Goal: Transaction & Acquisition: Purchase product/service

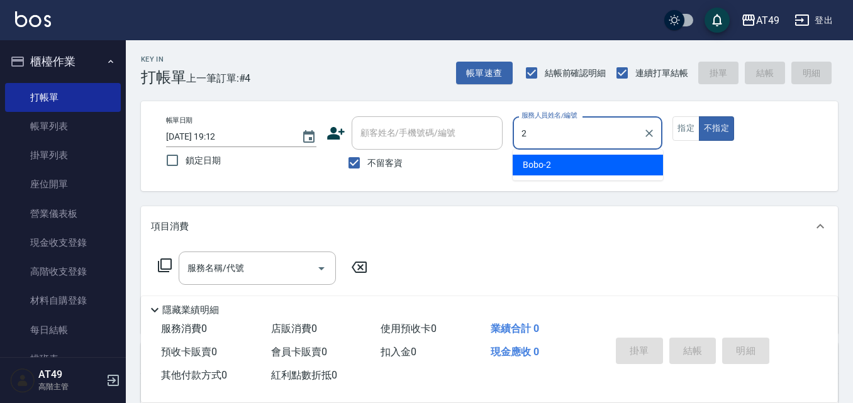
type input "2"
type button "false"
type input "Bobo-2"
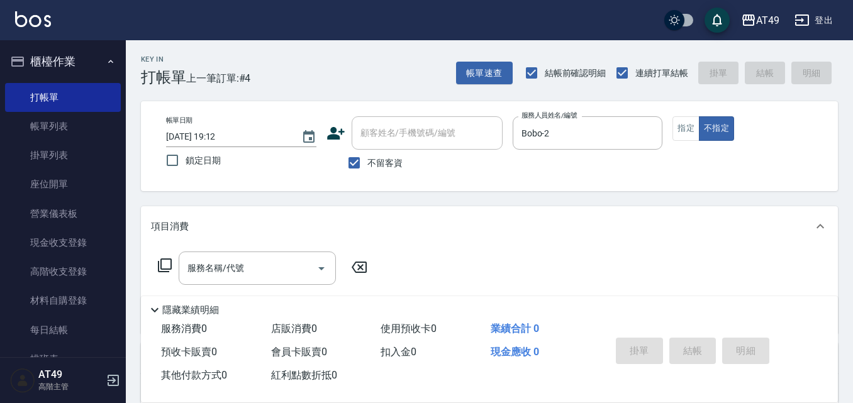
click at [157, 36] on div "AT49 登出" at bounding box center [426, 20] width 853 height 40
click at [689, 131] on button "指定" at bounding box center [686, 128] width 27 height 25
click at [288, 276] on input "服務名稱/代號" at bounding box center [247, 268] width 127 height 22
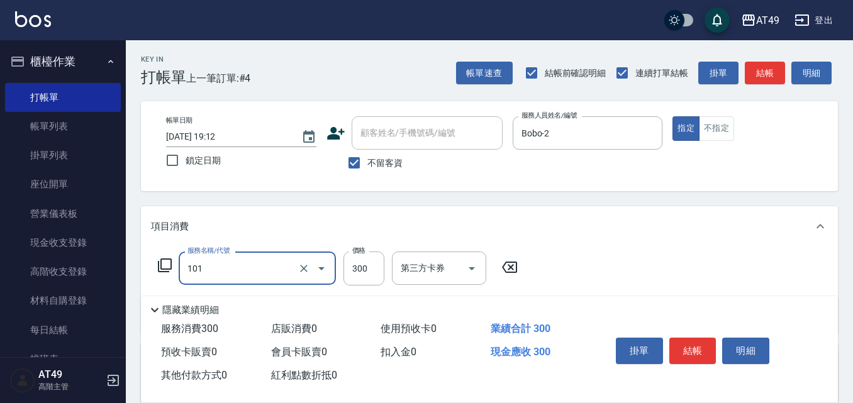
type input "一般洗髮(101)"
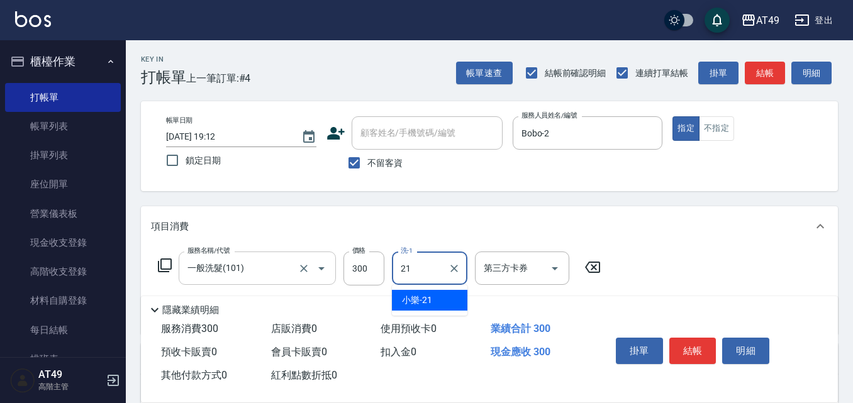
type input "小樂-21"
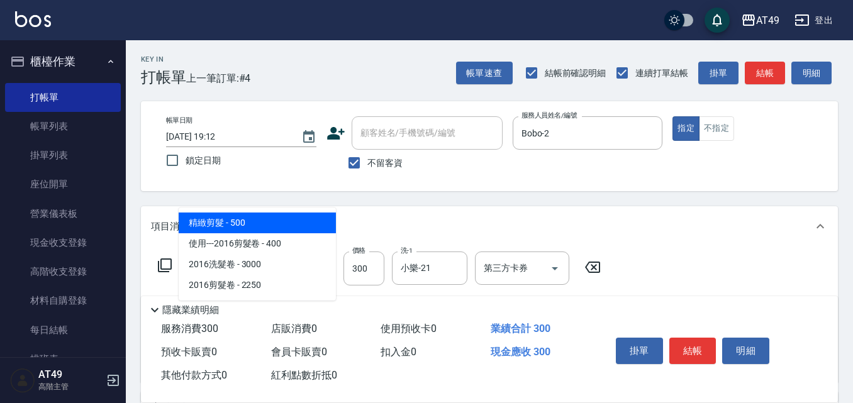
type input "精緻剪髮(201)"
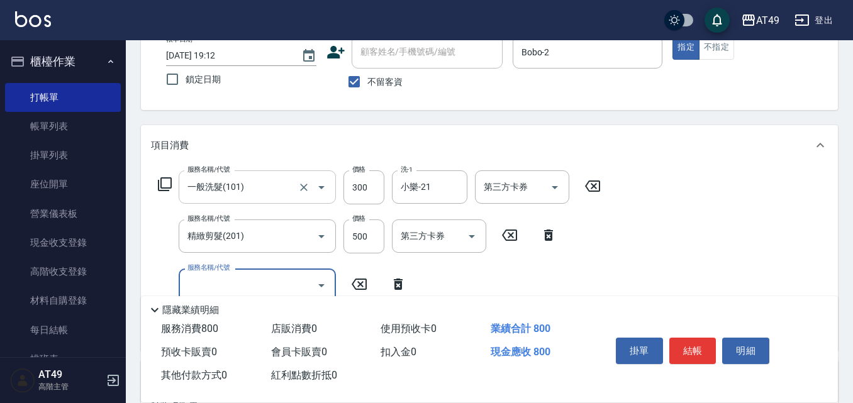
scroll to position [281, 0]
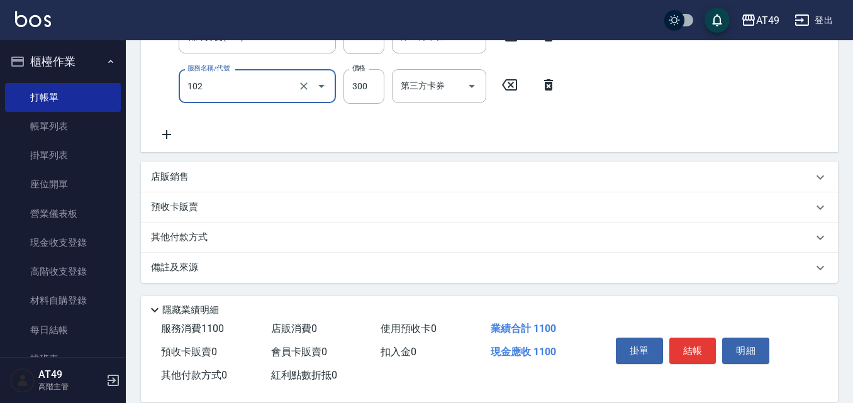
type input "升等精油洗髮精300(102)"
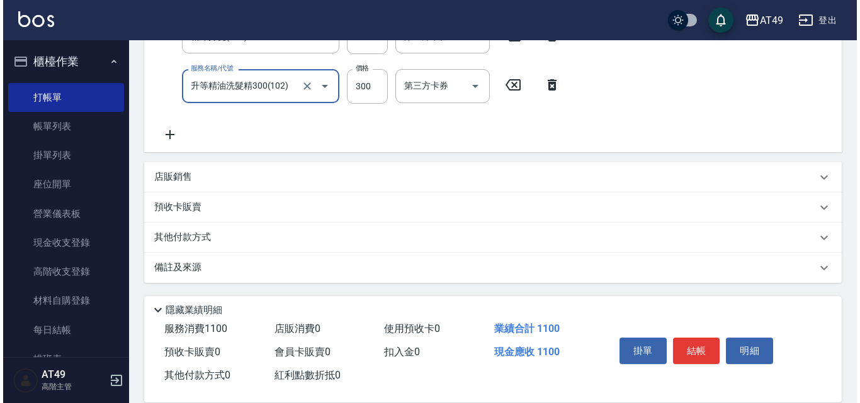
scroll to position [252, 0]
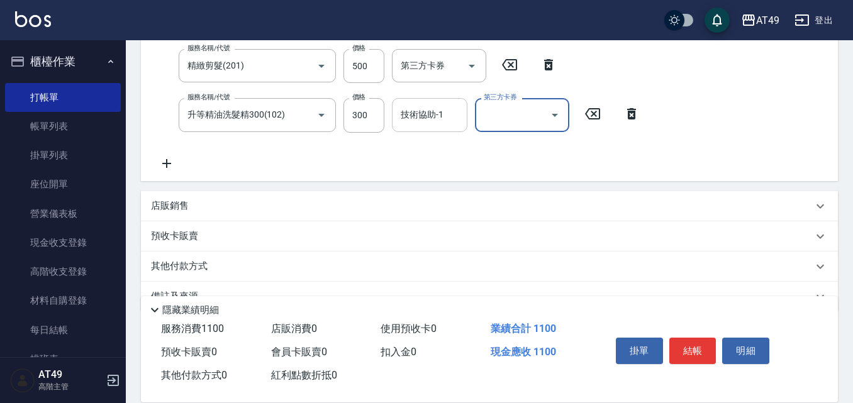
click at [430, 132] on div "技術協助-1" at bounding box center [430, 114] width 76 height 33
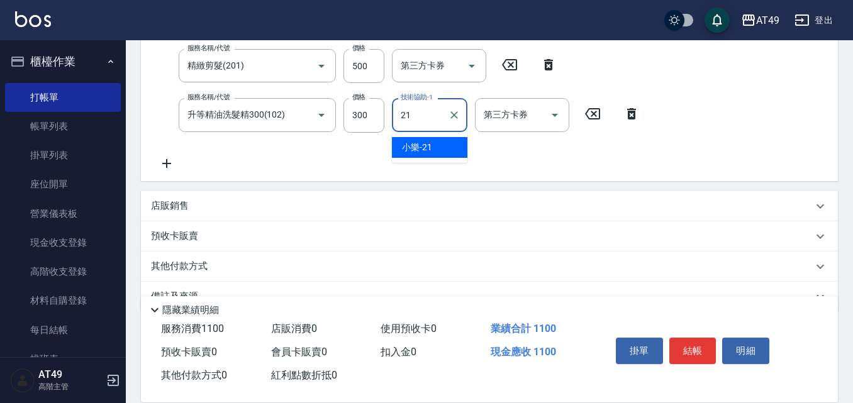
type input "小樂-21"
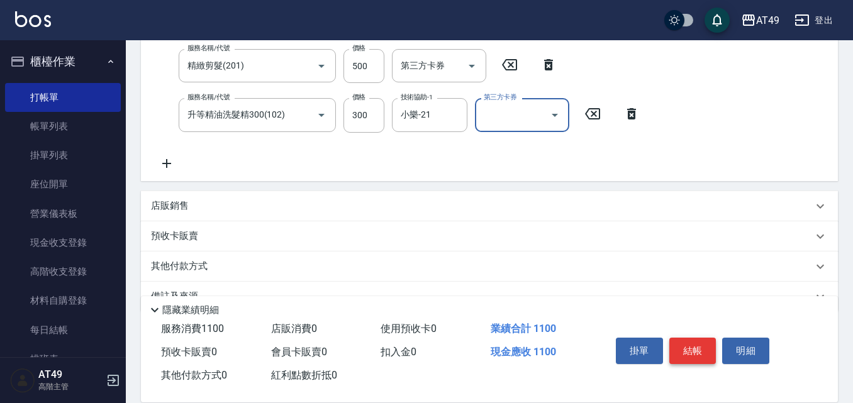
click at [697, 347] on button "結帳" at bounding box center [693, 351] width 47 height 26
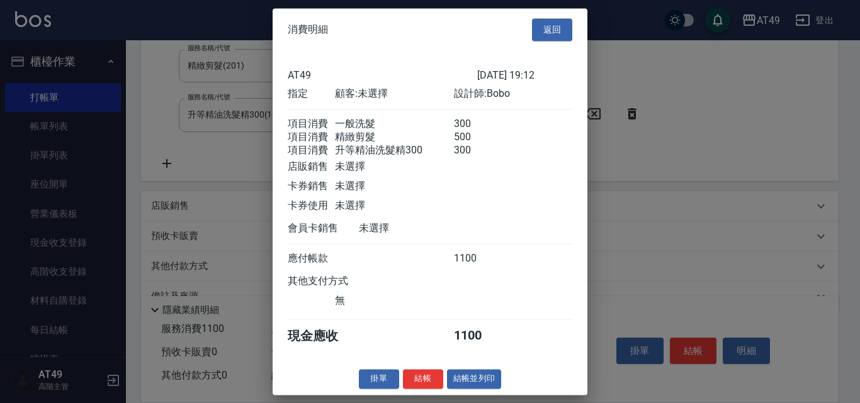
click at [417, 389] on button "結帳" at bounding box center [423, 379] width 40 height 20
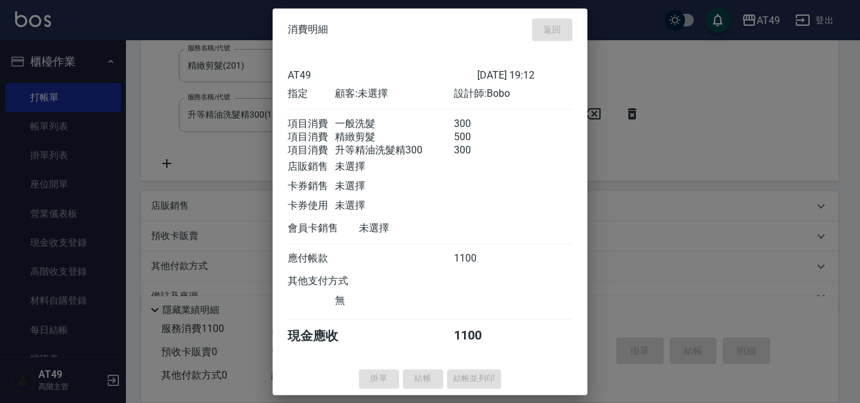
type input "[DATE] 20:21"
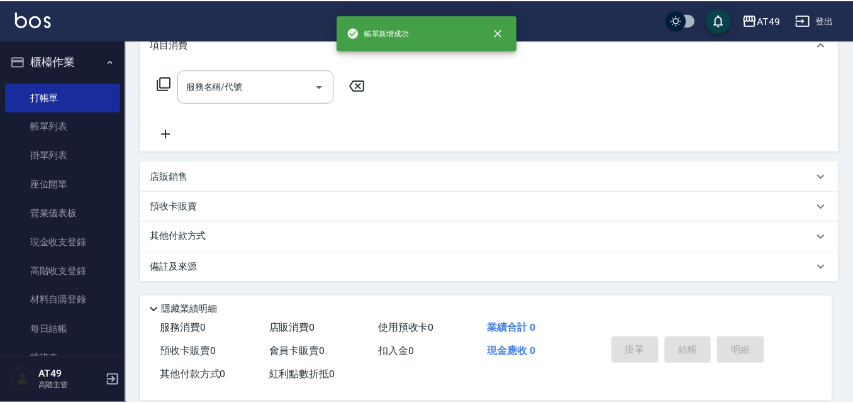
scroll to position [0, 0]
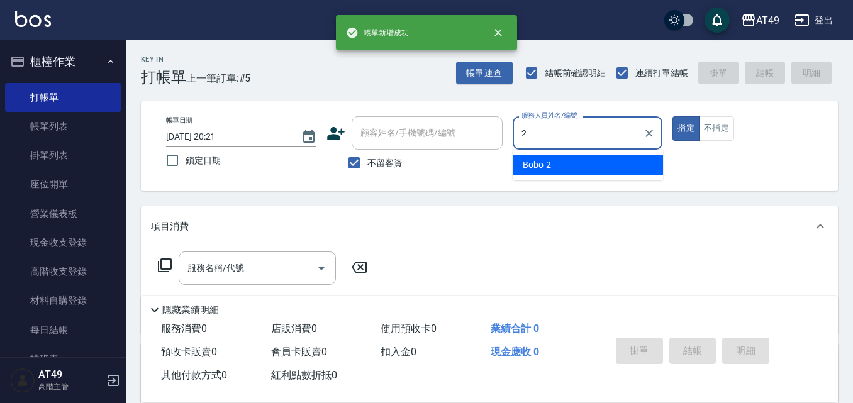
type input "Bobo-2"
type button "true"
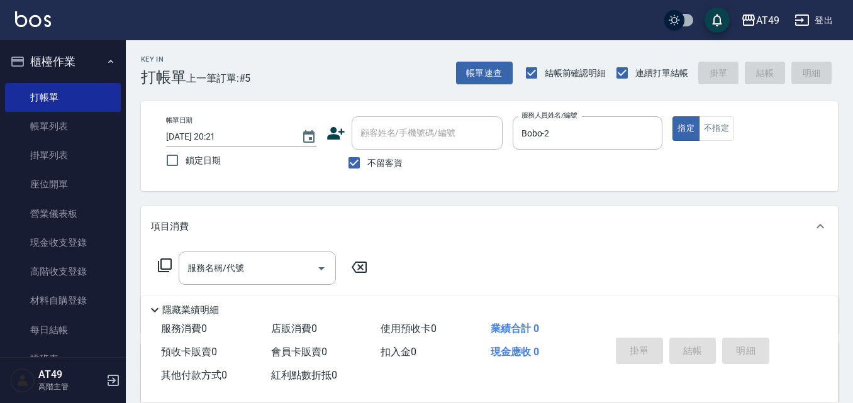
click at [381, 152] on label "不留客資" at bounding box center [372, 163] width 62 height 26
click at [368, 152] on input "不留客資" at bounding box center [354, 163] width 26 height 26
click at [385, 145] on div "顧客姓名/手機號碼/編號" at bounding box center [427, 132] width 151 height 33
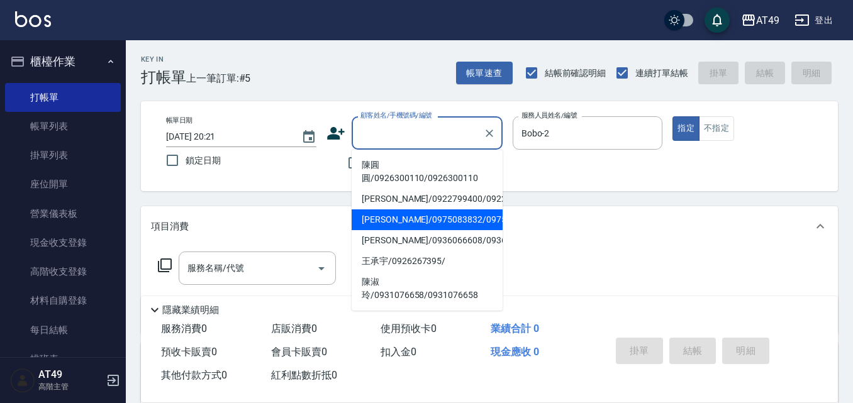
click at [519, 185] on div "帳單日期 [DATE] 20:21 鎖定日期 顧客姓名/手機號碼/編號 顧客姓名/手機號碼/編號 不留客資 服務人員姓名/編號 [PERSON_NAME]-2…" at bounding box center [489, 146] width 697 height 90
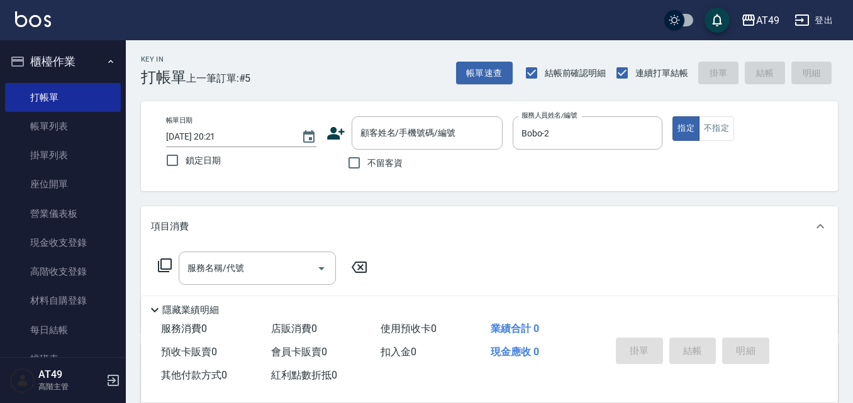
click at [383, 154] on label "不留客資" at bounding box center [372, 163] width 62 height 26
click at [368, 154] on input "不留客資" at bounding box center [354, 163] width 26 height 26
checkbox input "true"
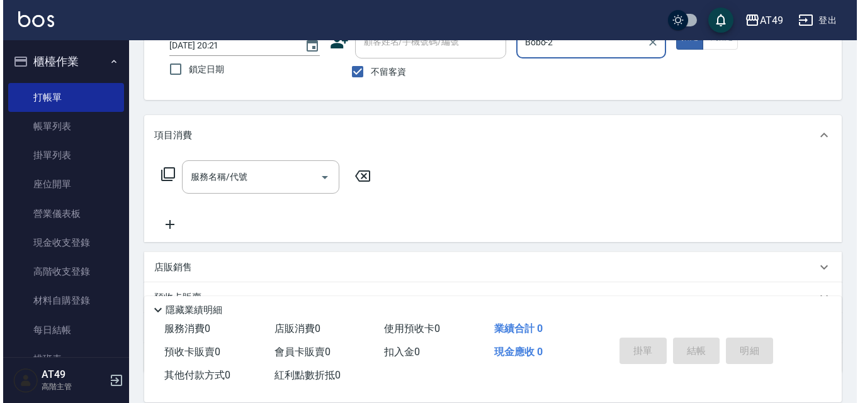
scroll to position [182, 0]
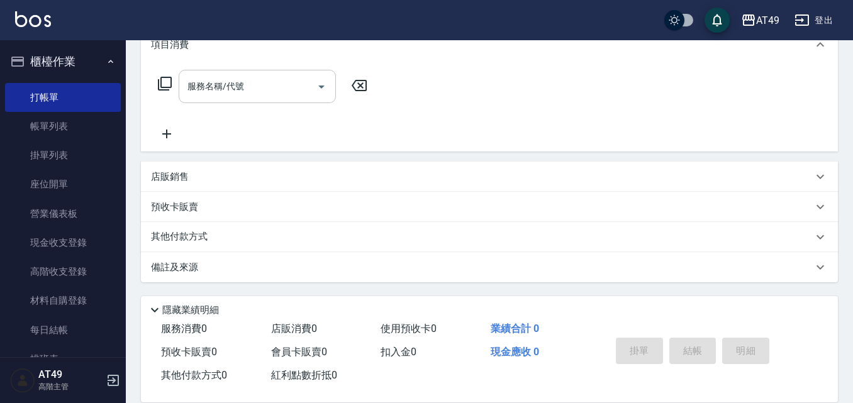
click at [250, 91] on input "服務名稱/代號" at bounding box center [247, 87] width 127 height 22
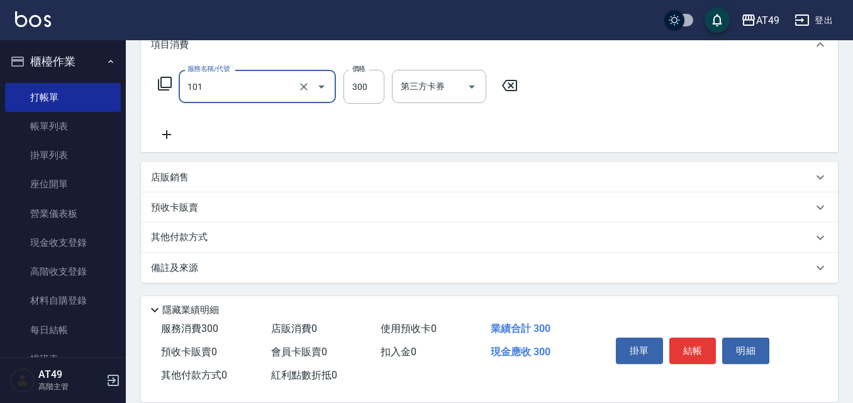
type input "一般洗髮(101)"
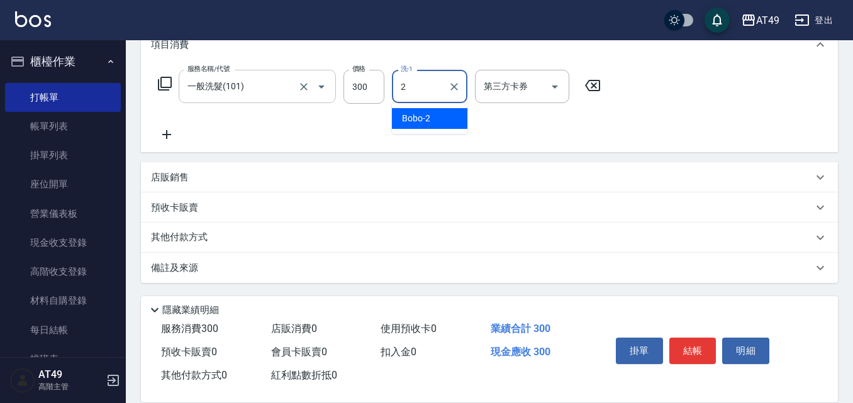
type input "Bobo-2"
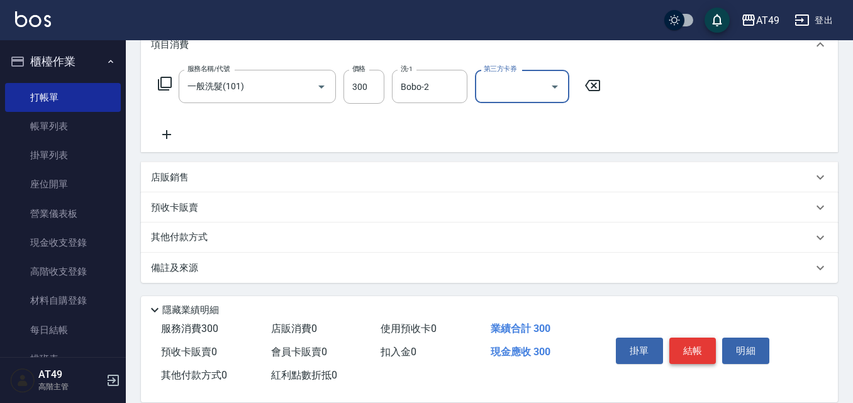
click at [709, 359] on button "結帳" at bounding box center [693, 351] width 47 height 26
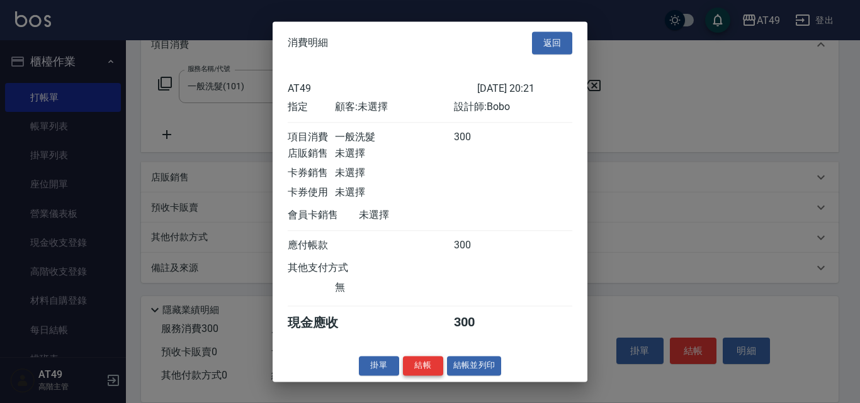
click at [411, 376] on button "結帳" at bounding box center [423, 366] width 40 height 20
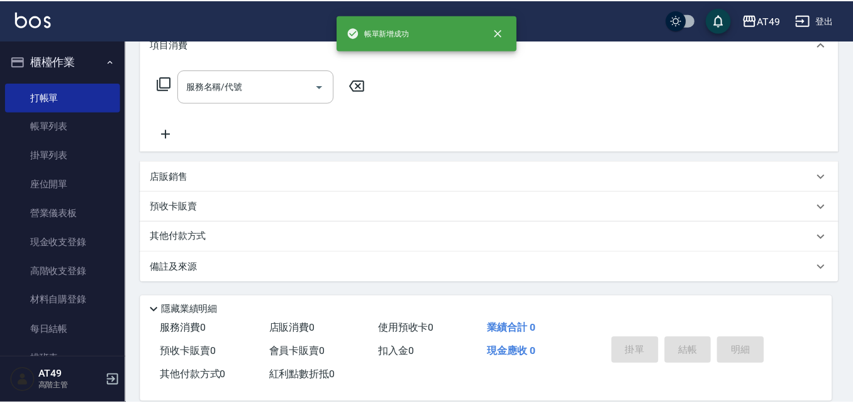
scroll to position [0, 0]
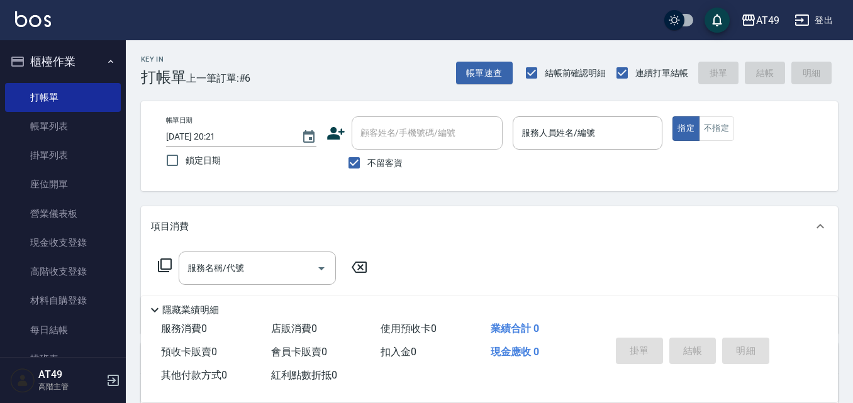
click at [376, 174] on label "不留客資" at bounding box center [372, 163] width 62 height 26
click at [368, 174] on input "不留客資" at bounding box center [354, 163] width 26 height 26
checkbox input "false"
click at [385, 130] on div "顧客姓名/手機號碼/編號 顧客姓名/手機號碼/編號" at bounding box center [427, 132] width 151 height 33
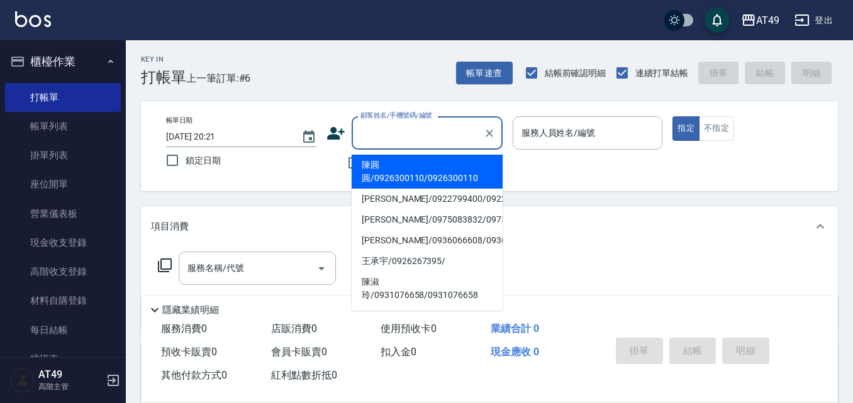
click at [405, 166] on li "陳圓圓/0926300110/0926300110" at bounding box center [427, 172] width 151 height 34
type input "陳圓圓/0926300110/0926300110"
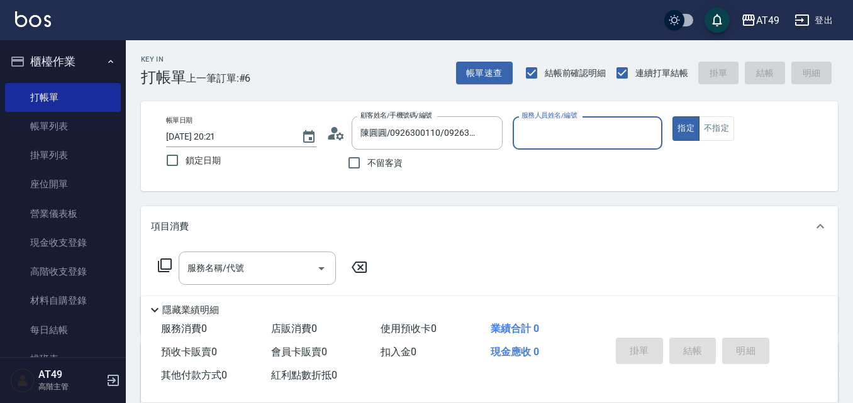
type input "Bobo-2"
click at [488, 133] on icon "Clear" at bounding box center [489, 133] width 13 height 13
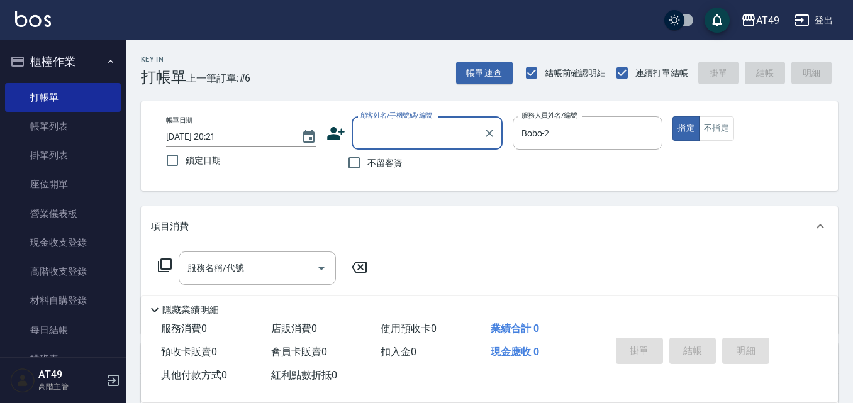
click at [396, 120] on label "顧客姓名/手機號碼/編號" at bounding box center [397, 115] width 72 height 9
click at [396, 122] on input "顧客姓名/手機號碼/編號" at bounding box center [417, 133] width 121 height 22
click at [365, 145] on div "顧客姓名/手機號碼/編號" at bounding box center [427, 132] width 151 height 33
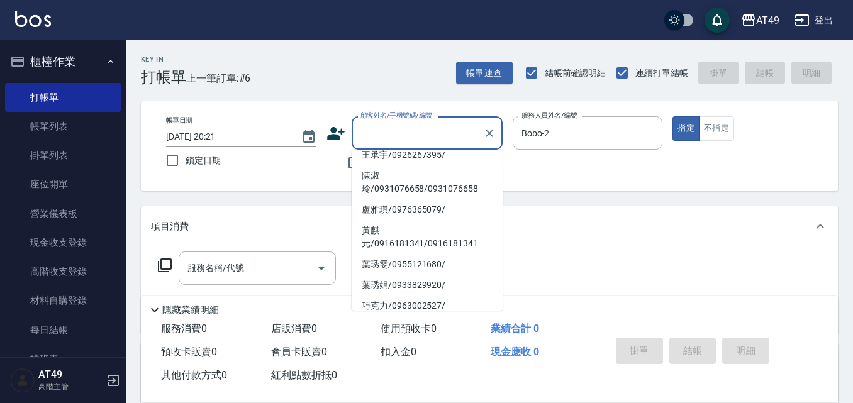
scroll to position [126, 0]
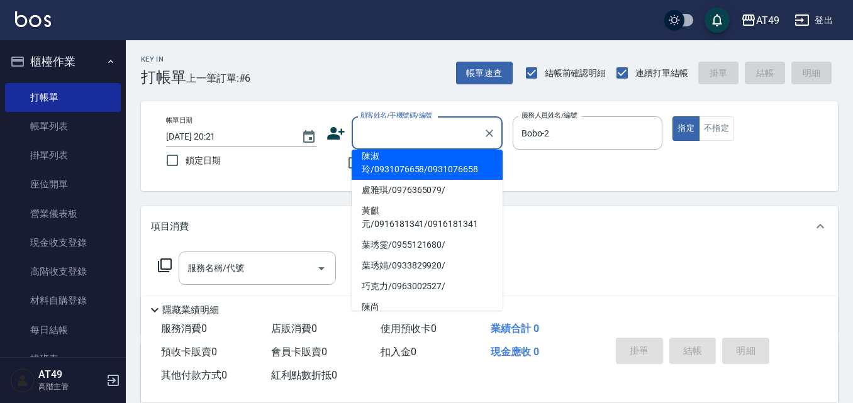
click at [391, 180] on li "陳淑玲/0931076658/0931076658" at bounding box center [427, 163] width 151 height 34
type input "陳淑玲/0931076658/0931076658"
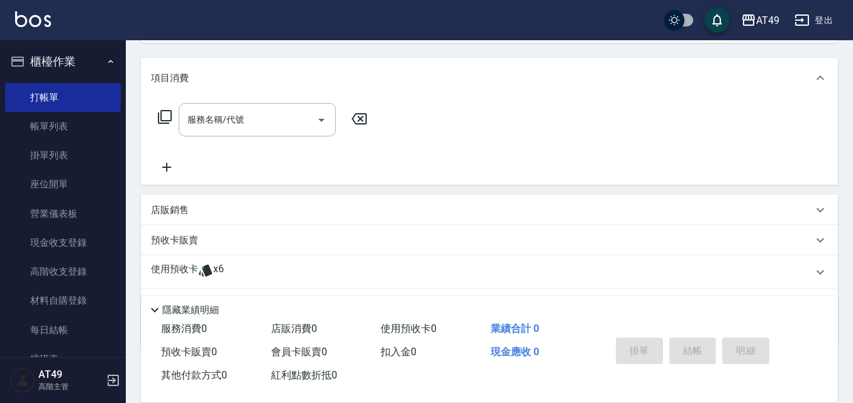
scroll to position [212, 0]
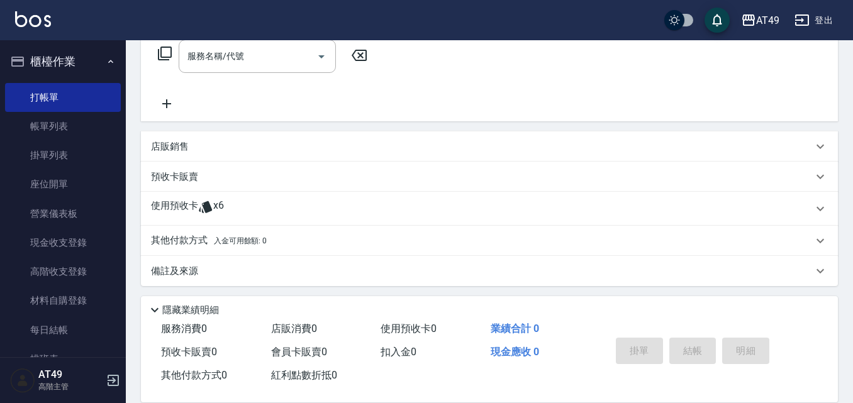
click at [181, 203] on p "使用預收卡" at bounding box center [174, 208] width 47 height 19
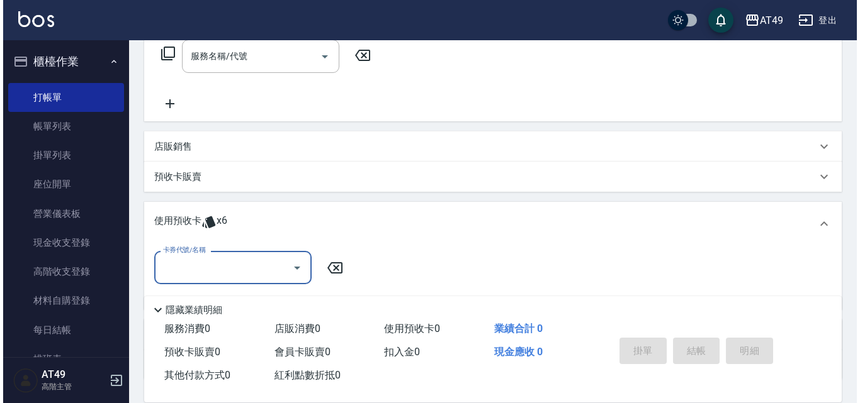
scroll to position [0, 0]
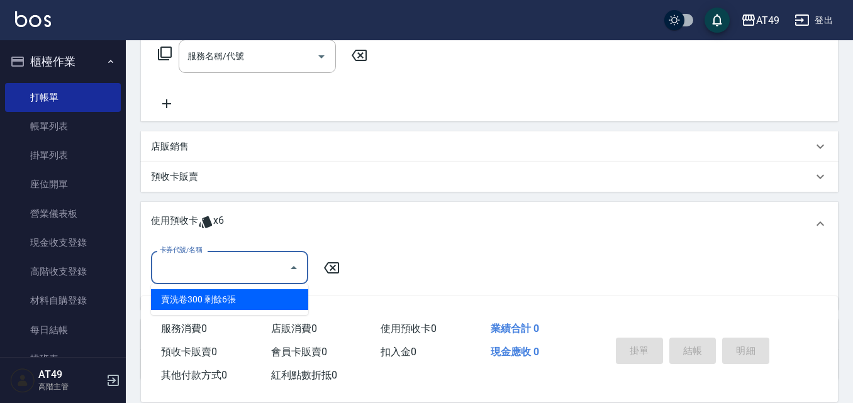
click at [223, 261] on input "卡券代號/名稱" at bounding box center [220, 268] width 127 height 22
click at [236, 288] on ul "賣洗卷300 剩餘6張" at bounding box center [229, 299] width 157 height 31
drag, startPoint x: 254, startPoint y: 304, endPoint x: 270, endPoint y: 288, distance: 22.7
click at [255, 303] on div "賣洗卷300 剩餘6張" at bounding box center [229, 299] width 157 height 21
type input "賣洗卷300"
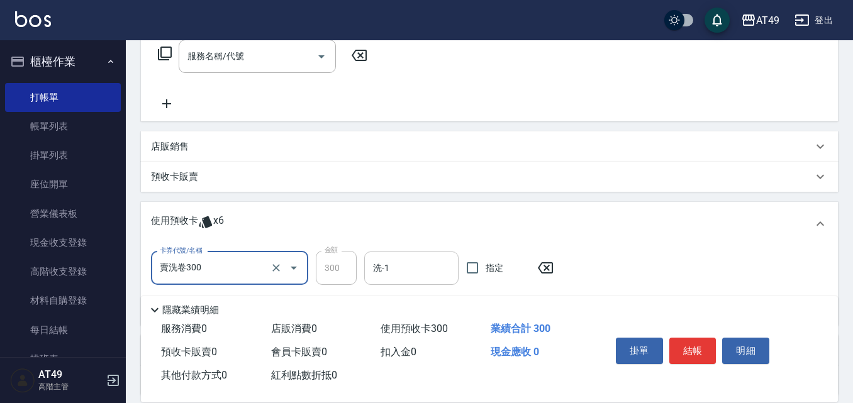
click at [427, 281] on div "洗-1" at bounding box center [411, 268] width 94 height 33
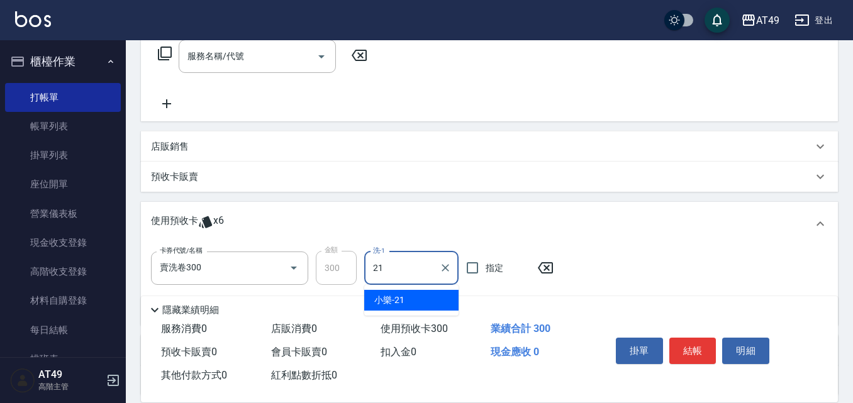
type input "小樂-21"
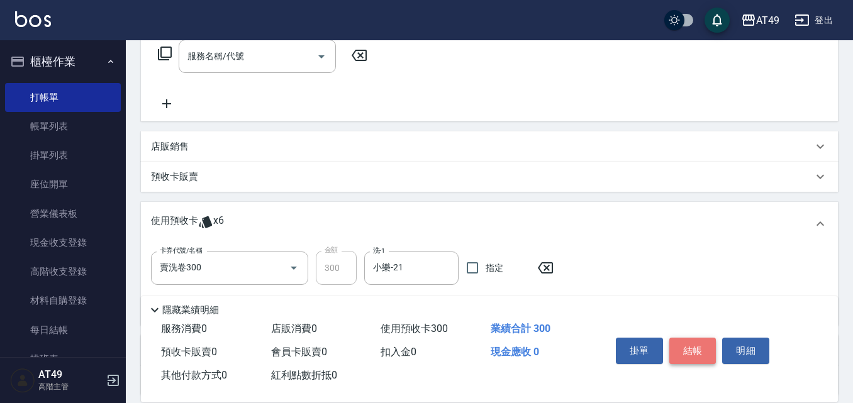
click at [712, 345] on button "結帳" at bounding box center [693, 351] width 47 height 26
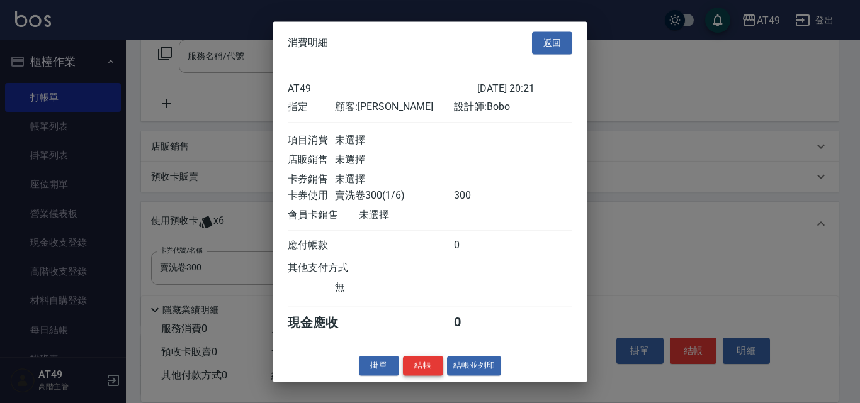
click at [415, 372] on button "結帳" at bounding box center [423, 366] width 40 height 20
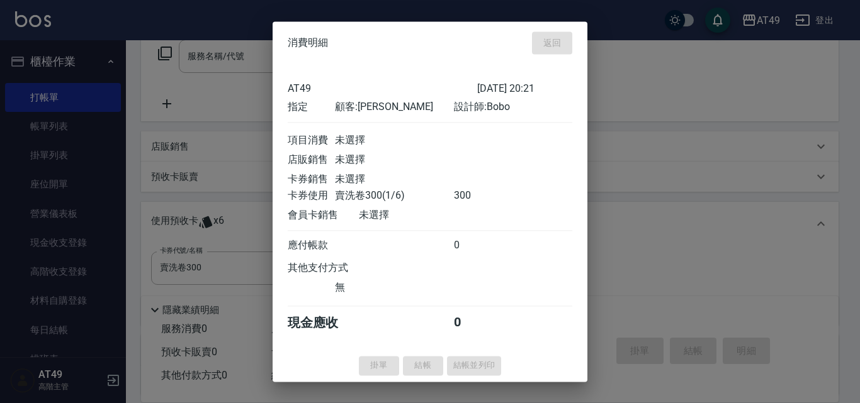
type input "[DATE] 20:22"
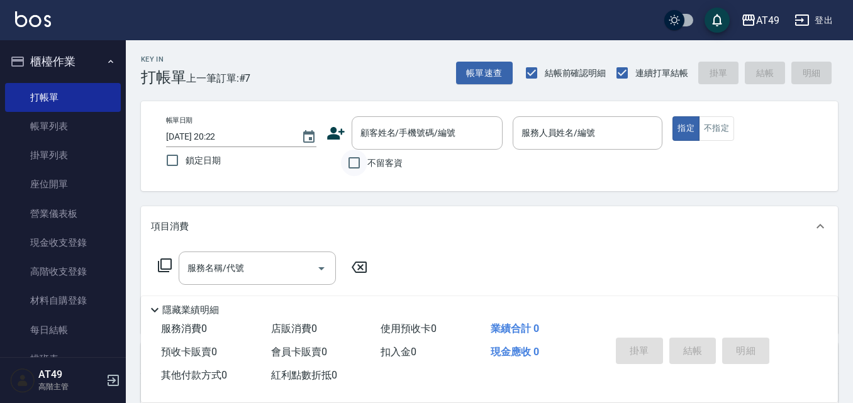
click at [362, 159] on input "不留客資" at bounding box center [354, 163] width 26 height 26
checkbox input "true"
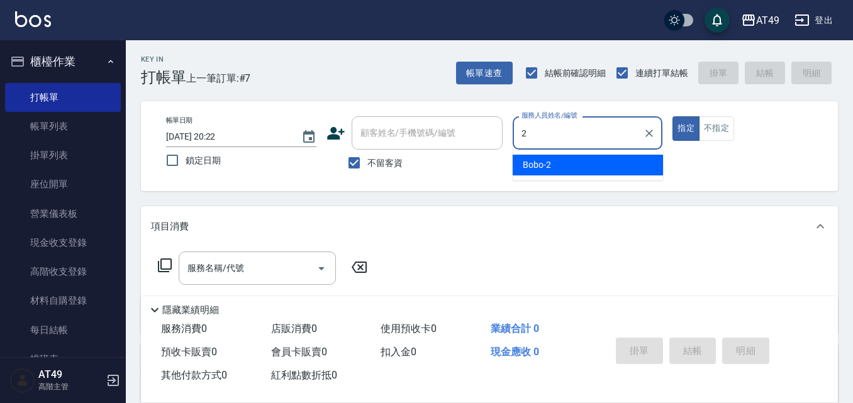
type input "Bobo-2"
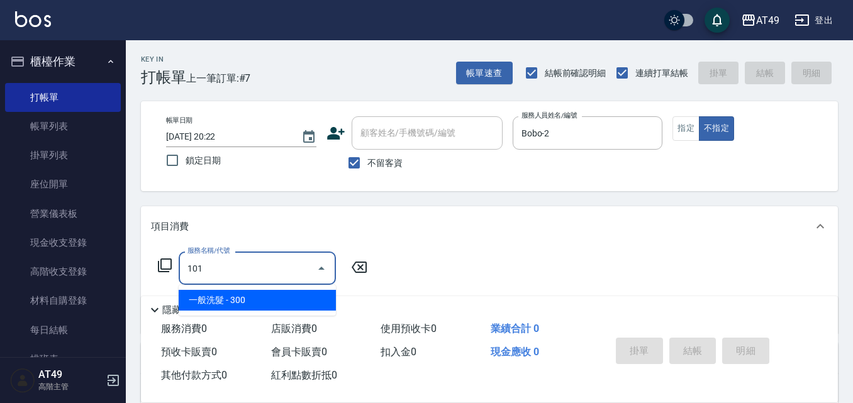
type input "一般洗髮(101)"
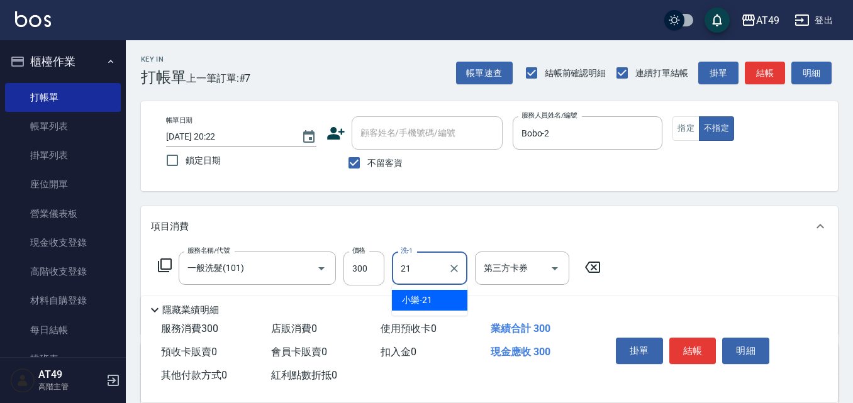
type input "小樂-21"
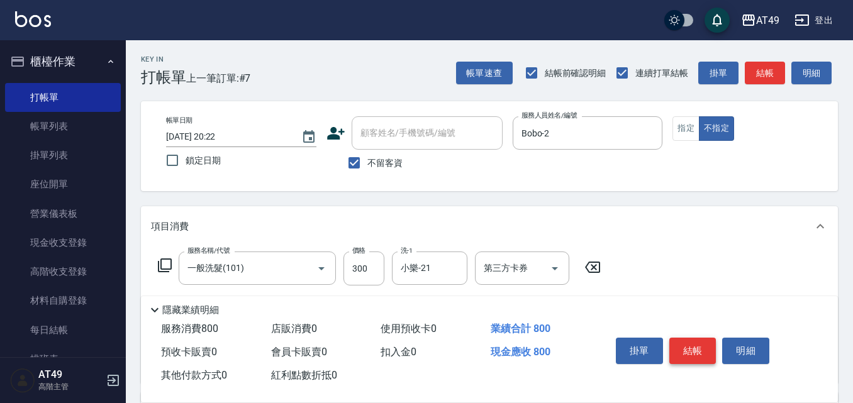
type input "精緻剪髮(201)"
click at [693, 346] on button "結帳" at bounding box center [693, 351] width 47 height 26
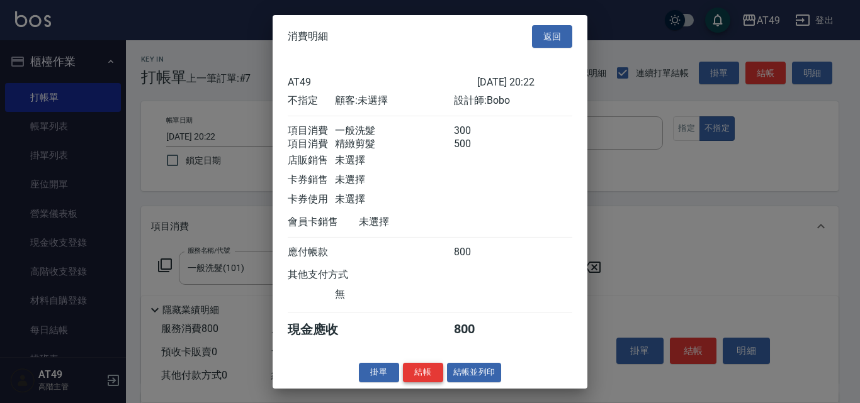
click at [425, 379] on button "結帳" at bounding box center [423, 373] width 40 height 20
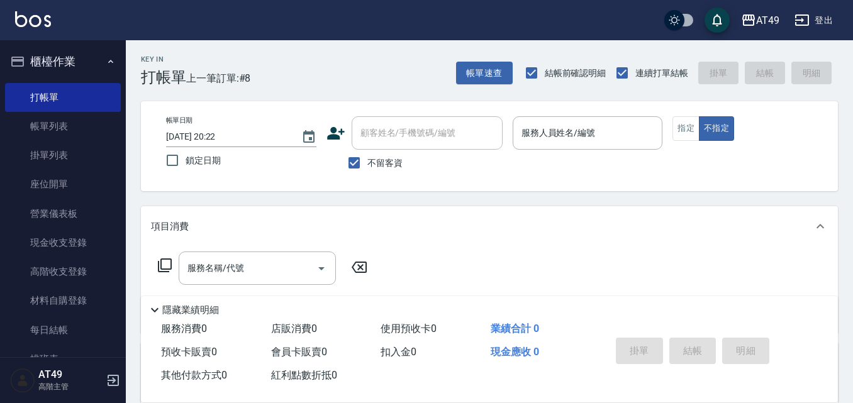
click at [481, 202] on div "Key In 打帳單 上一筆訂單:#8 帳單速查 結帳前確認明細 連續打單結帳 掛單 結帳 明細 帳單日期 [DATE] 20:22 鎖定日期 顧客姓名/手機…" at bounding box center [489, 312] width 727 height 545
click at [684, 121] on button "指定" at bounding box center [686, 128] width 27 height 25
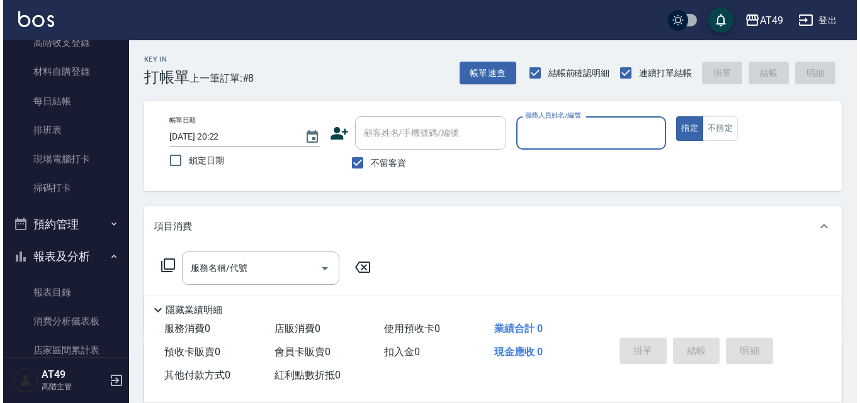
scroll to position [252, 0]
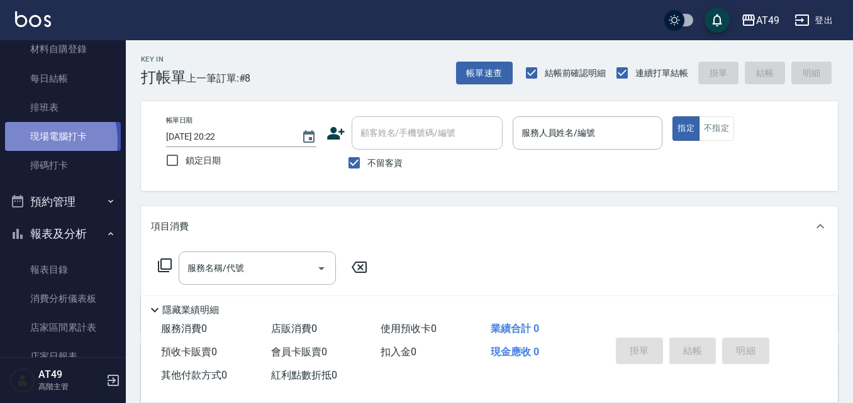
click at [32, 141] on link "現場電腦打卡" at bounding box center [63, 136] width 116 height 29
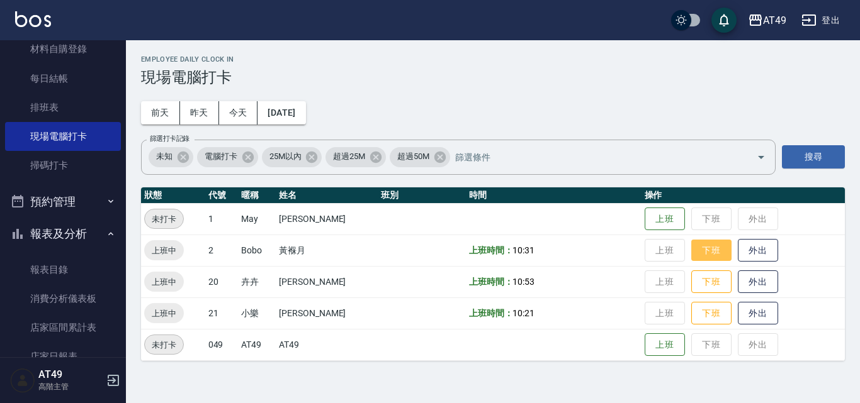
click at [702, 255] on button "下班" at bounding box center [711, 251] width 40 height 22
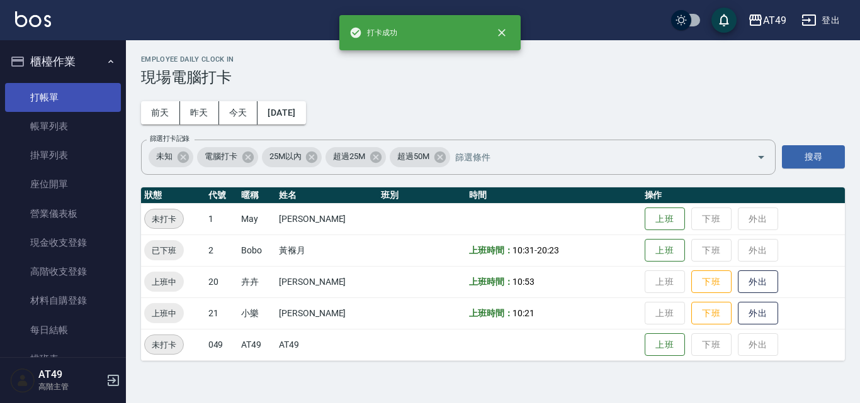
click at [55, 101] on link "打帳單" at bounding box center [63, 97] width 116 height 29
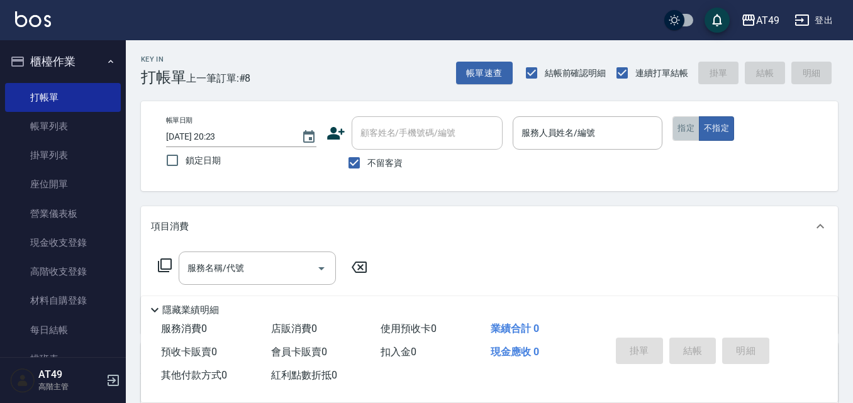
click at [678, 138] on button "指定" at bounding box center [686, 128] width 27 height 25
click at [495, 81] on button "帳單速查" at bounding box center [484, 73] width 57 height 23
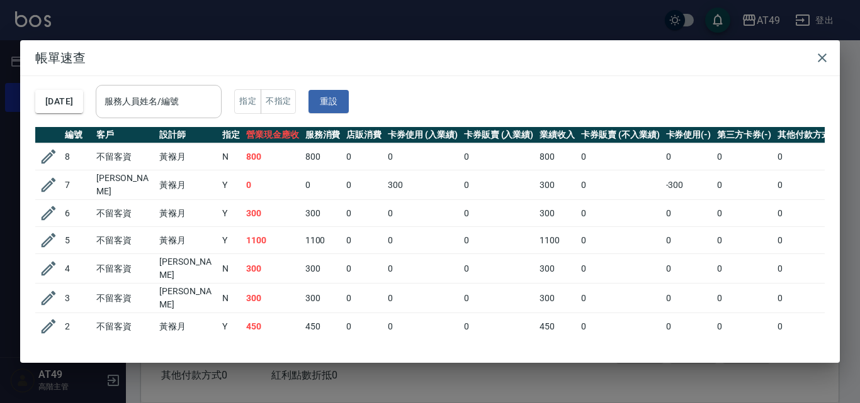
click at [201, 99] on input "服務人員姓名/編號" at bounding box center [158, 102] width 115 height 22
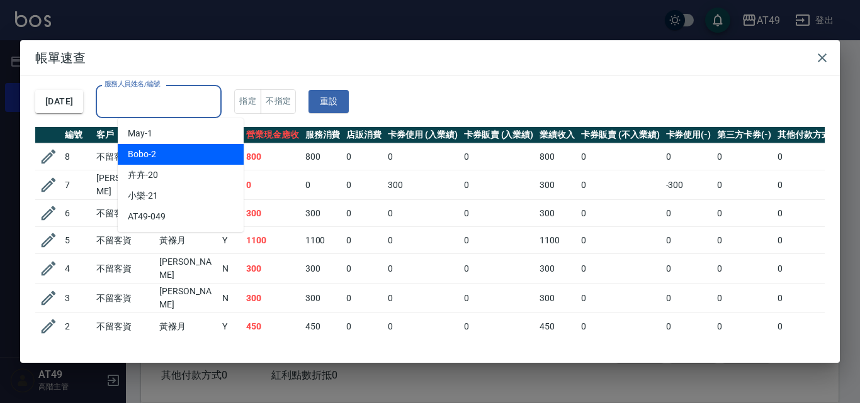
click at [176, 148] on div "Bobo -2" at bounding box center [181, 154] width 126 height 21
type input "Bobo-2"
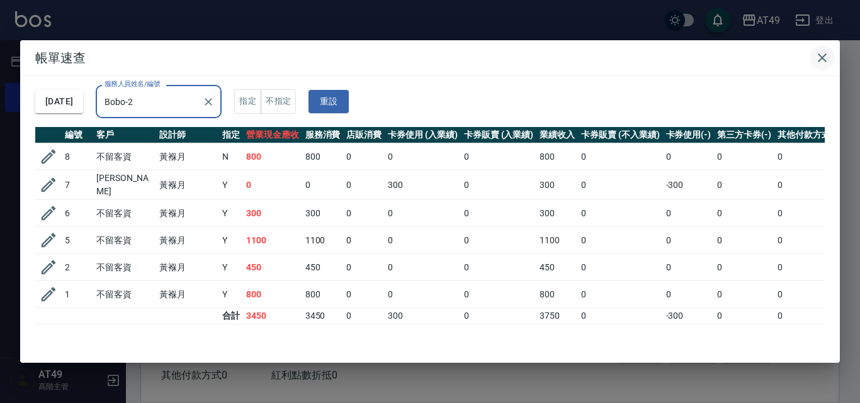
click at [823, 54] on icon "button" at bounding box center [821, 57] width 15 height 15
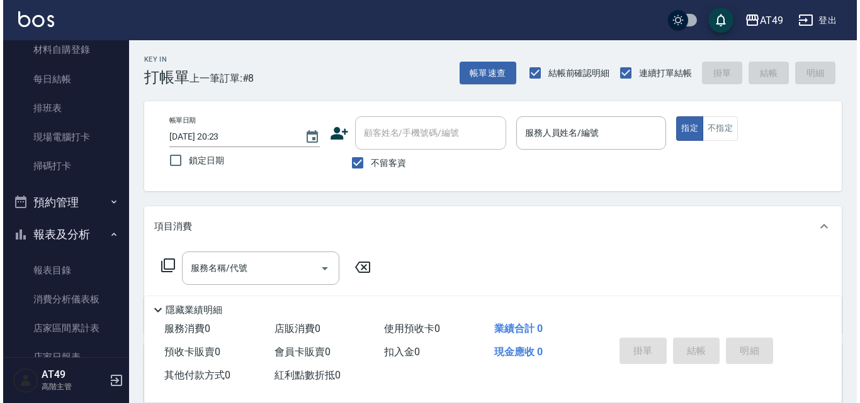
scroll to position [252, 0]
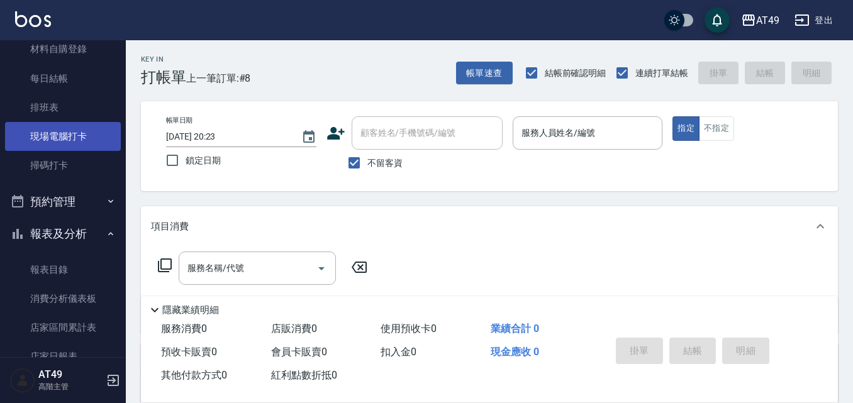
click at [57, 134] on link "現場電腦打卡" at bounding box center [63, 136] width 116 height 29
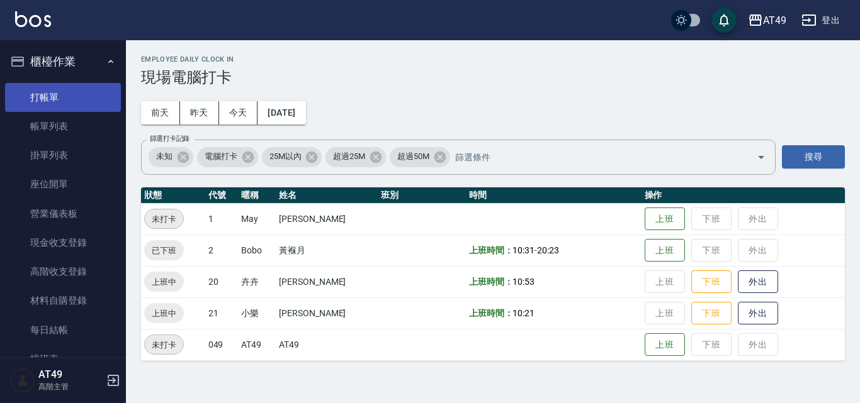
click at [53, 107] on link "打帳單" at bounding box center [63, 97] width 116 height 29
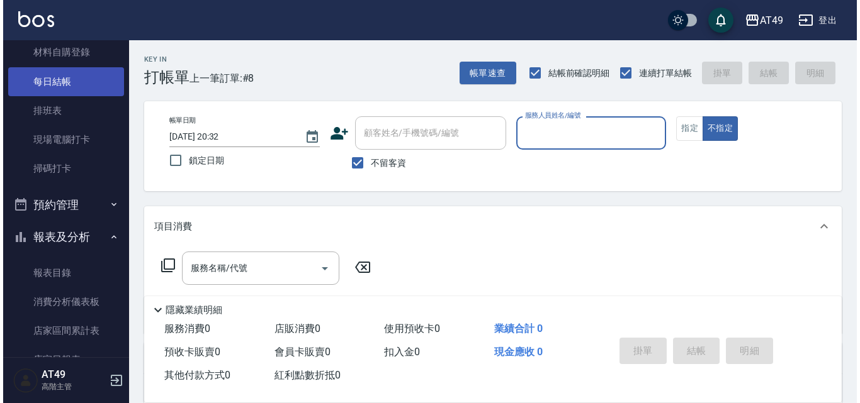
scroll to position [252, 0]
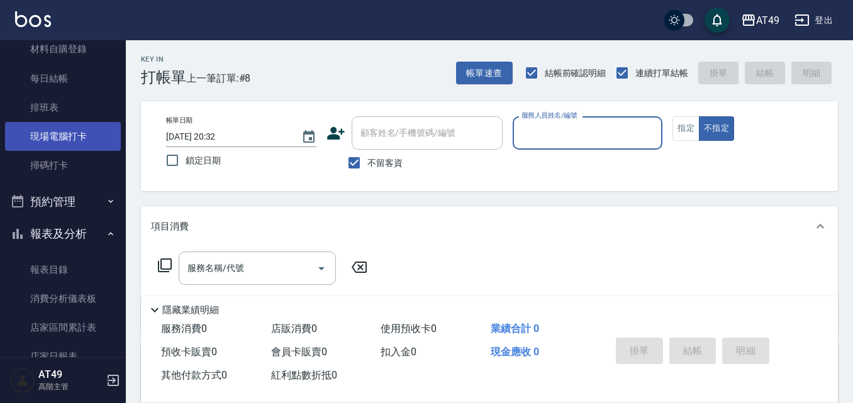
click at [73, 135] on link "現場電腦打卡" at bounding box center [63, 136] width 116 height 29
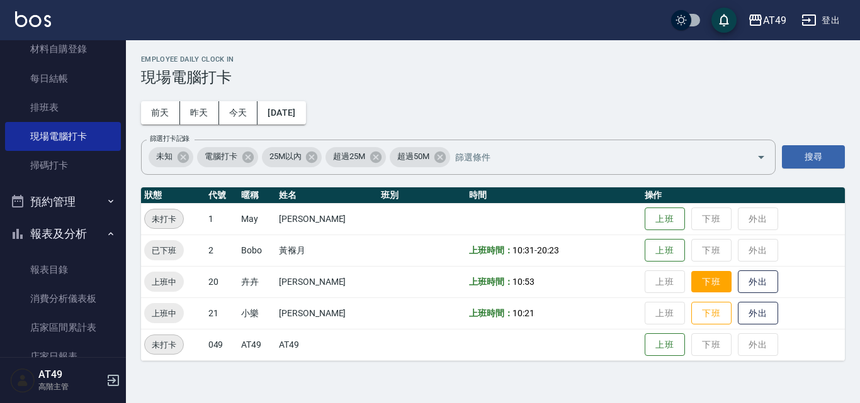
click at [710, 291] on button "下班" at bounding box center [711, 282] width 40 height 22
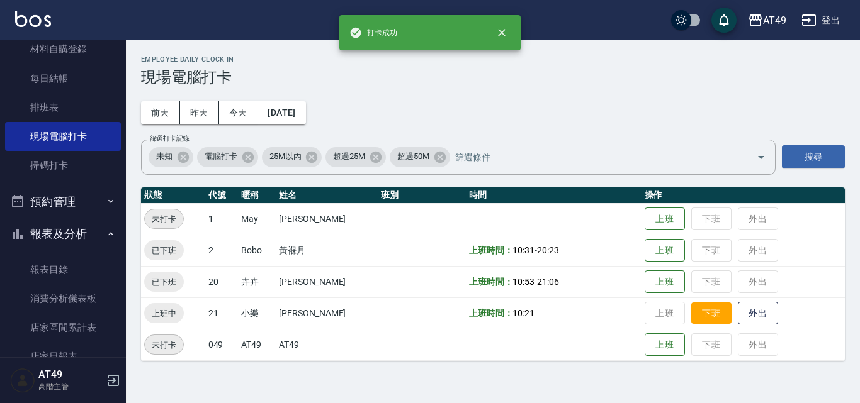
click at [714, 312] on button "下班" at bounding box center [711, 314] width 40 height 22
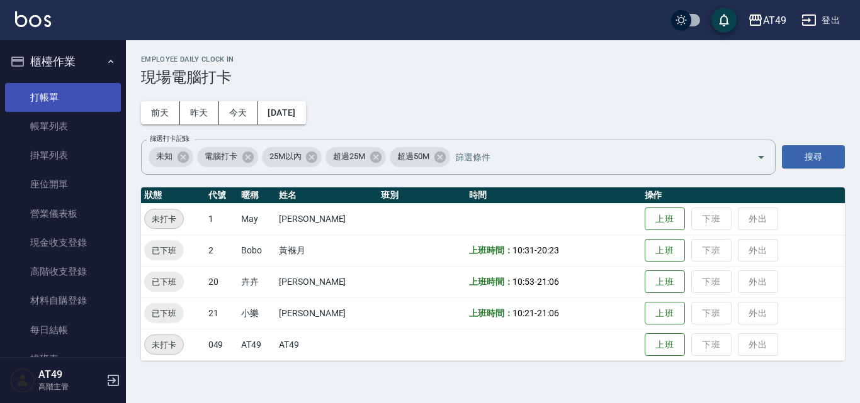
click at [79, 100] on link "打帳單" at bounding box center [63, 97] width 116 height 29
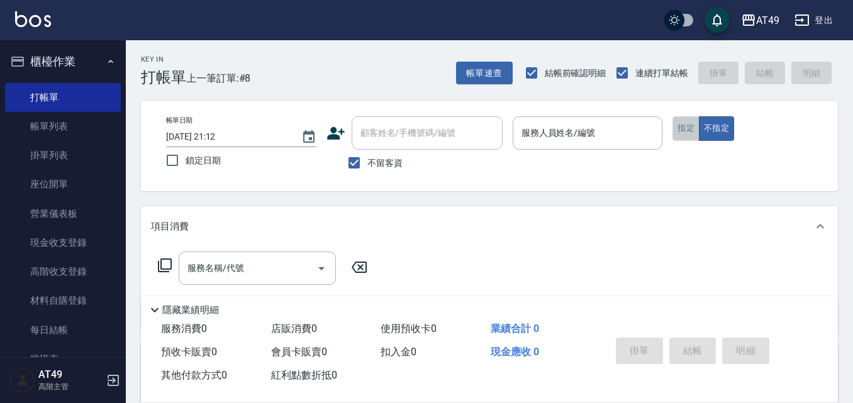
click at [688, 133] on button "指定" at bounding box center [686, 128] width 27 height 25
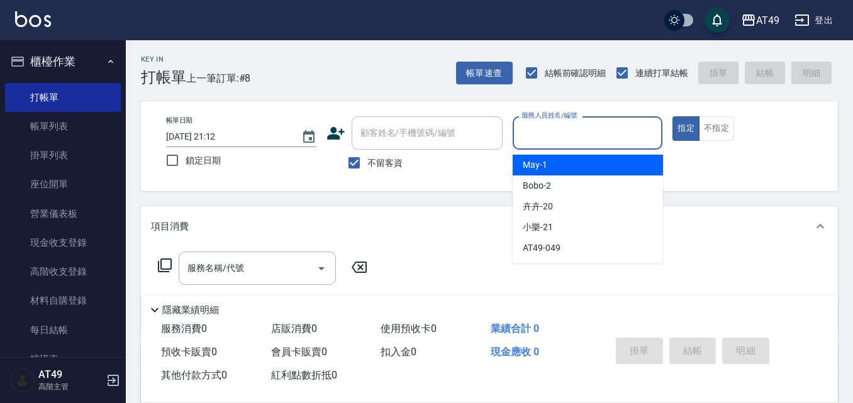
click at [544, 131] on input "服務人員姓名/編號" at bounding box center [588, 133] width 139 height 22
click at [564, 166] on div "May -1" at bounding box center [588, 165] width 150 height 21
type input "May-1"
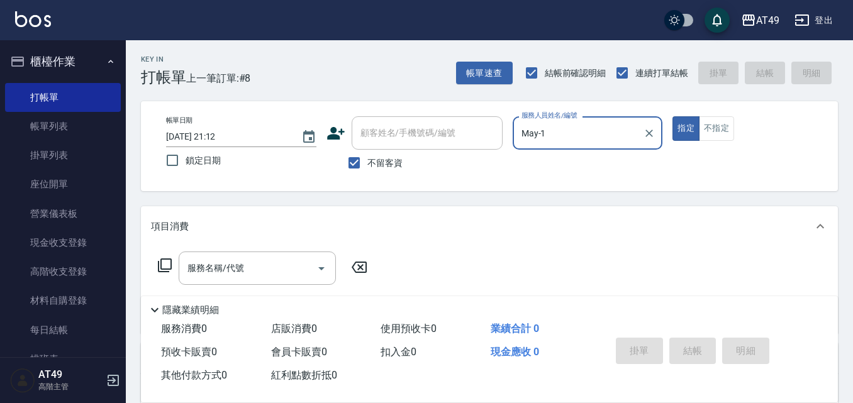
click at [164, 266] on icon at bounding box center [164, 265] width 15 height 15
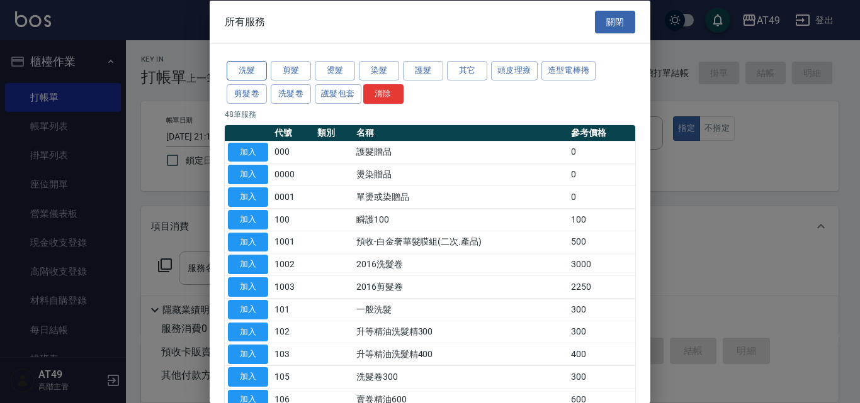
click at [257, 70] on button "洗髮" at bounding box center [247, 71] width 40 height 20
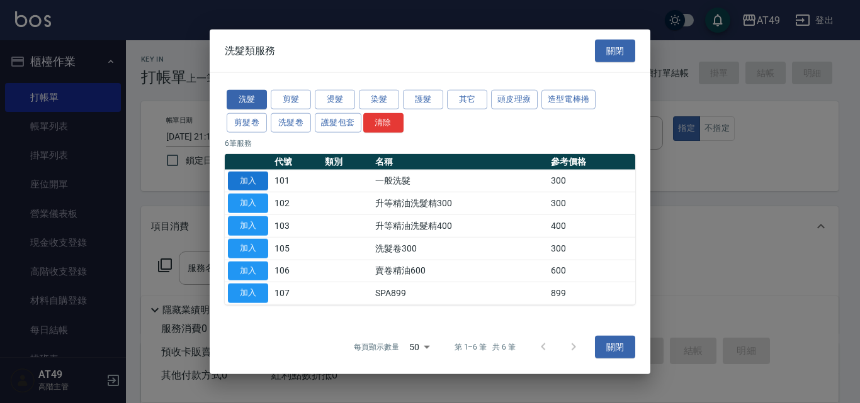
click at [259, 180] on button "加入" at bounding box center [248, 181] width 40 height 20
type input "一般洗髮(101)"
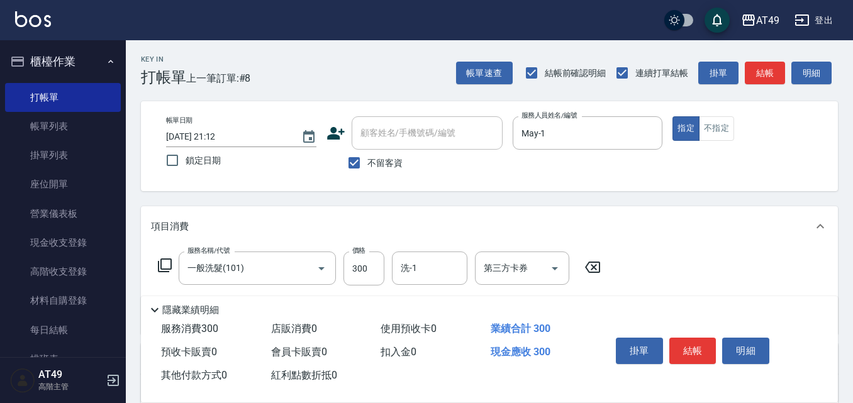
click at [165, 268] on icon at bounding box center [164, 265] width 15 height 15
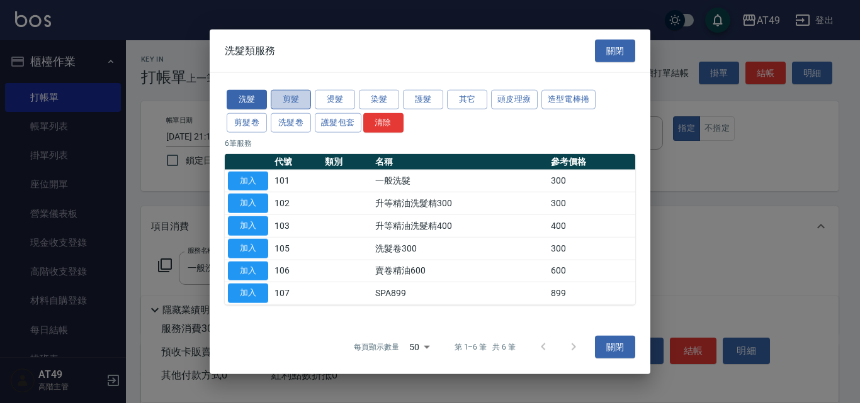
click at [300, 93] on button "剪髮" at bounding box center [291, 100] width 40 height 20
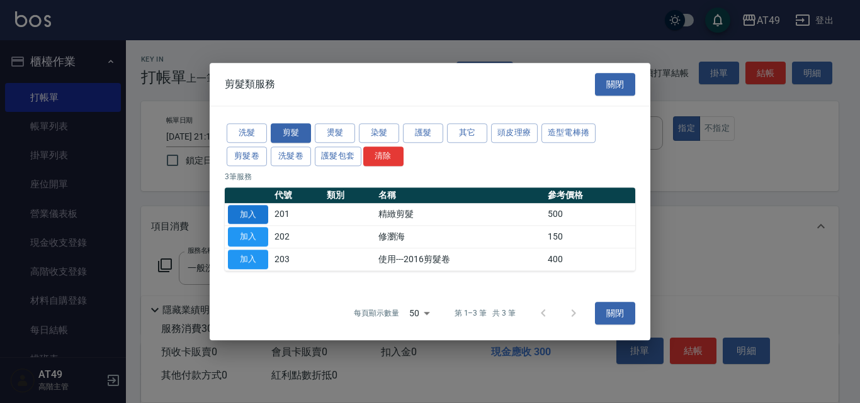
click at [257, 218] on button "加入" at bounding box center [248, 215] width 40 height 20
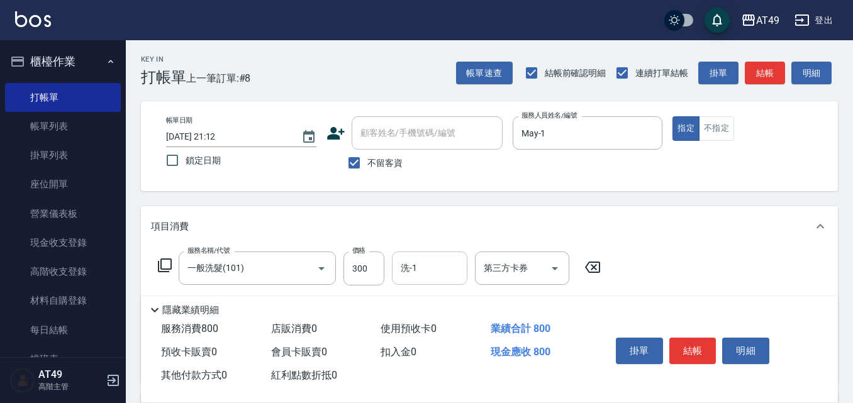
click at [444, 272] on input "洗-1" at bounding box center [430, 268] width 64 height 22
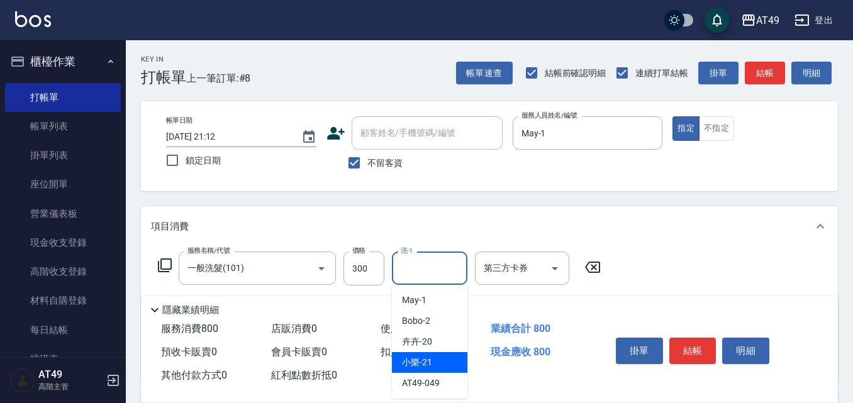
click at [437, 365] on div "小樂 -21" at bounding box center [430, 362] width 76 height 21
type input "小樂-21"
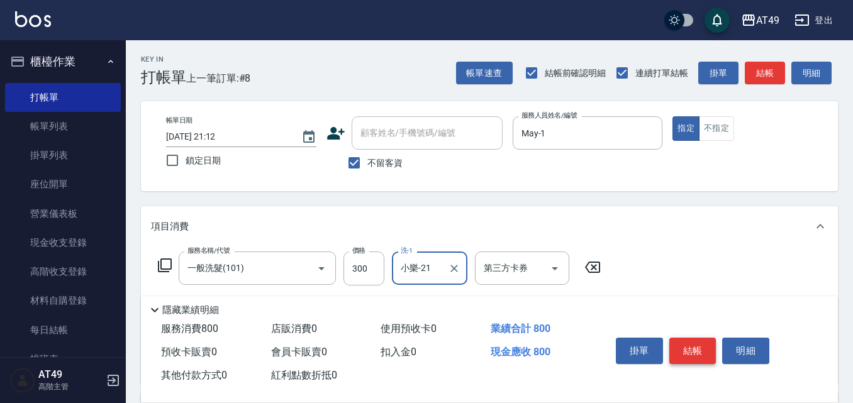
click at [684, 347] on button "結帳" at bounding box center [693, 351] width 47 height 26
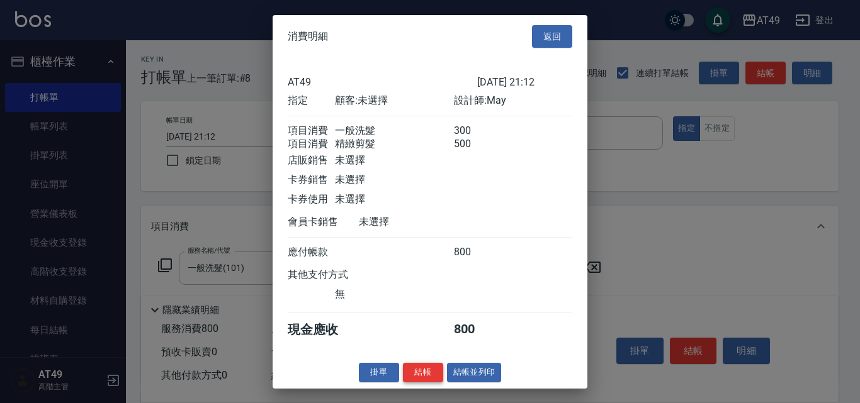
click at [437, 383] on button "結帳" at bounding box center [423, 373] width 40 height 20
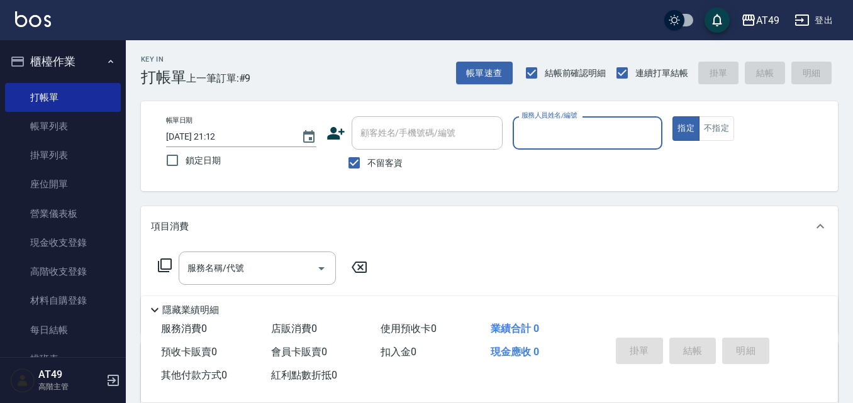
click at [543, 132] on input "服務人員姓名/編號" at bounding box center [588, 133] width 139 height 22
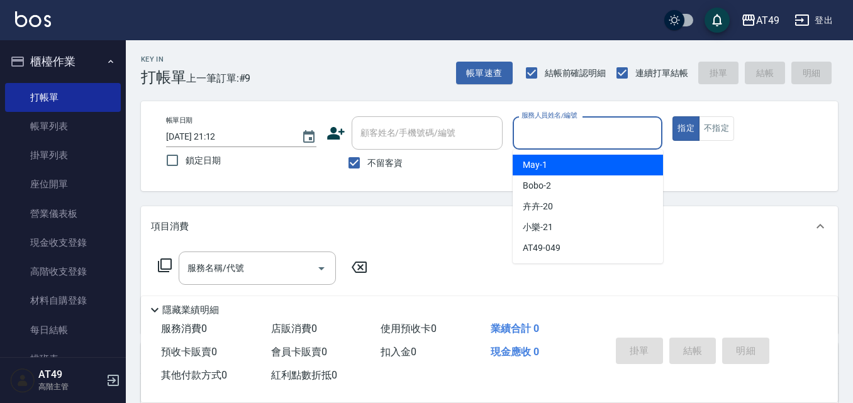
click at [566, 158] on div "May -1" at bounding box center [588, 165] width 150 height 21
type input "May-1"
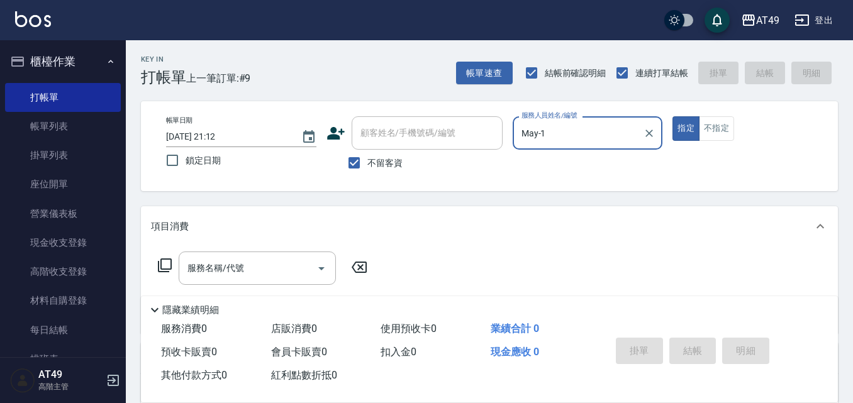
click at [168, 265] on icon at bounding box center [164, 265] width 15 height 15
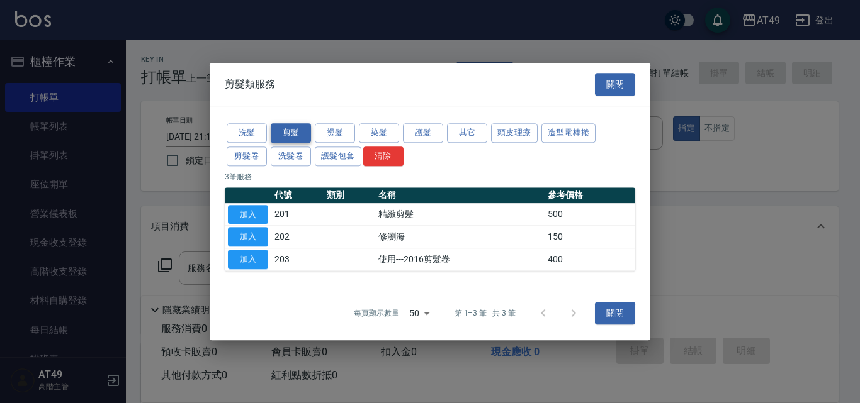
click at [283, 132] on button "剪髮" at bounding box center [291, 133] width 40 height 20
click at [242, 214] on button "加入" at bounding box center [248, 215] width 40 height 20
type input "精緻剪髮(201)"
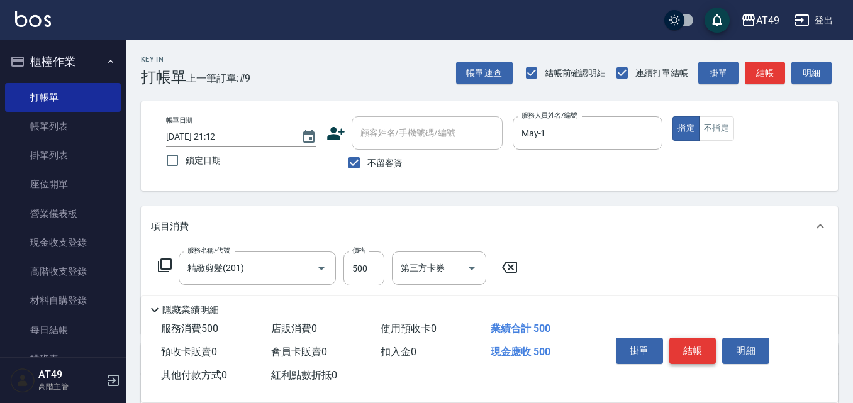
click at [693, 348] on button "結帳" at bounding box center [693, 351] width 47 height 26
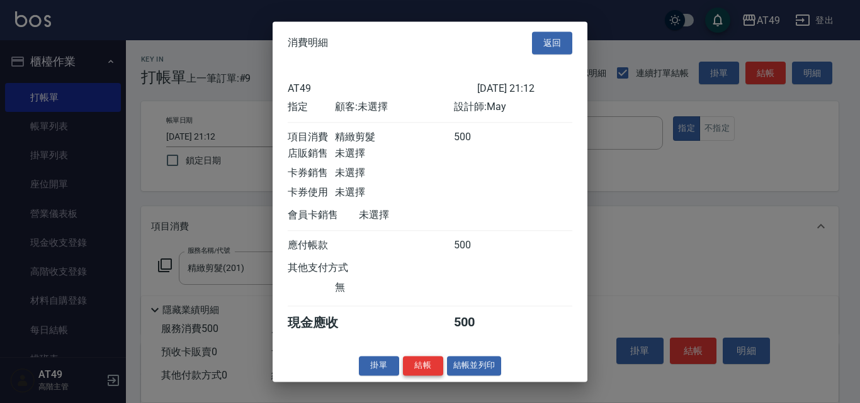
click at [426, 376] on button "結帳" at bounding box center [423, 366] width 40 height 20
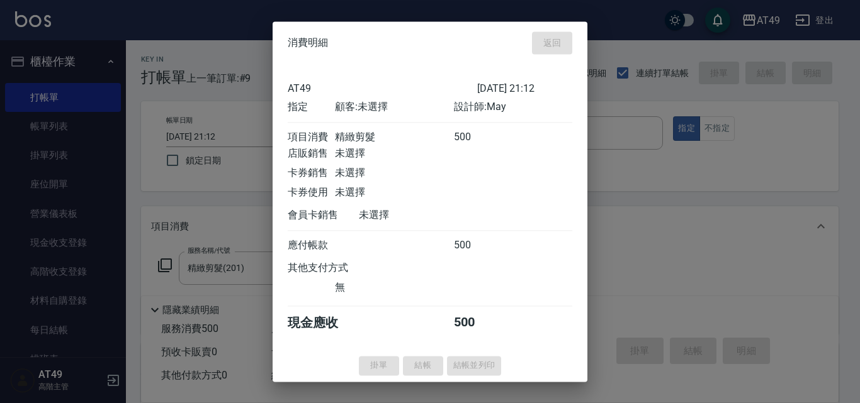
type input "[DATE] 21:13"
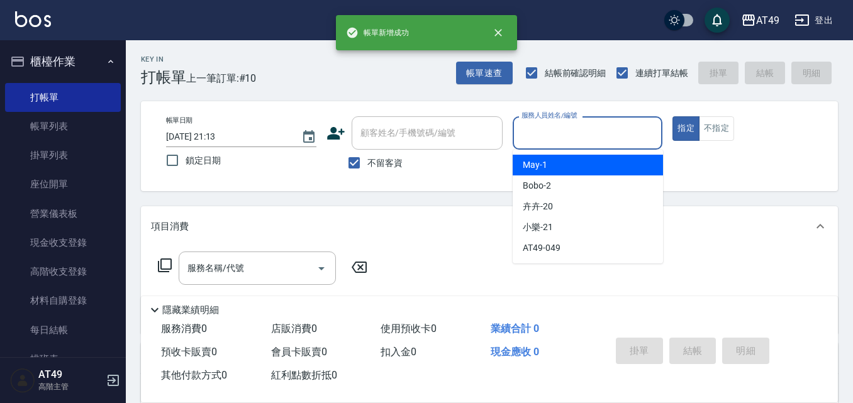
click at [570, 138] on input "服務人員姓名/編號" at bounding box center [588, 133] width 139 height 22
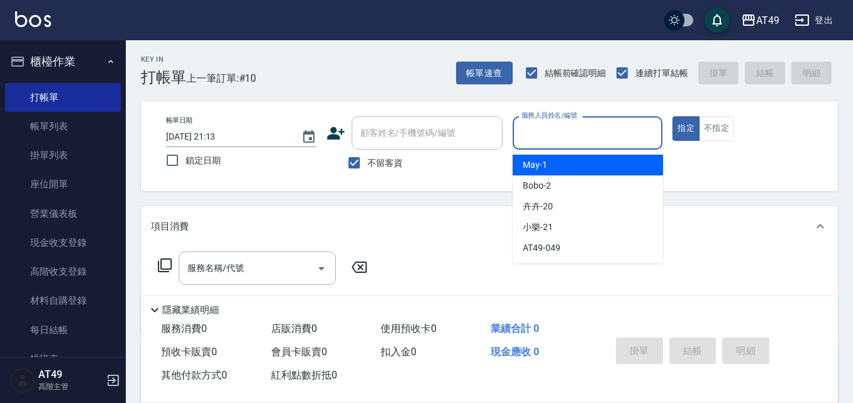
click at [580, 164] on div "May -1" at bounding box center [588, 165] width 150 height 21
type input "May-1"
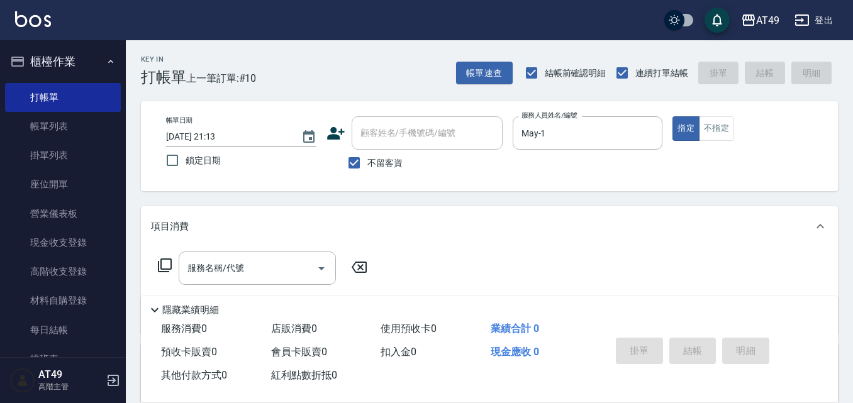
click at [170, 264] on icon at bounding box center [164, 265] width 15 height 15
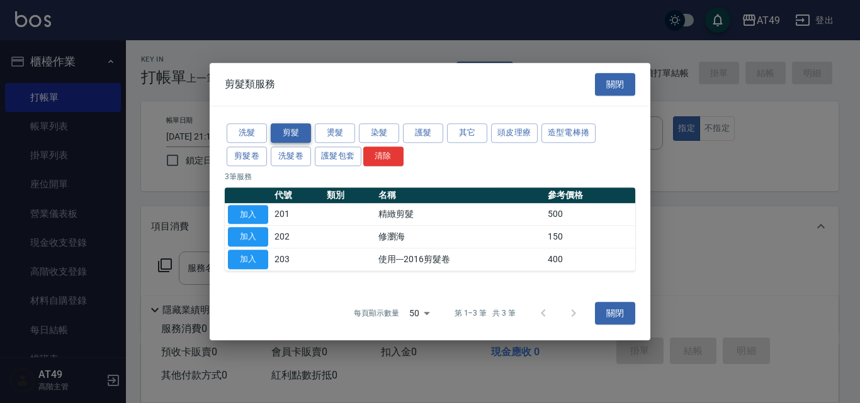
click at [282, 129] on button "剪髮" at bounding box center [291, 133] width 40 height 20
click at [250, 215] on button "加入" at bounding box center [248, 215] width 40 height 20
type input "精緻剪髮(201)"
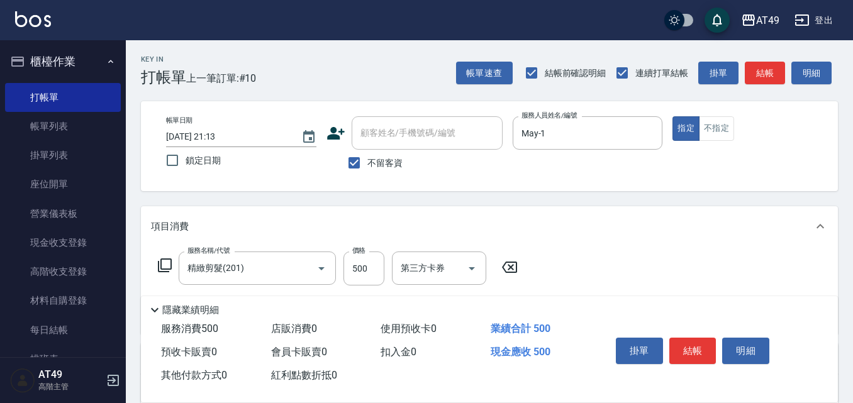
click at [164, 264] on icon at bounding box center [164, 265] width 15 height 15
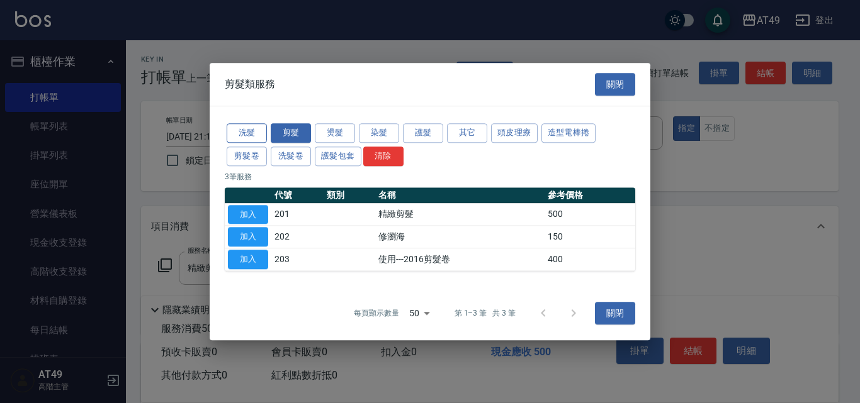
click at [252, 133] on button "洗髮" at bounding box center [247, 133] width 40 height 20
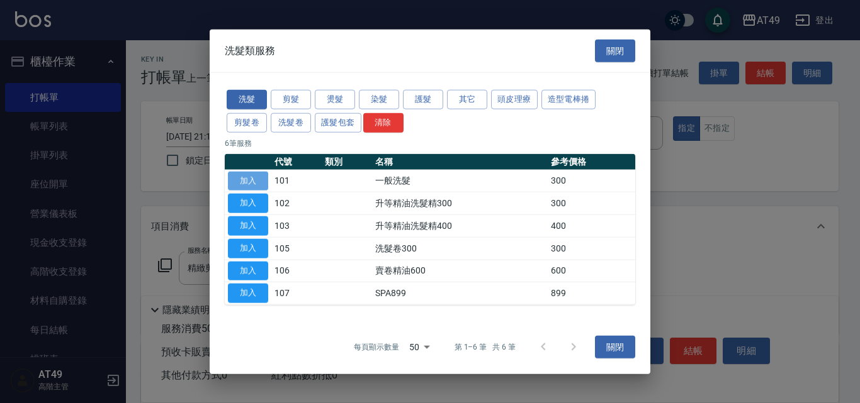
click at [252, 183] on button "加入" at bounding box center [248, 181] width 40 height 20
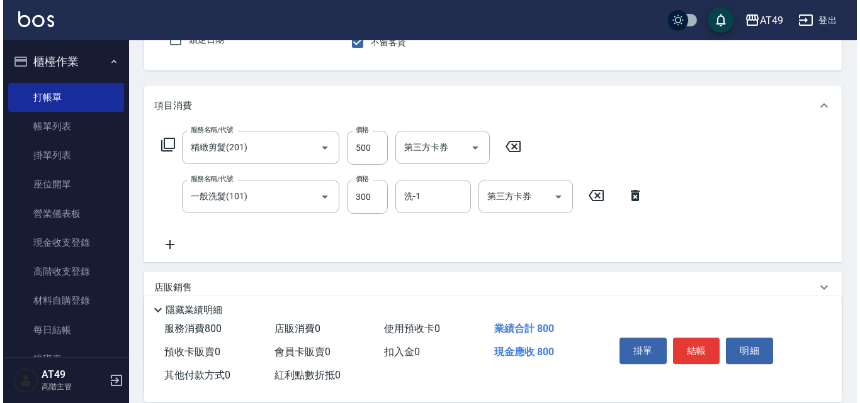
scroll to position [126, 0]
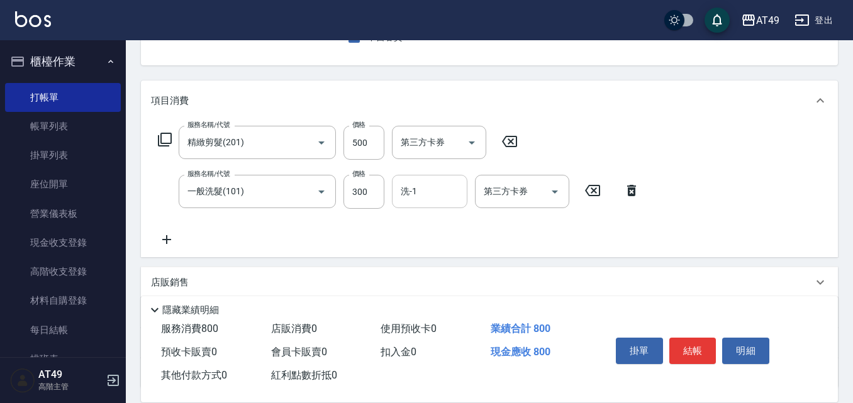
click at [433, 199] on input "洗-1" at bounding box center [430, 192] width 64 height 22
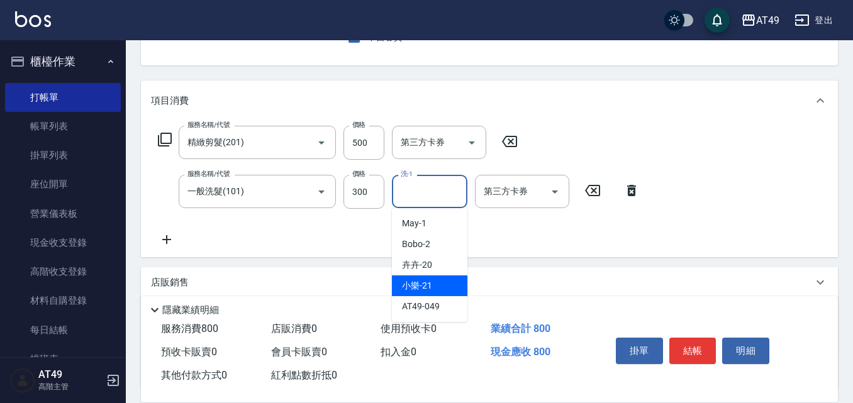
click at [444, 282] on div "小樂 -21" at bounding box center [430, 286] width 76 height 21
type input "小樂-21"
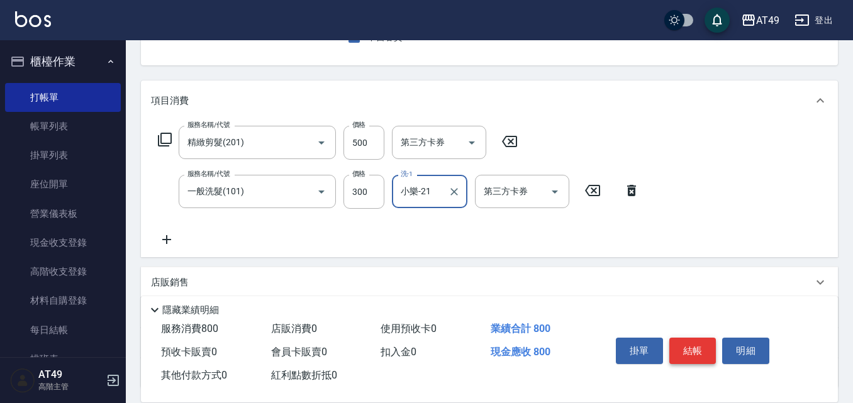
click at [696, 345] on button "結帳" at bounding box center [693, 351] width 47 height 26
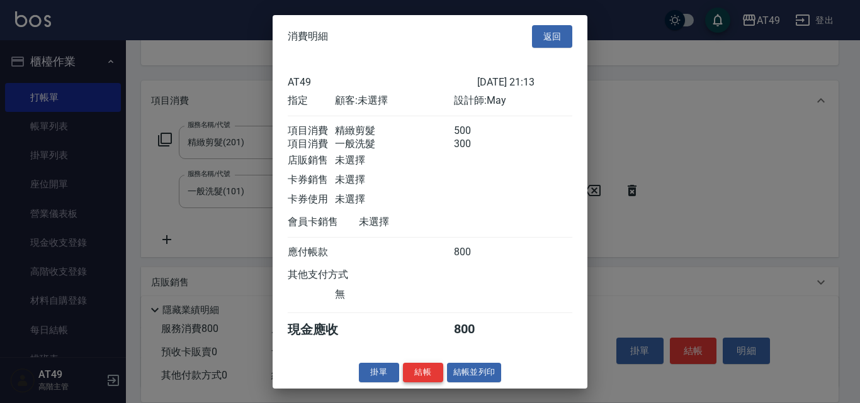
click at [424, 381] on button "結帳" at bounding box center [423, 373] width 40 height 20
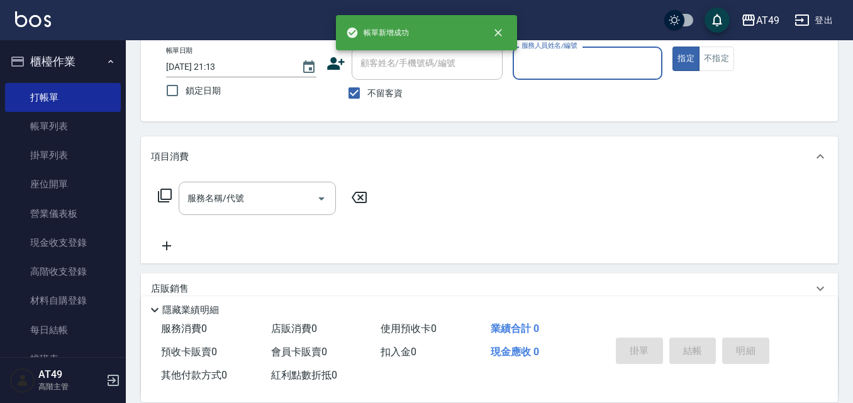
scroll to position [0, 0]
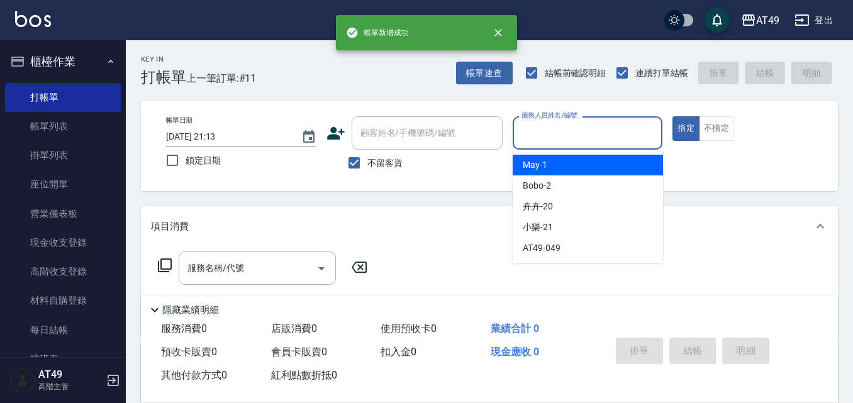
click at [562, 139] on input "服務人員姓名/編號" at bounding box center [588, 133] width 139 height 22
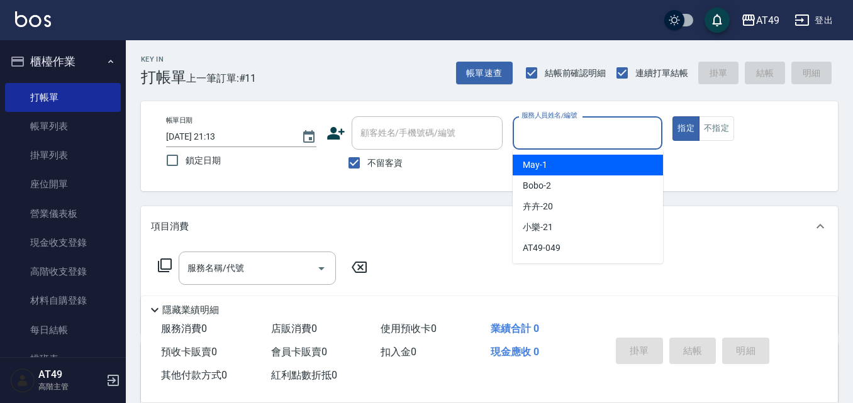
click at [558, 160] on div "May -1" at bounding box center [588, 165] width 150 height 21
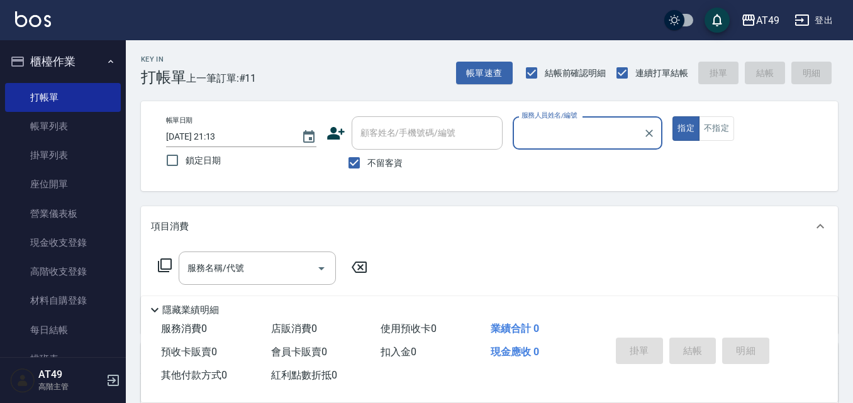
type input "May-1"
click at [166, 263] on icon at bounding box center [164, 265] width 15 height 15
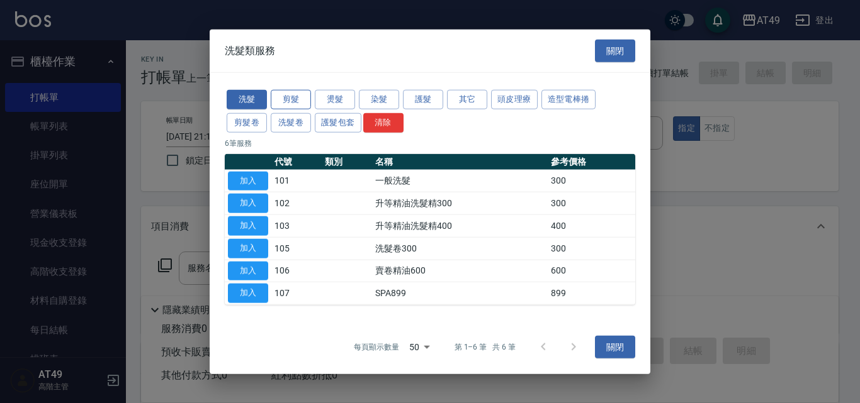
click at [296, 100] on button "剪髮" at bounding box center [291, 100] width 40 height 20
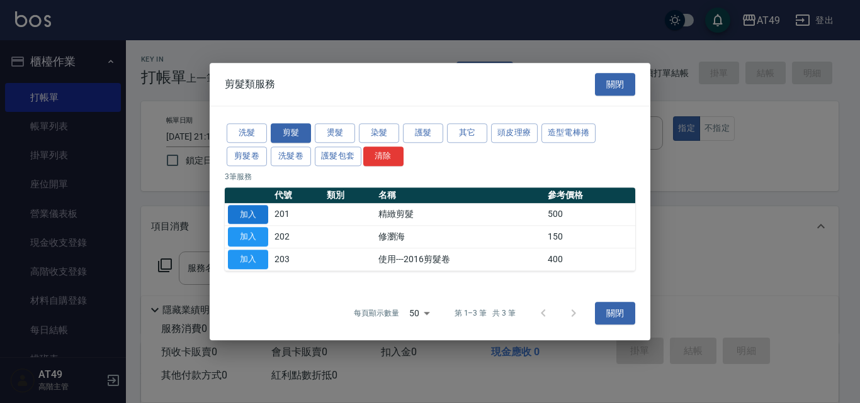
click at [232, 210] on button "加入" at bounding box center [248, 215] width 40 height 20
type input "精緻剪髮(201)"
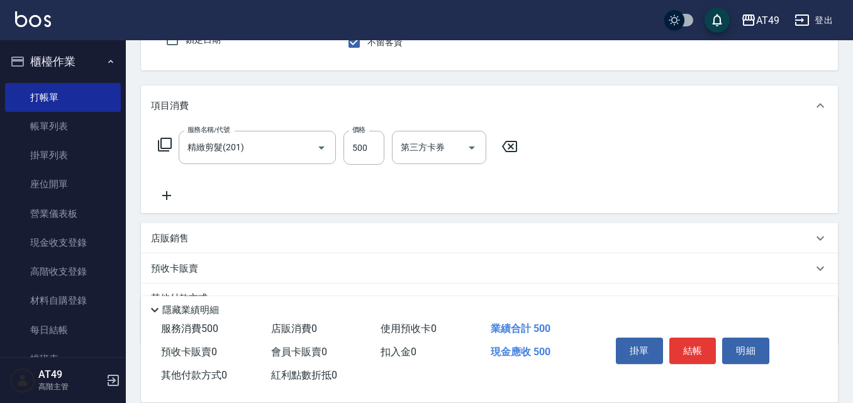
scroll to position [126, 0]
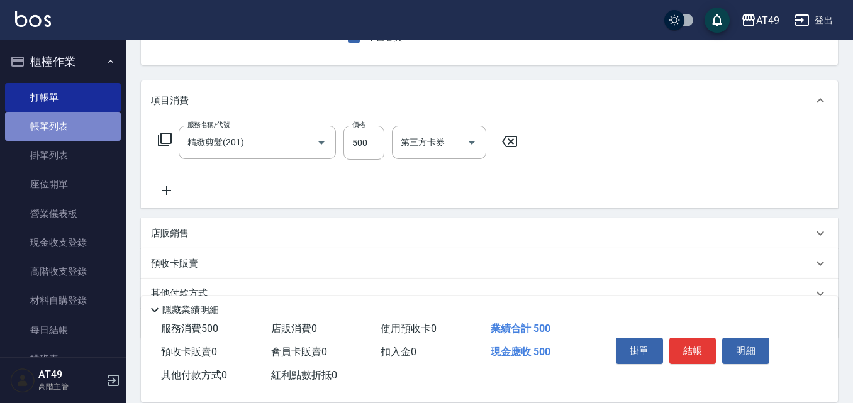
click at [88, 130] on link "帳單列表" at bounding box center [63, 126] width 116 height 29
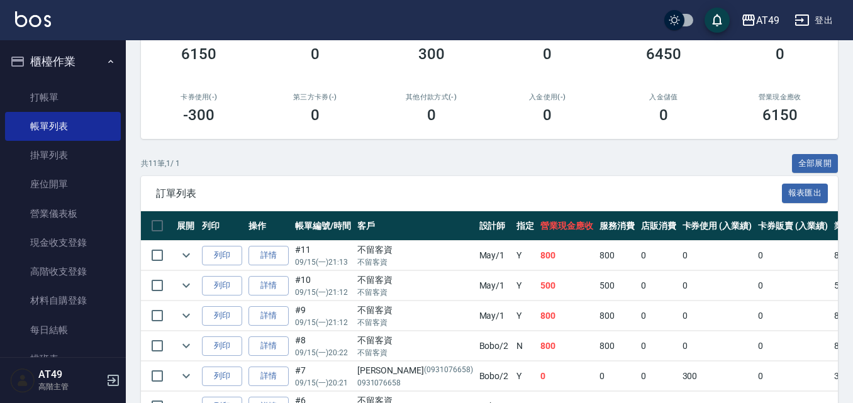
scroll to position [189, 0]
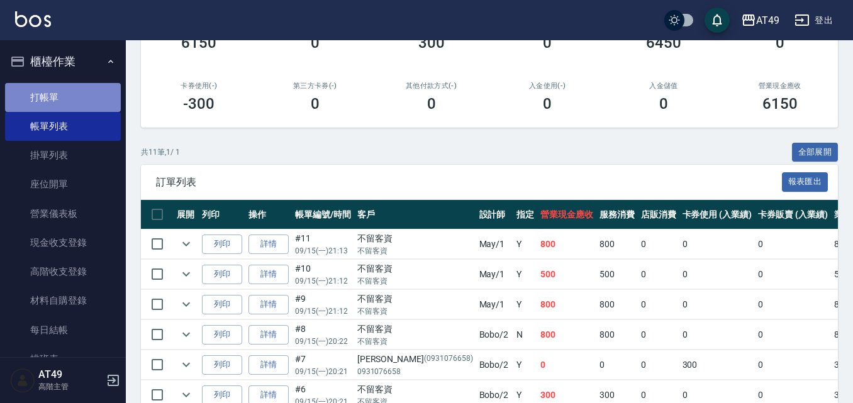
click at [81, 100] on link "打帳單" at bounding box center [63, 97] width 116 height 29
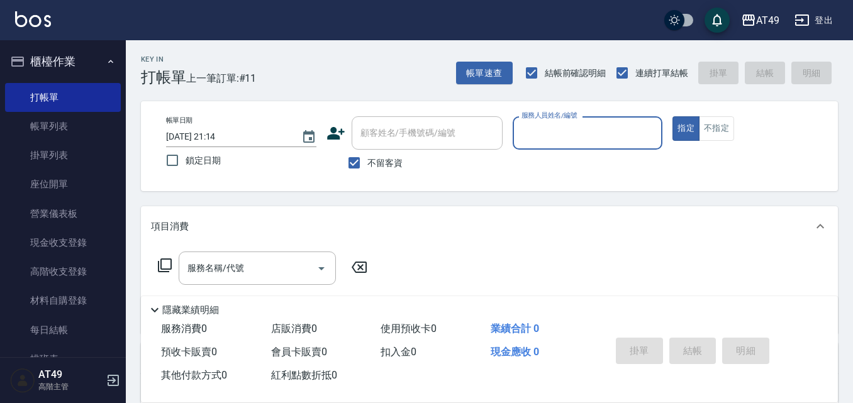
click at [573, 137] on input "服務人員姓名/編號" at bounding box center [588, 133] width 139 height 22
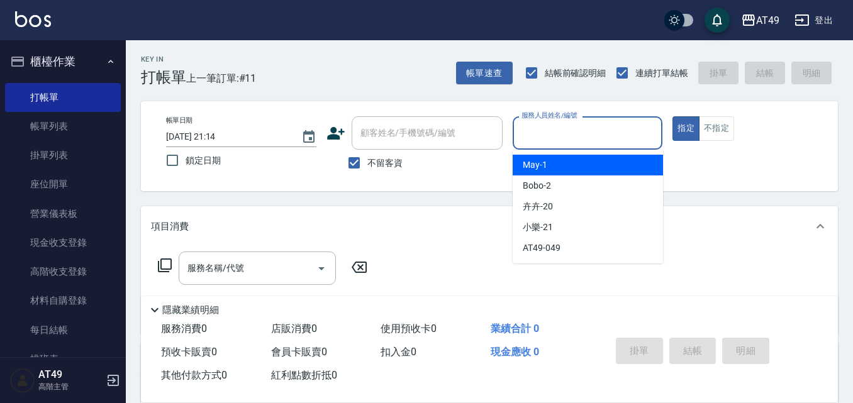
click at [547, 165] on div "May -1" at bounding box center [588, 165] width 150 height 21
type input "May-1"
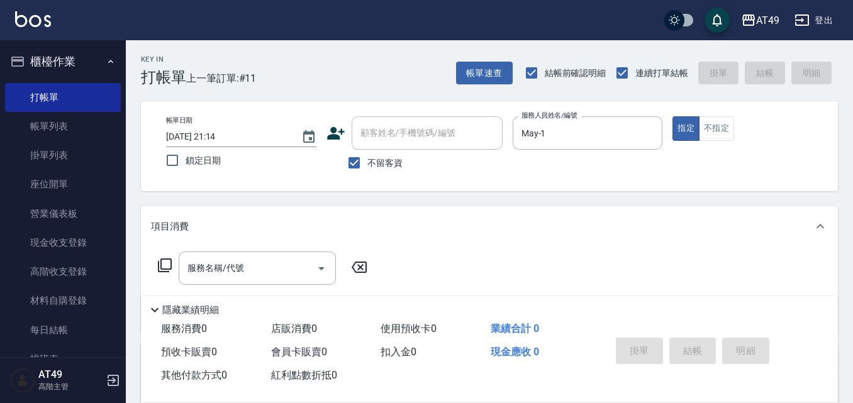
click at [164, 264] on icon at bounding box center [164, 265] width 15 height 15
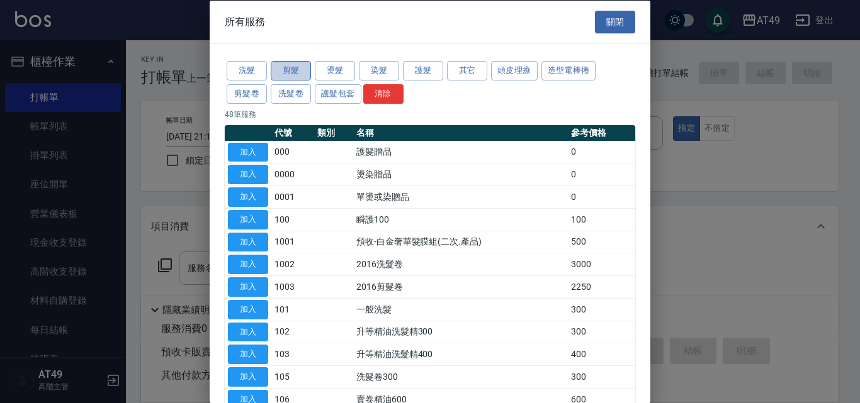
click at [301, 68] on button "剪髮" at bounding box center [291, 71] width 40 height 20
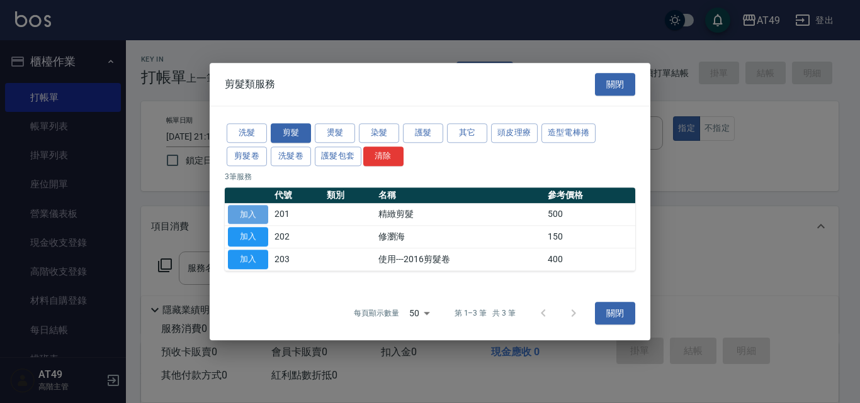
click at [261, 215] on button "加入" at bounding box center [248, 215] width 40 height 20
type input "精緻剪髮(201)"
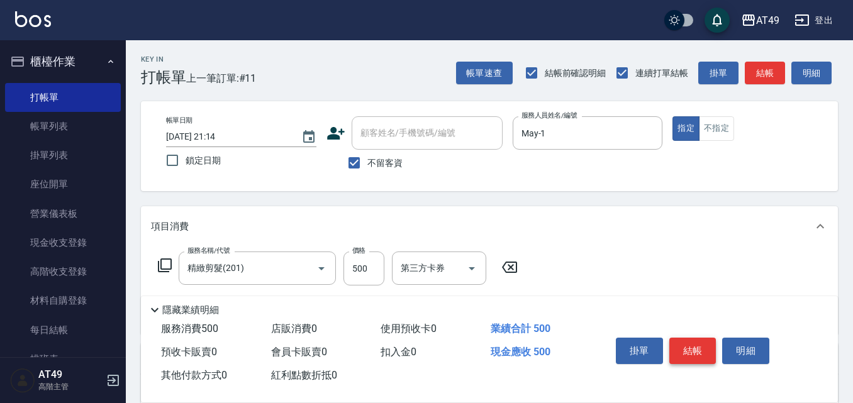
click at [686, 351] on button "結帳" at bounding box center [693, 351] width 47 height 26
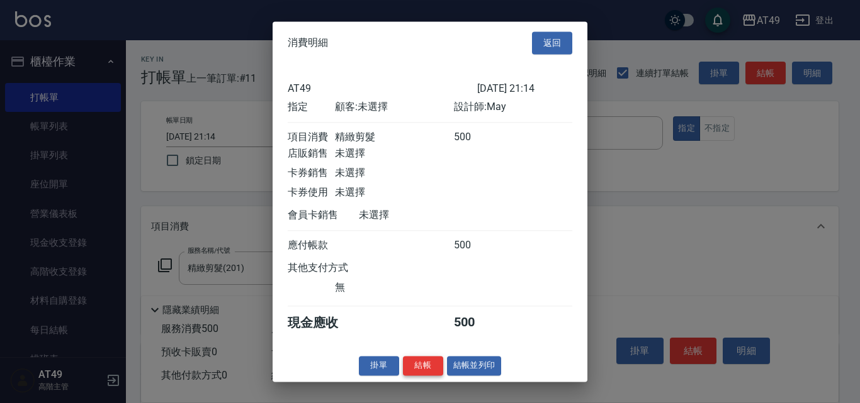
click at [415, 373] on button "結帳" at bounding box center [423, 366] width 40 height 20
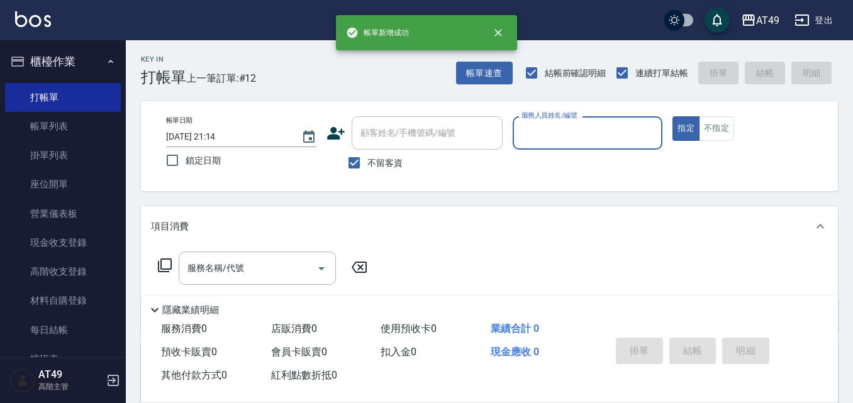
click at [551, 140] on input "服務人員姓名/編號" at bounding box center [588, 133] width 139 height 22
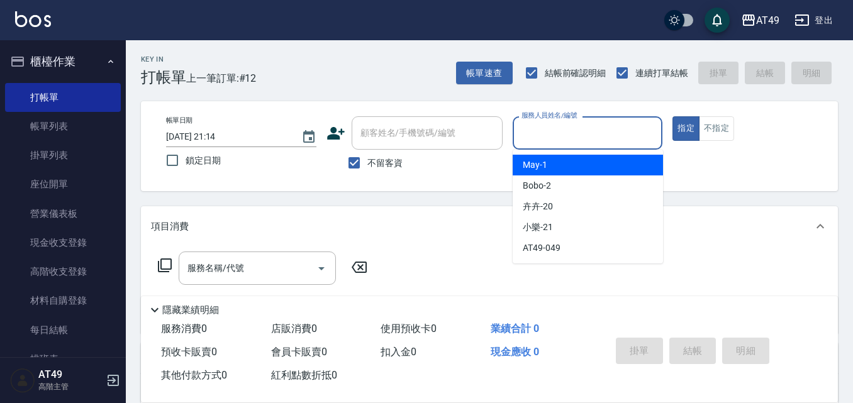
click at [559, 166] on div "May -1" at bounding box center [588, 165] width 150 height 21
type input "May-1"
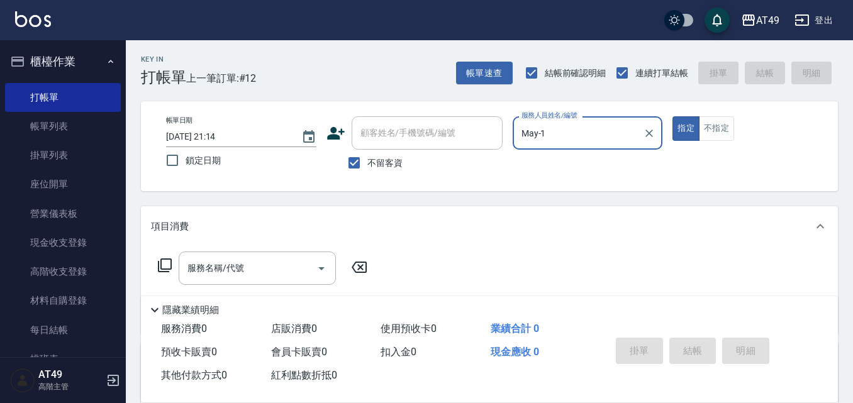
click at [169, 261] on icon at bounding box center [164, 265] width 15 height 15
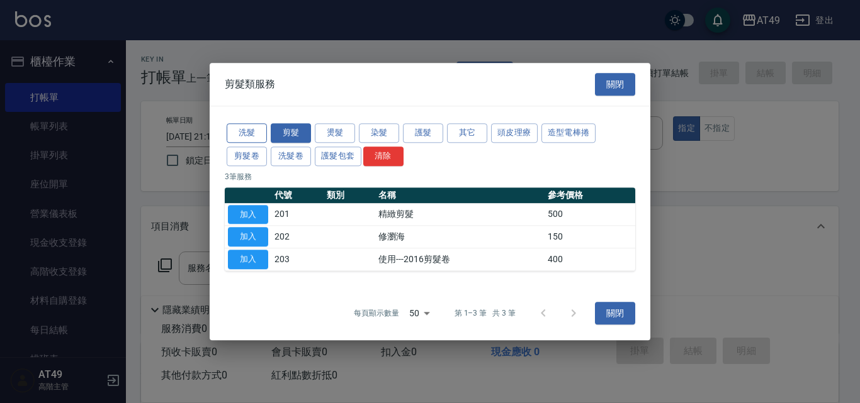
click at [247, 133] on button "洗髮" at bounding box center [247, 133] width 40 height 20
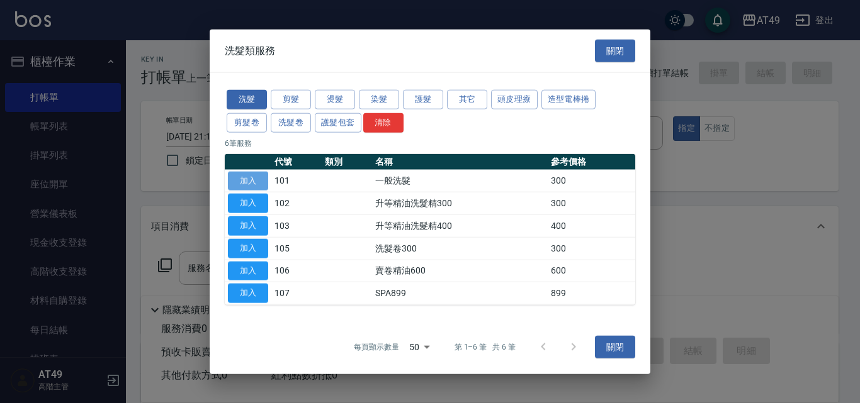
click at [264, 179] on button "加入" at bounding box center [248, 181] width 40 height 20
type input "一般洗髮(101)"
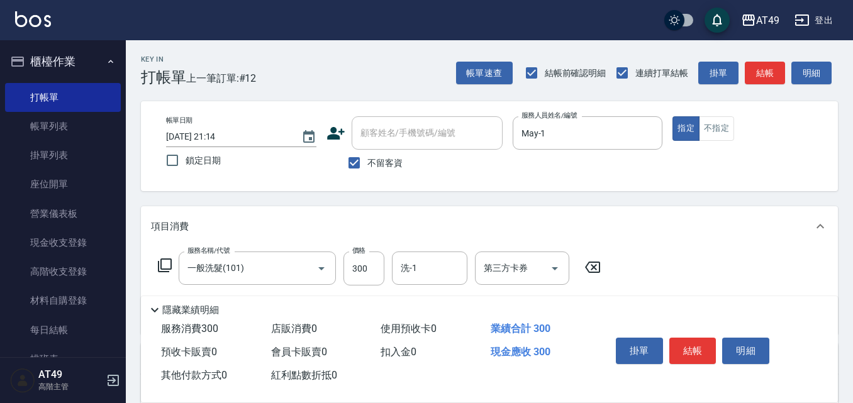
click at [166, 264] on icon at bounding box center [164, 265] width 15 height 15
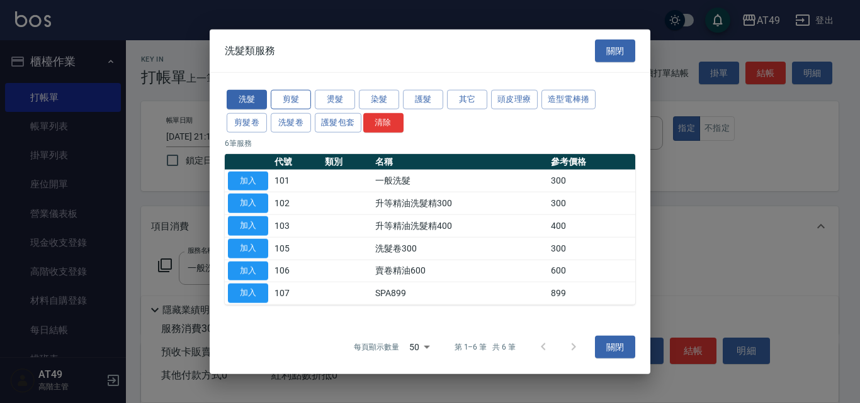
click at [293, 103] on button "剪髮" at bounding box center [291, 100] width 40 height 20
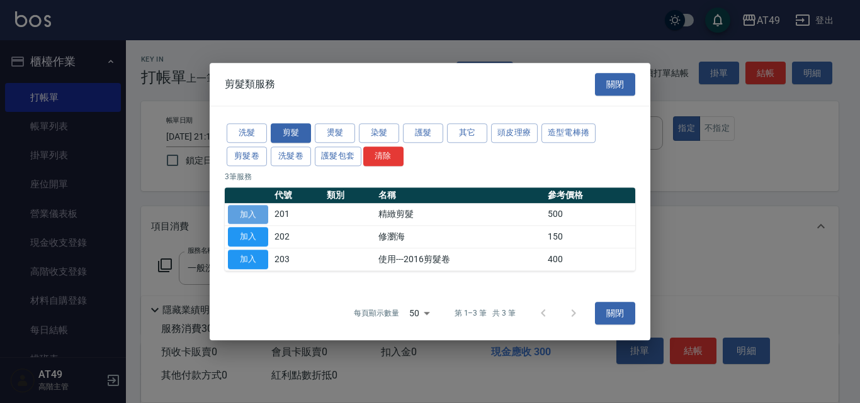
click at [256, 215] on button "加入" at bounding box center [248, 215] width 40 height 20
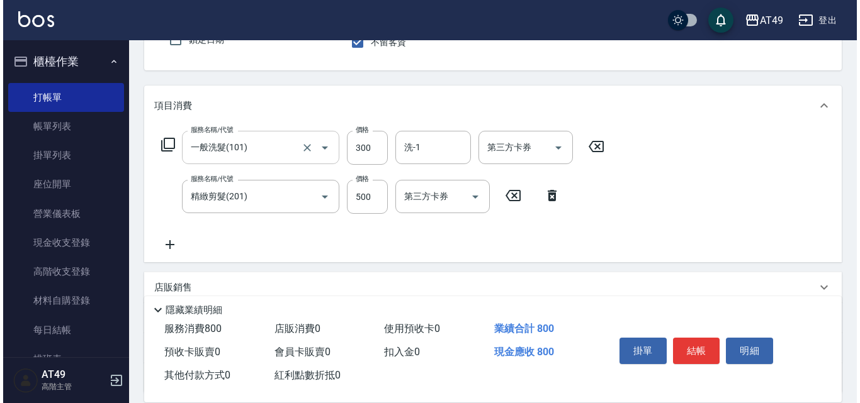
scroll to position [126, 0]
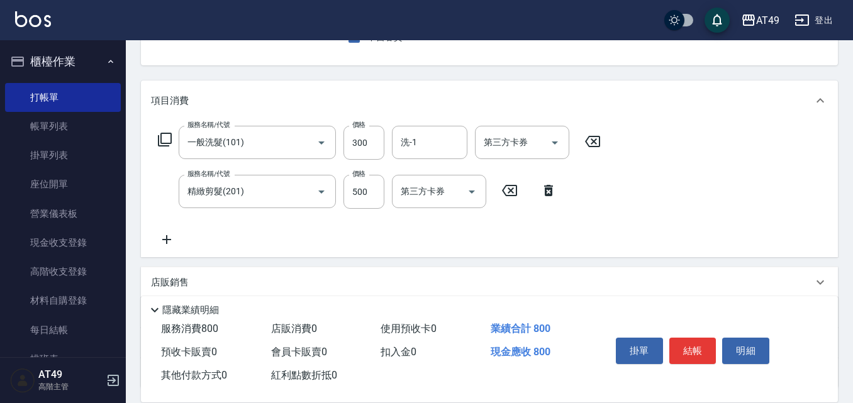
click at [166, 143] on icon at bounding box center [164, 139] width 15 height 15
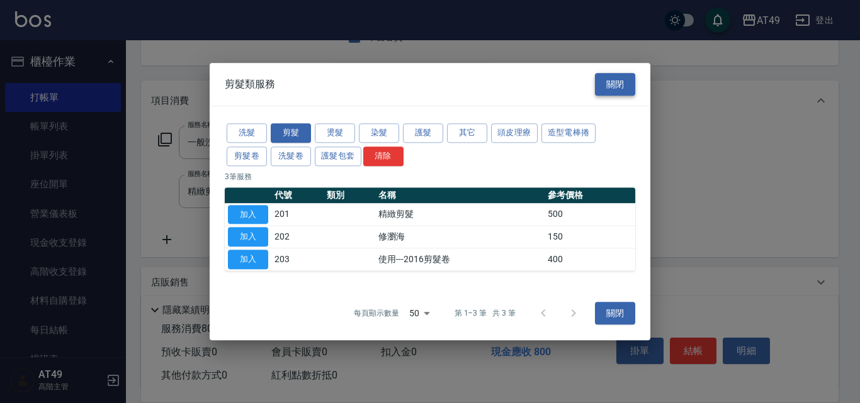
click at [619, 85] on button "關閉" at bounding box center [615, 84] width 40 height 23
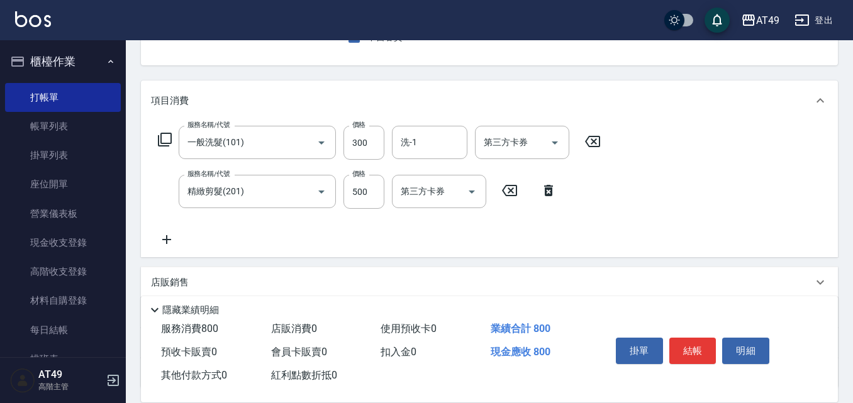
click at [590, 143] on icon at bounding box center [592, 141] width 31 height 15
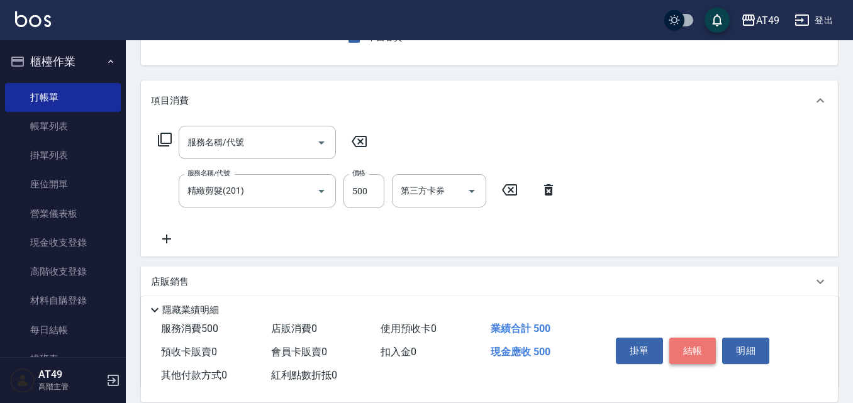
click at [673, 343] on button "結帳" at bounding box center [693, 351] width 47 height 26
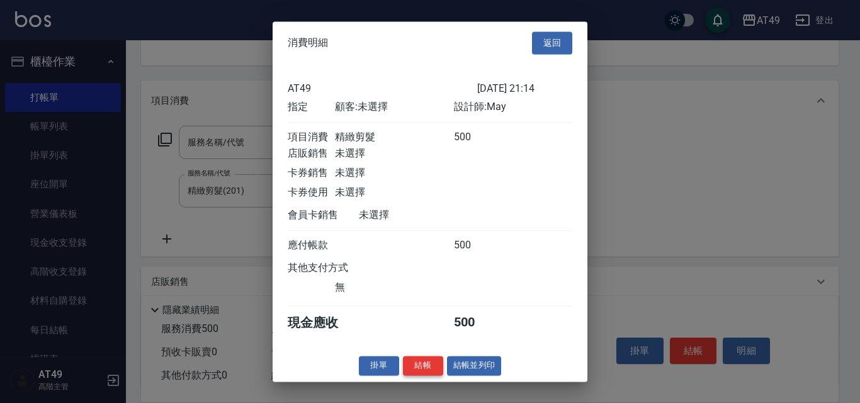
click at [418, 376] on button "結帳" at bounding box center [423, 366] width 40 height 20
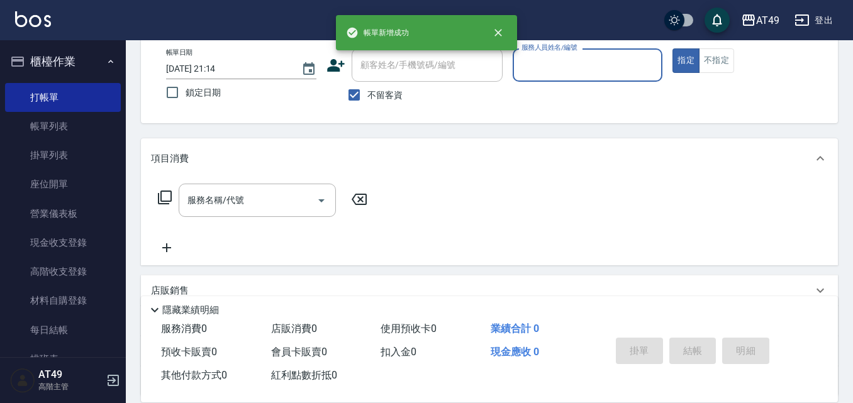
scroll to position [0, 0]
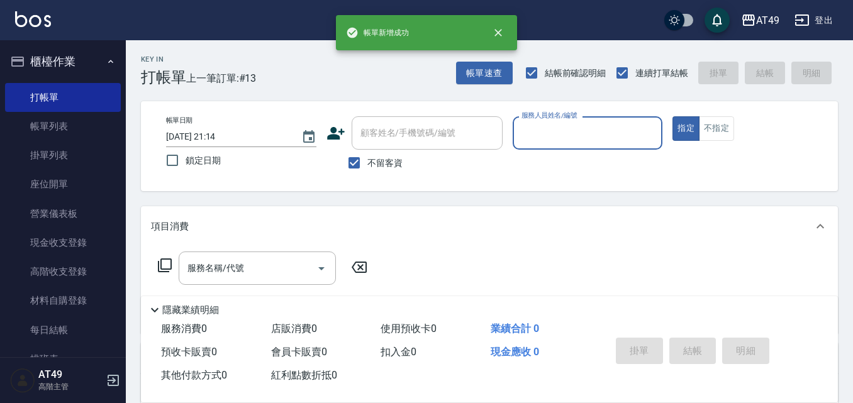
click at [541, 137] on input "服務人員姓名/編號" at bounding box center [588, 133] width 139 height 22
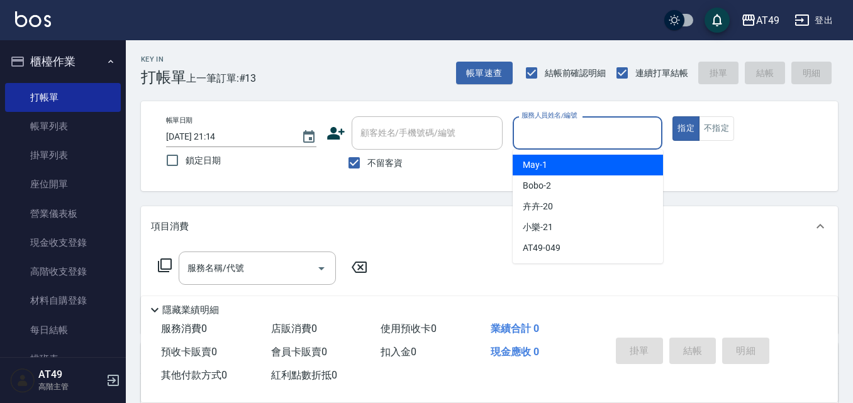
click at [565, 164] on div "May -1" at bounding box center [588, 165] width 150 height 21
type input "May-1"
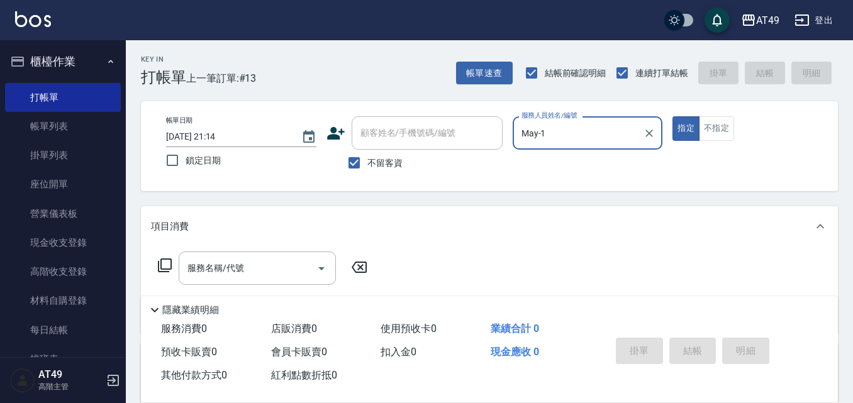
click at [171, 265] on icon at bounding box center [165, 266] width 14 height 14
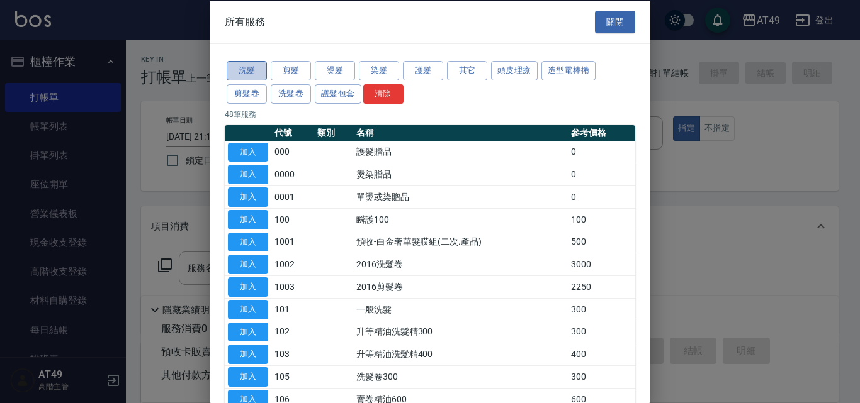
click at [245, 71] on button "洗髮" at bounding box center [247, 71] width 40 height 20
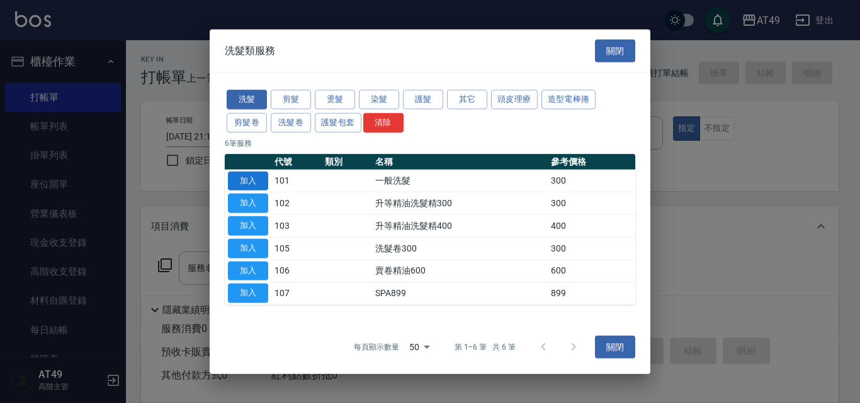
click at [259, 180] on button "加入" at bounding box center [248, 181] width 40 height 20
type input "一般洗髮(101)"
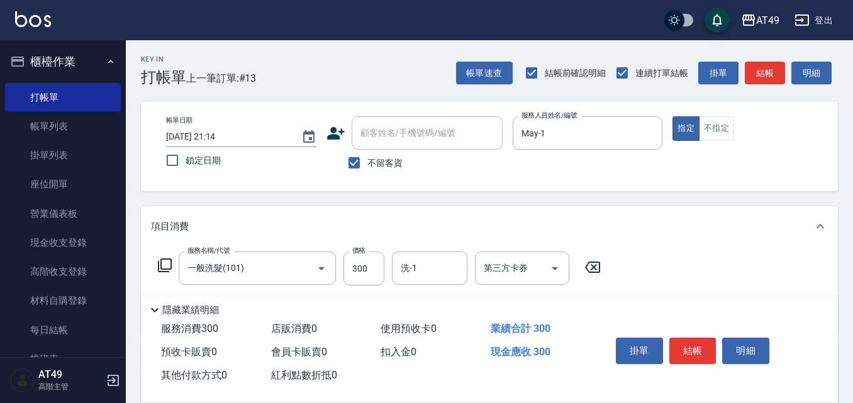
click at [162, 265] on icon at bounding box center [164, 265] width 15 height 15
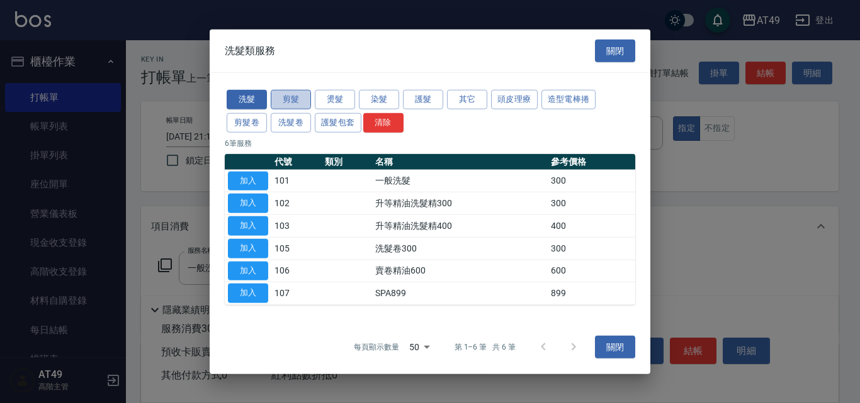
click at [298, 96] on button "剪髮" at bounding box center [291, 100] width 40 height 20
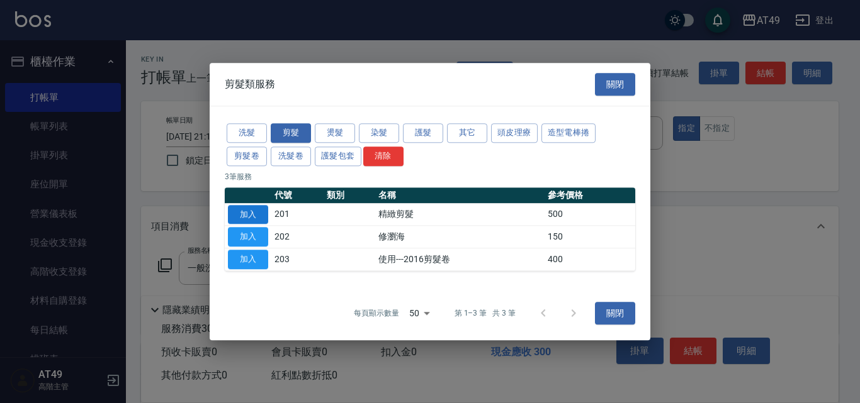
click at [251, 216] on button "加入" at bounding box center [248, 215] width 40 height 20
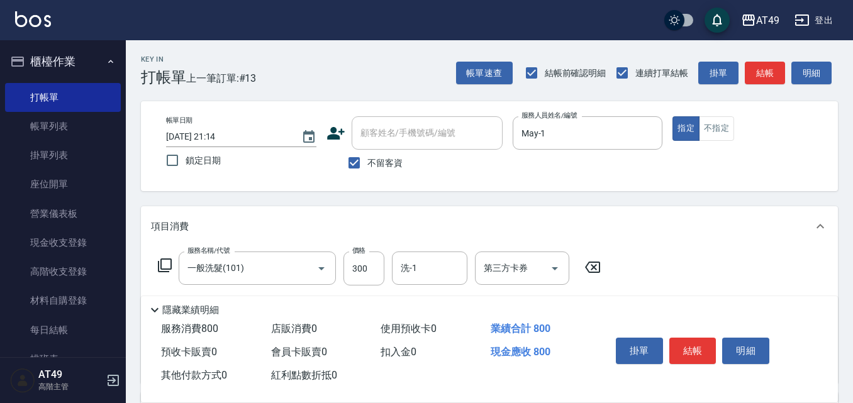
click at [166, 262] on icon at bounding box center [164, 265] width 15 height 15
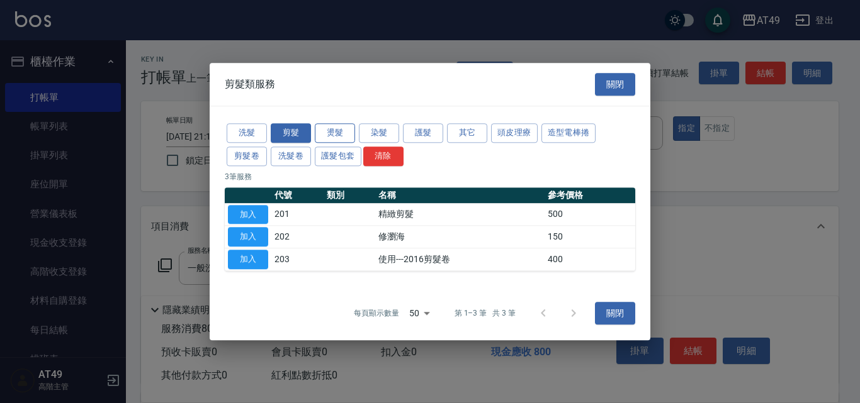
click at [338, 132] on button "燙髮" at bounding box center [335, 133] width 40 height 20
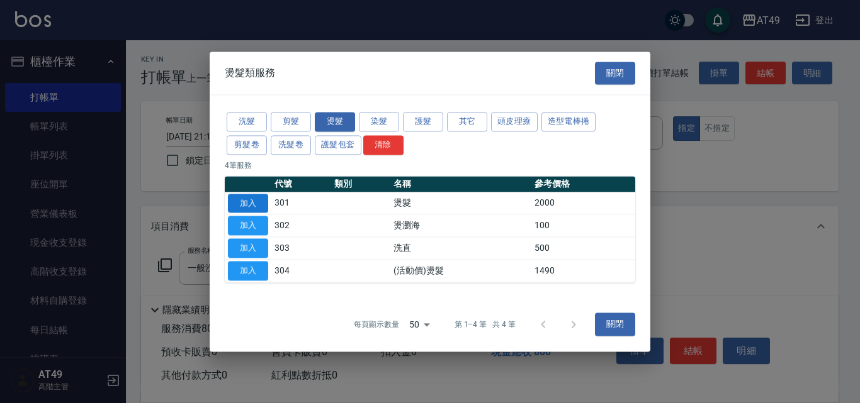
click at [254, 203] on button "加入" at bounding box center [248, 204] width 40 height 20
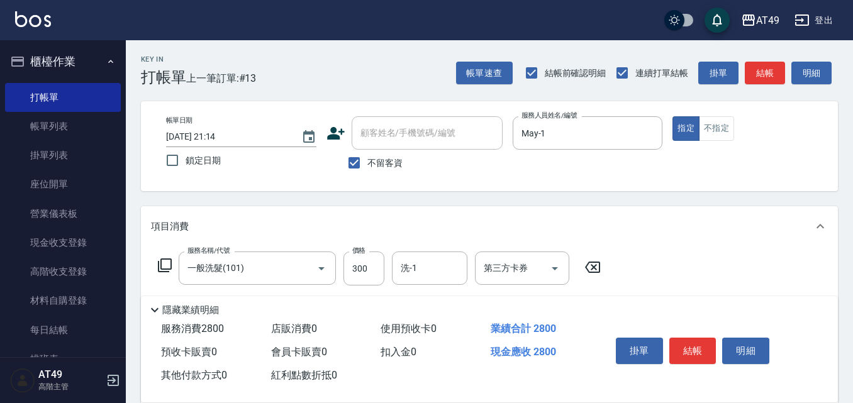
click at [160, 259] on icon at bounding box center [164, 265] width 15 height 15
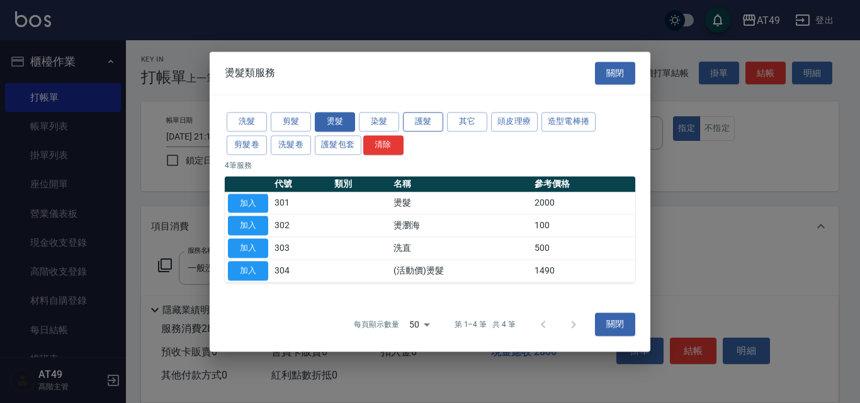
click at [436, 122] on button "護髮" at bounding box center [423, 122] width 40 height 20
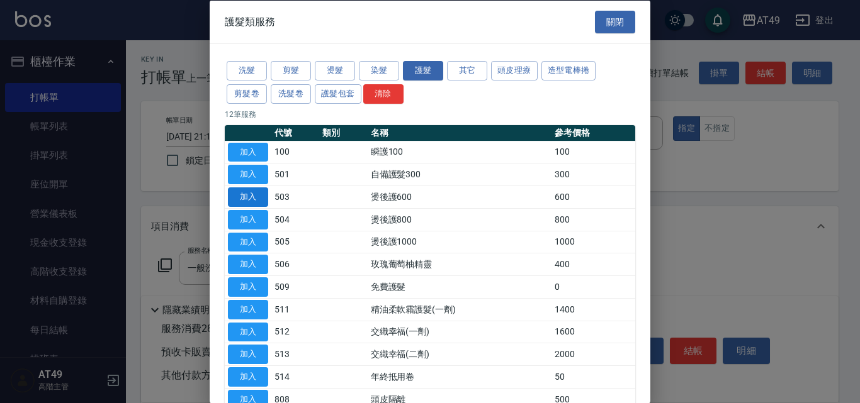
click at [260, 198] on button "加入" at bounding box center [248, 198] width 40 height 20
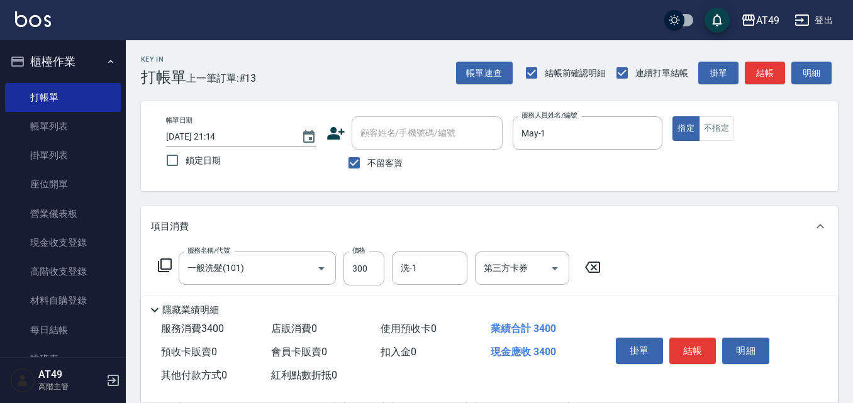
click at [169, 262] on icon at bounding box center [164, 265] width 15 height 15
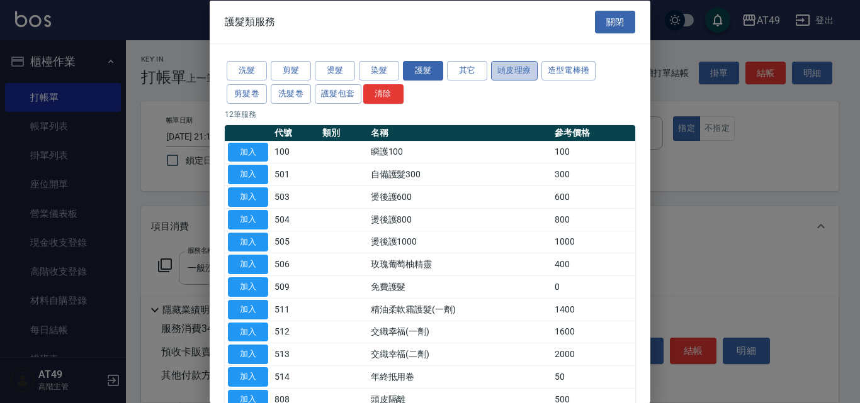
click at [526, 74] on button "頭皮理療" at bounding box center [514, 71] width 47 height 20
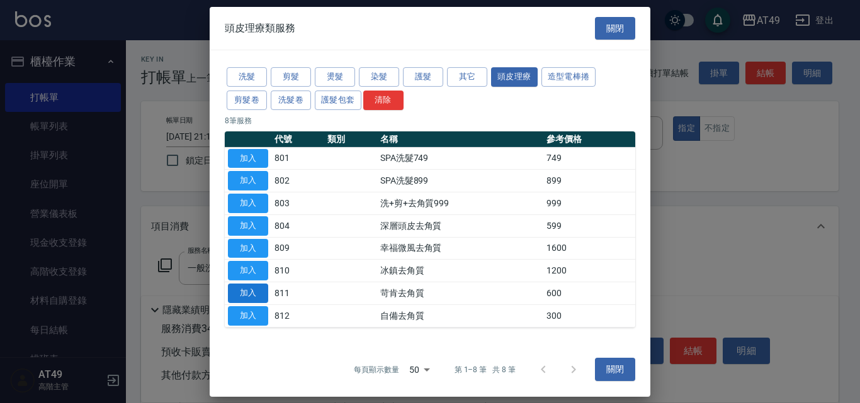
click at [259, 288] on button "加入" at bounding box center [248, 294] width 40 height 20
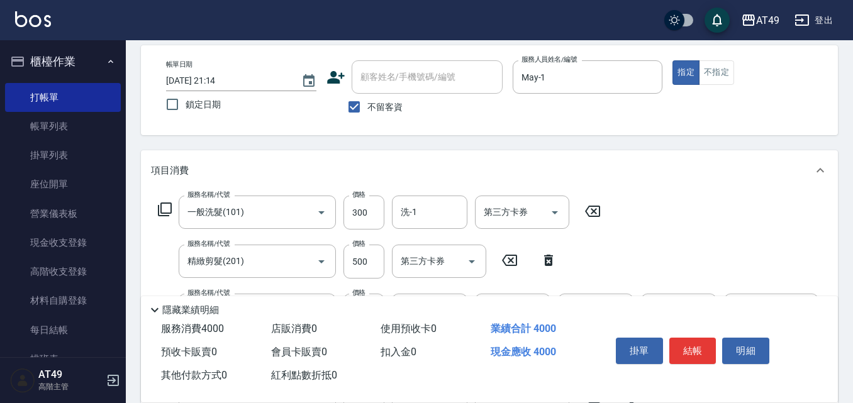
scroll to position [189, 0]
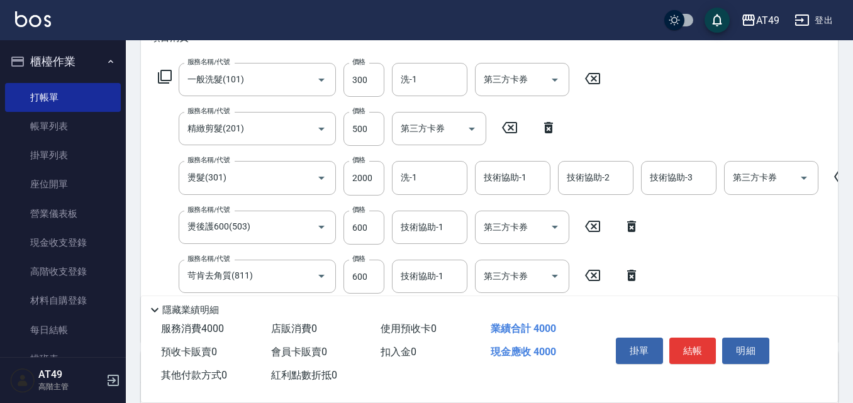
click at [838, 177] on icon at bounding box center [841, 176] width 31 height 15
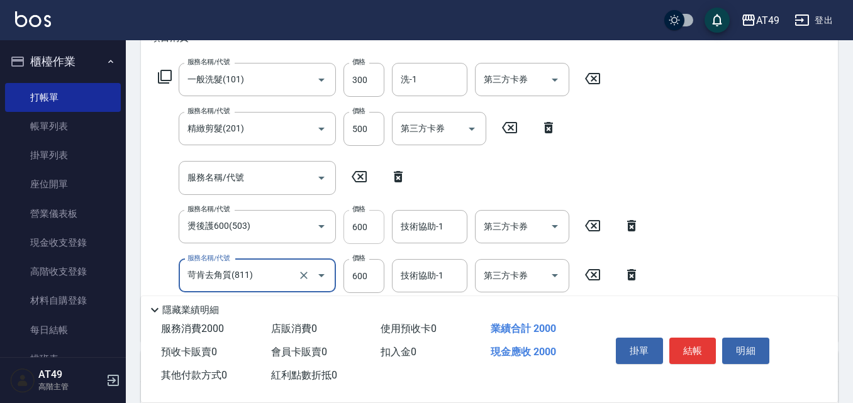
click at [358, 224] on input "600" at bounding box center [364, 227] width 41 height 34
click at [359, 228] on input "600" at bounding box center [364, 227] width 41 height 34
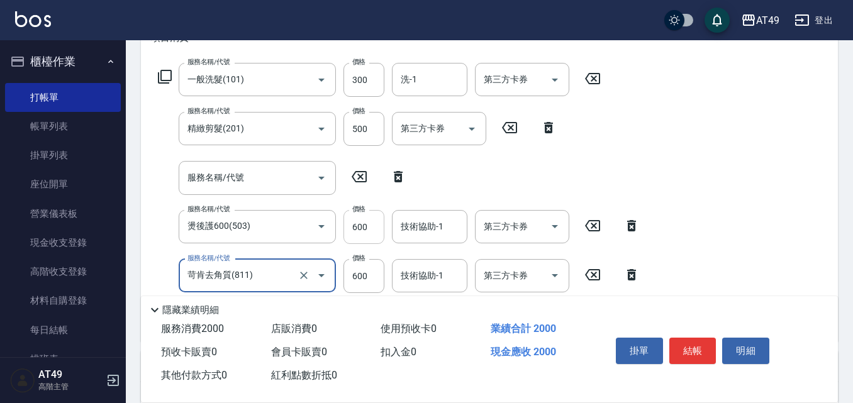
click at [359, 228] on input "600" at bounding box center [364, 227] width 41 height 34
click at [354, 271] on input "600" at bounding box center [364, 276] width 41 height 34
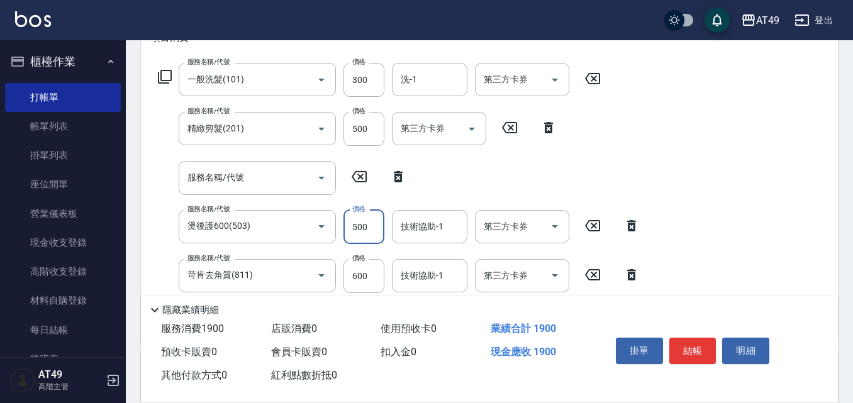
type input "500"
click at [547, 133] on icon at bounding box center [548, 127] width 9 height 11
type input "燙後護600(503)"
type input "苛肯去角質(811)"
type input "600"
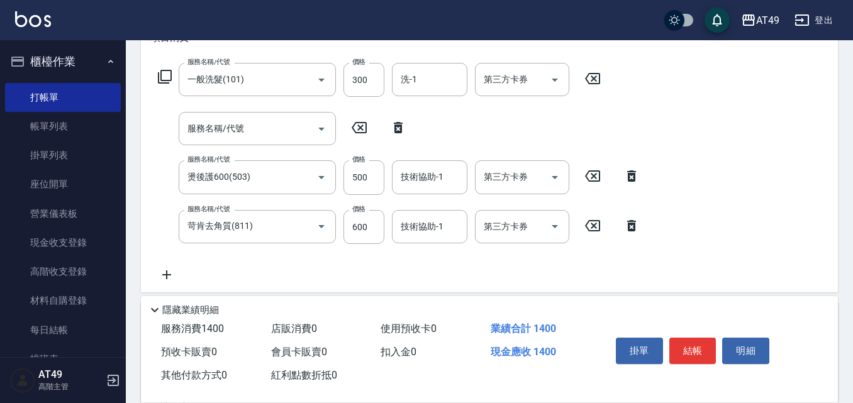
click at [167, 72] on icon at bounding box center [164, 76] width 15 height 15
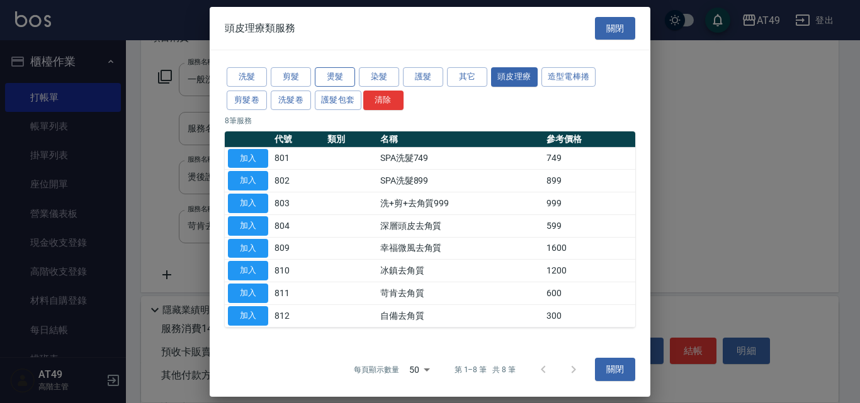
click at [340, 76] on button "燙髮" at bounding box center [335, 77] width 40 height 20
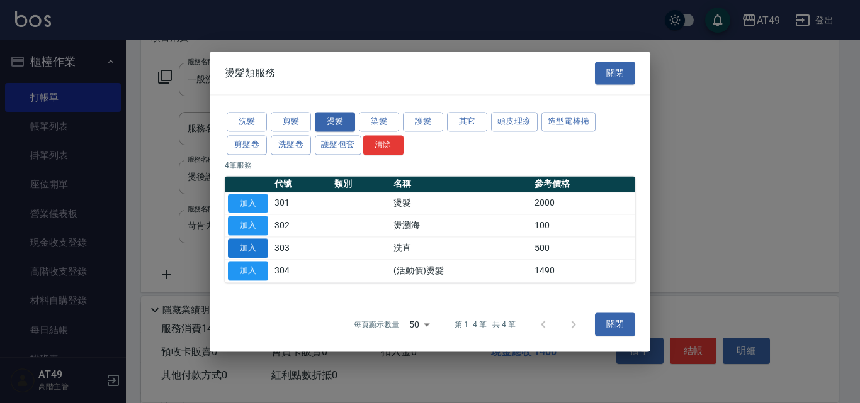
click at [262, 249] on button "加入" at bounding box center [248, 249] width 40 height 20
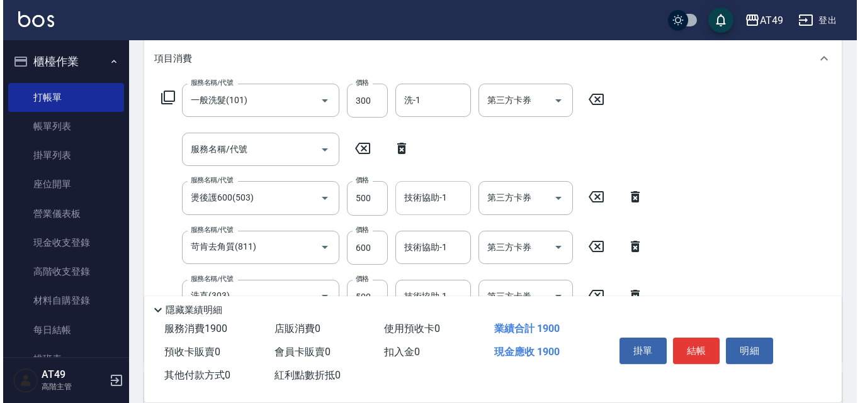
scroll to position [190, 0]
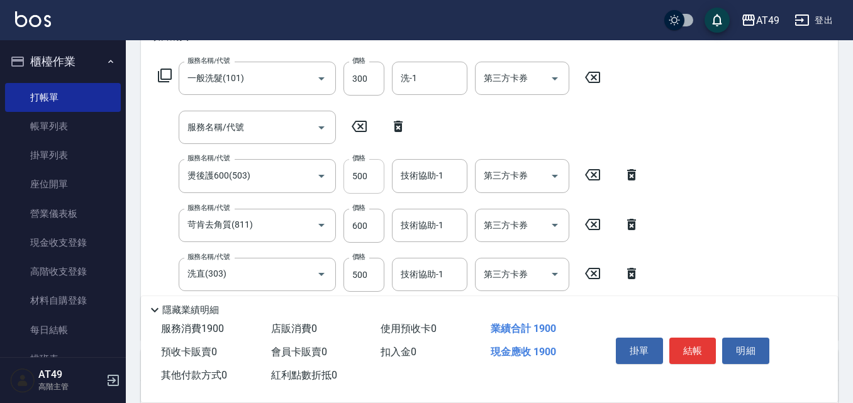
click at [361, 176] on input "500" at bounding box center [364, 176] width 41 height 34
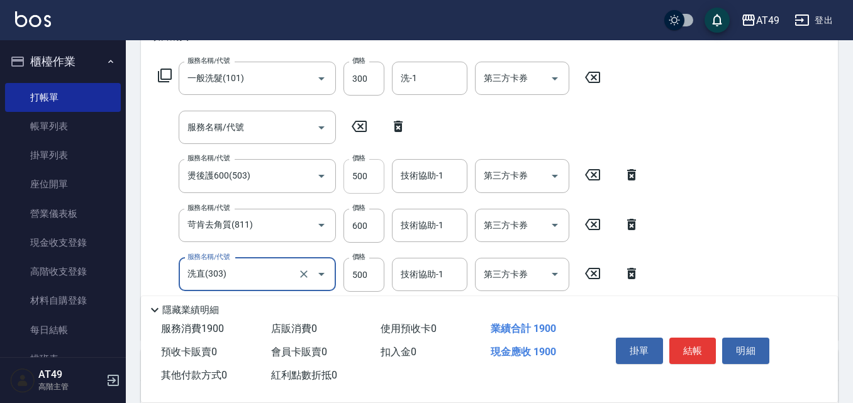
click at [361, 176] on input "500" at bounding box center [364, 176] width 41 height 34
click at [368, 278] on input "500" at bounding box center [364, 275] width 41 height 34
click at [359, 176] on input "500" at bounding box center [364, 176] width 41 height 34
type input "700"
click at [424, 73] on input "洗-1" at bounding box center [430, 78] width 64 height 22
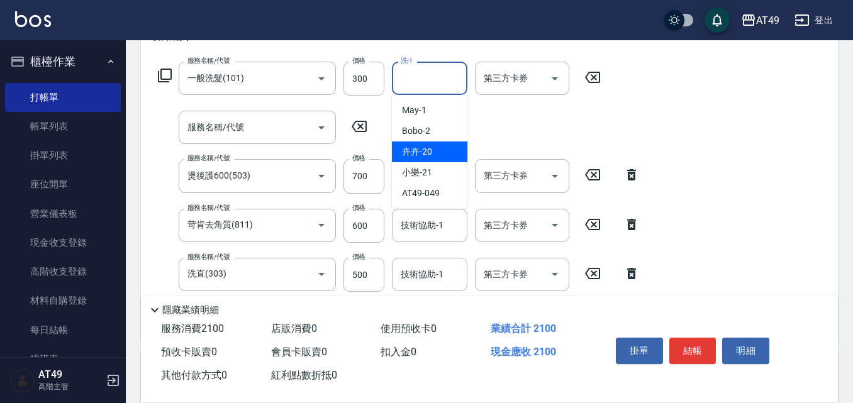
click at [436, 144] on div "卉卉 -20" at bounding box center [430, 152] width 76 height 21
type input "卉卉-20"
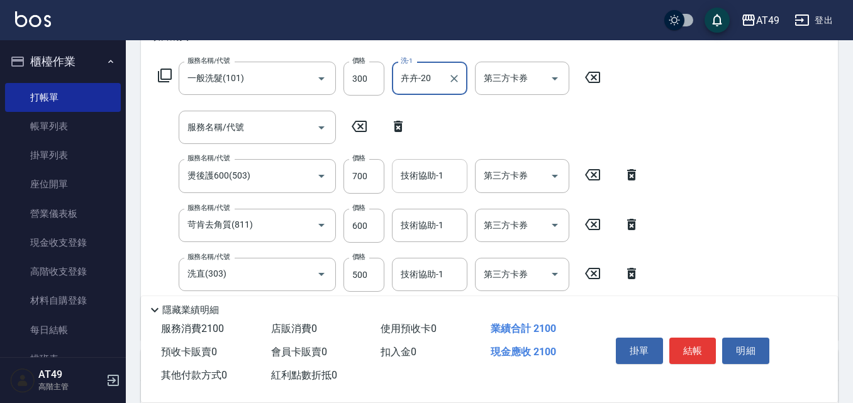
click at [412, 176] on div "技術協助-1 技術協助-1" at bounding box center [430, 175] width 76 height 33
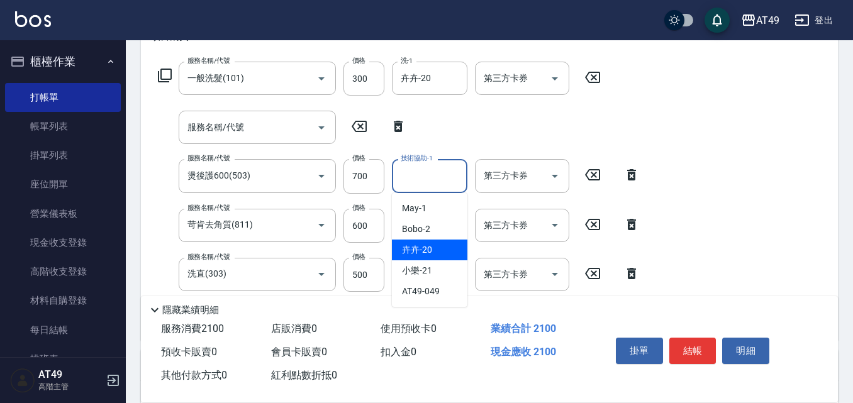
click at [447, 250] on div "卉卉 -20" at bounding box center [430, 250] width 76 height 21
type input "卉卉-20"
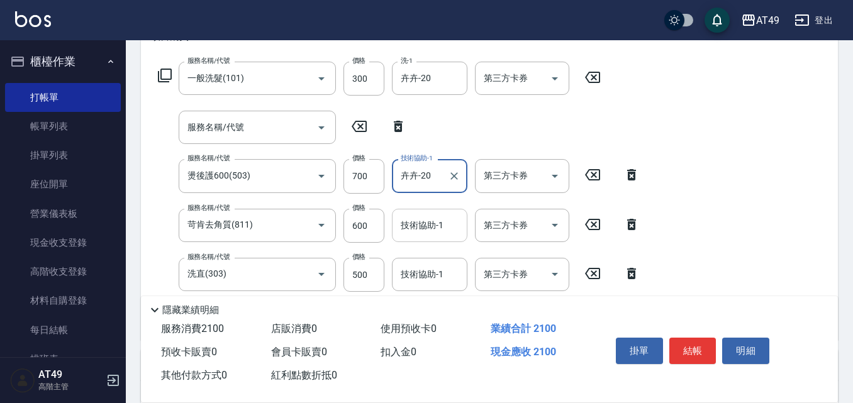
click at [431, 240] on div "技術協助-1" at bounding box center [430, 225] width 76 height 33
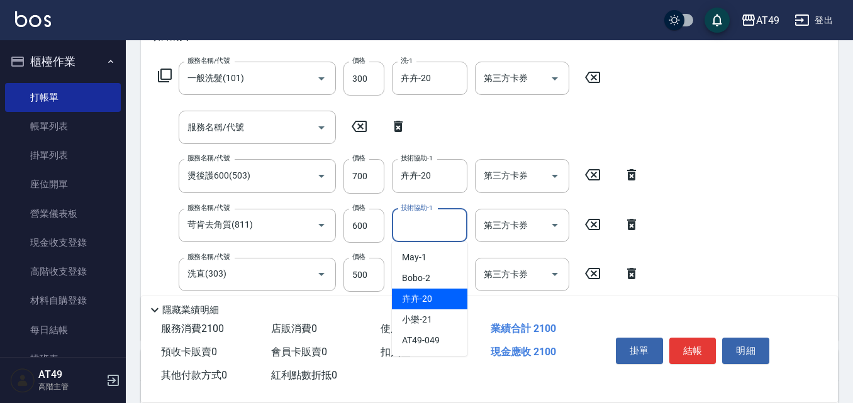
click at [451, 299] on div "卉卉 -20" at bounding box center [430, 299] width 76 height 21
type input "卉卉-20"
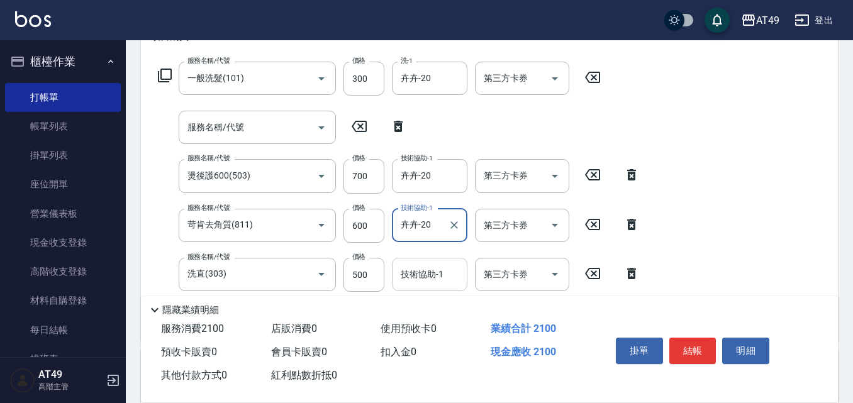
click at [415, 279] on input "技術協助-1" at bounding box center [430, 275] width 64 height 22
click at [427, 278] on input "技術協助-1" at bounding box center [430, 275] width 64 height 22
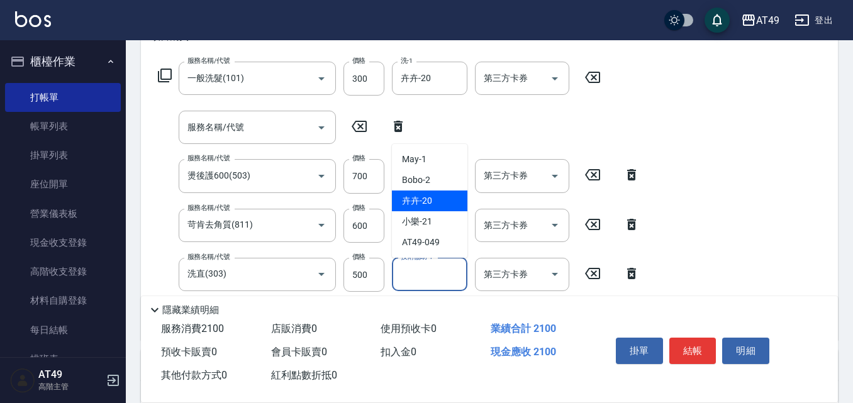
click at [441, 203] on div "卉卉 -20" at bounding box center [430, 201] width 76 height 21
type input "卉卉-20"
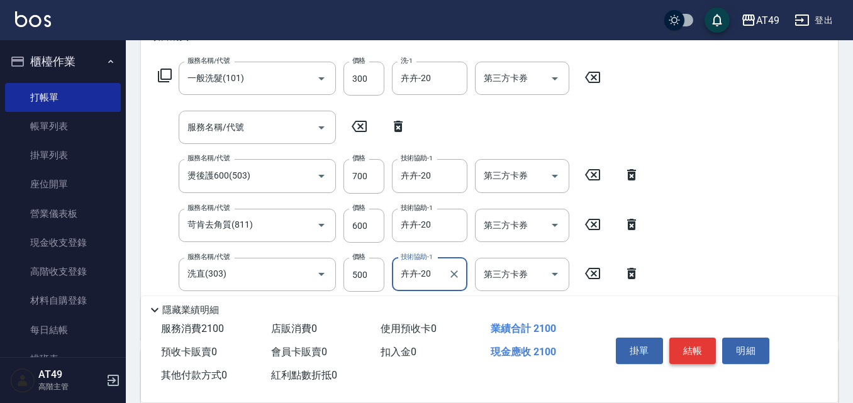
click at [696, 345] on button "結帳" at bounding box center [693, 351] width 47 height 26
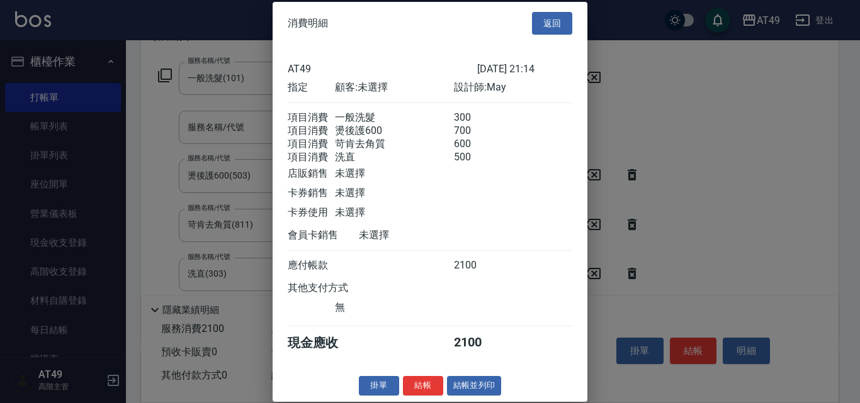
scroll to position [21, 0]
click at [426, 390] on button "結帳" at bounding box center [423, 386] width 40 height 20
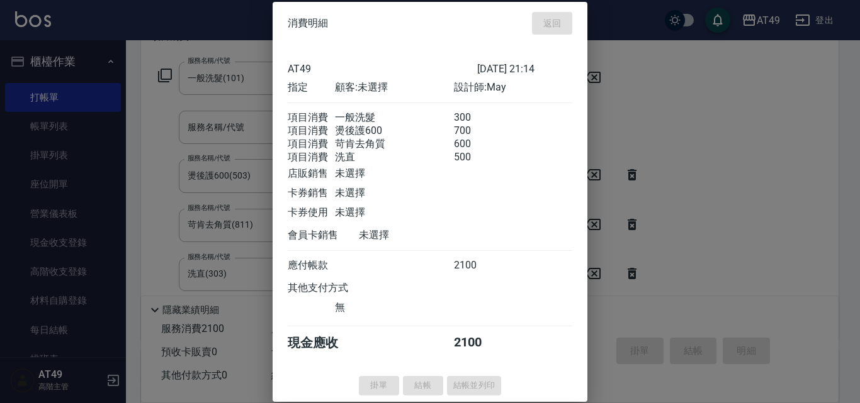
type input "[DATE] 21:17"
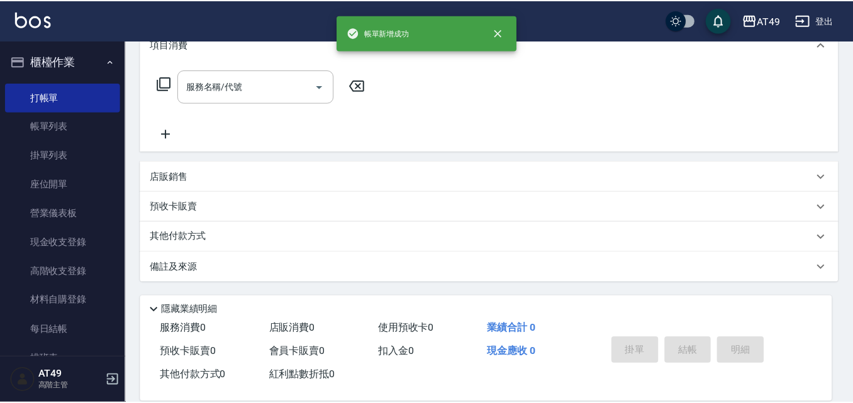
scroll to position [0, 0]
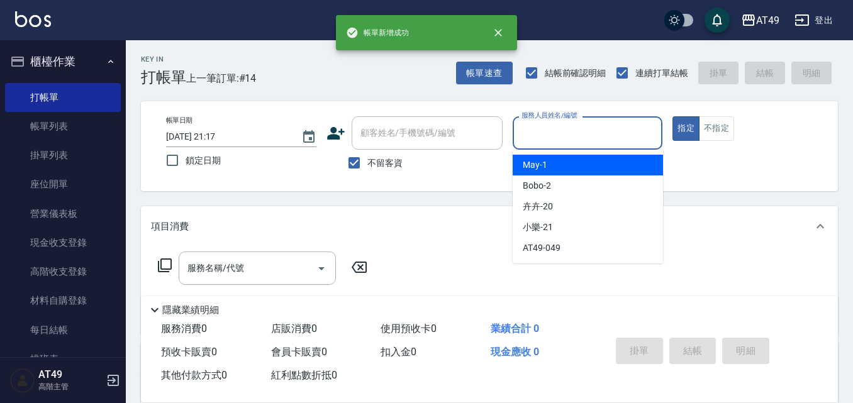
click at [578, 130] on input "服務人員姓名/編號" at bounding box center [588, 133] width 139 height 22
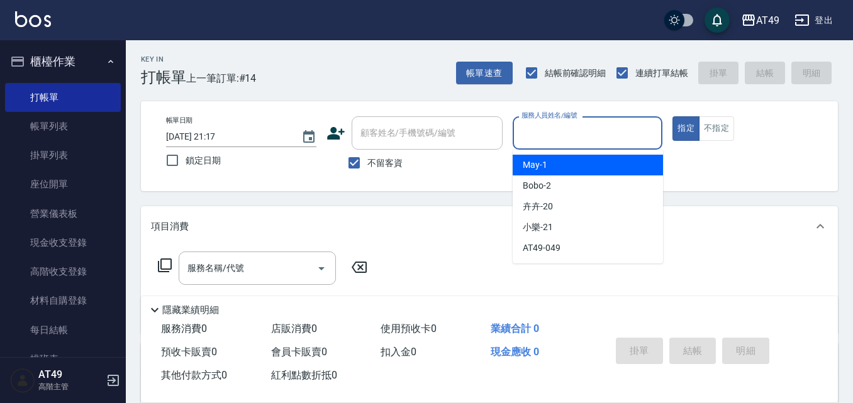
click at [580, 162] on div "May -1" at bounding box center [588, 165] width 150 height 21
type input "May-1"
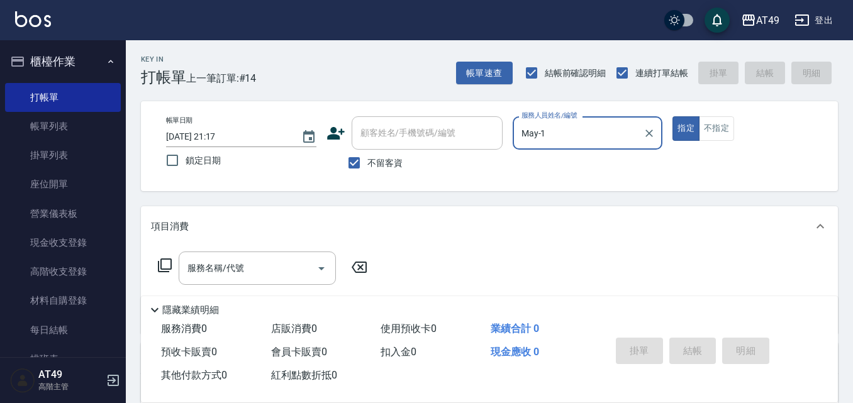
click at [161, 262] on icon at bounding box center [165, 266] width 14 height 14
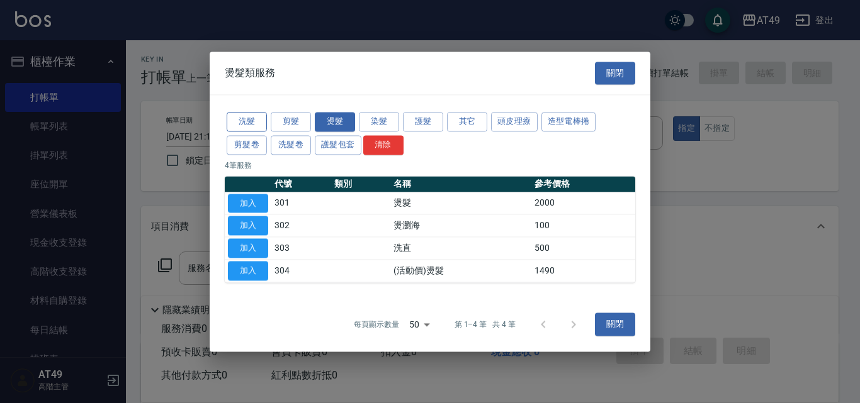
click at [254, 128] on button "洗髮" at bounding box center [247, 122] width 40 height 20
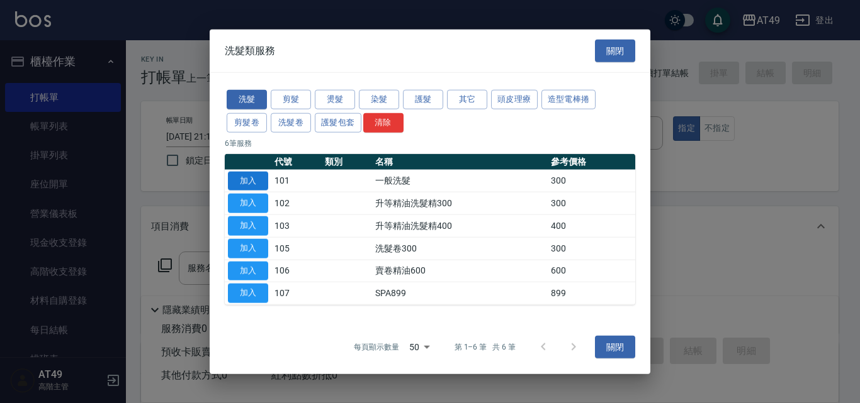
click at [239, 182] on button "加入" at bounding box center [248, 181] width 40 height 20
type input "一般洗髮(101)"
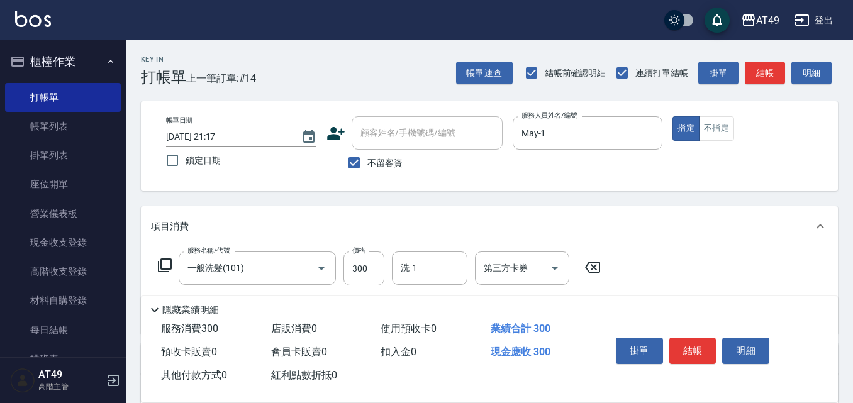
click at [162, 260] on icon at bounding box center [165, 266] width 14 height 14
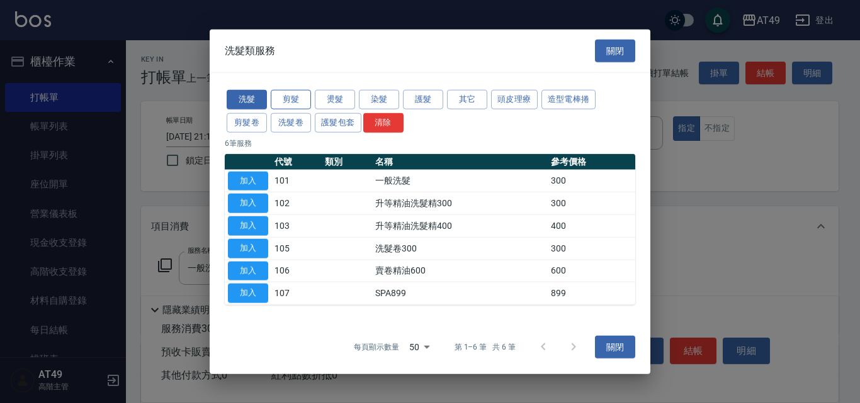
click at [296, 96] on button "剪髮" at bounding box center [291, 100] width 40 height 20
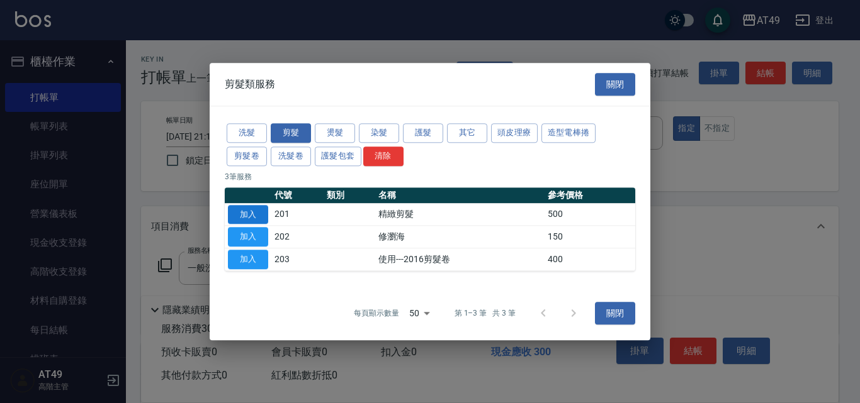
click at [264, 210] on button "加入" at bounding box center [248, 215] width 40 height 20
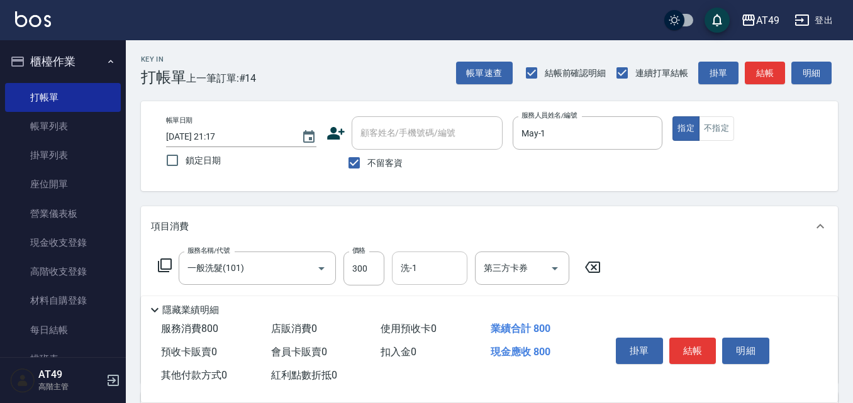
click at [436, 276] on input "洗-1" at bounding box center [430, 268] width 64 height 22
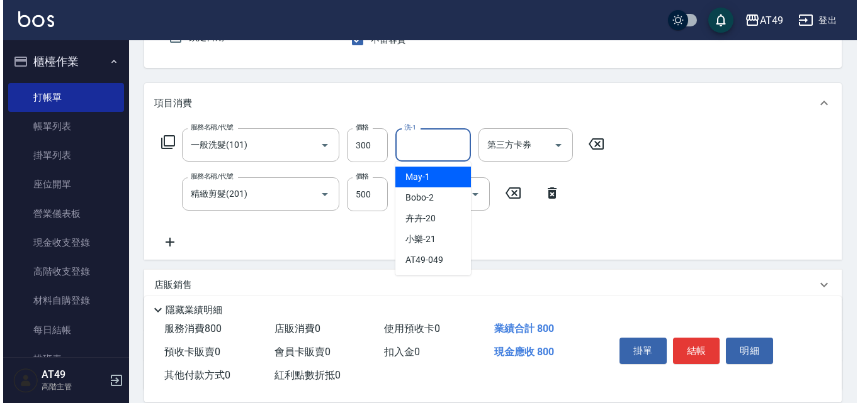
scroll to position [126, 0]
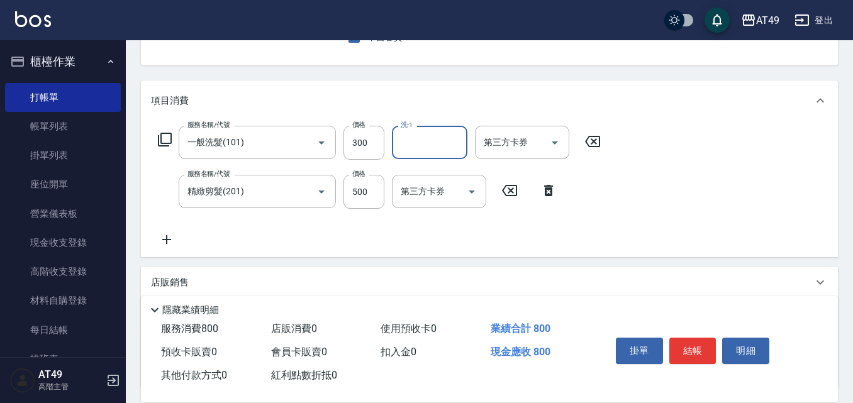
click at [424, 143] on input "洗-1" at bounding box center [430, 143] width 64 height 22
click at [440, 215] on div "卉卉 -20" at bounding box center [430, 216] width 76 height 21
type input "卉卉-20"
click at [164, 142] on icon at bounding box center [164, 139] width 15 height 15
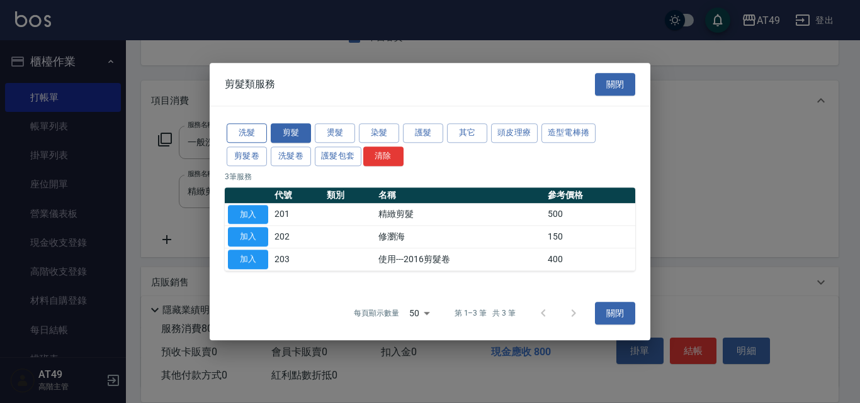
click at [264, 133] on button "洗髮" at bounding box center [247, 133] width 40 height 20
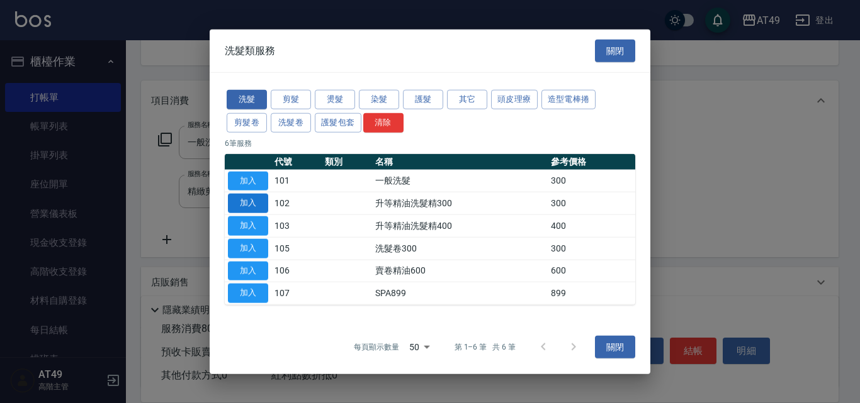
click at [247, 199] on button "加入" at bounding box center [248, 204] width 40 height 20
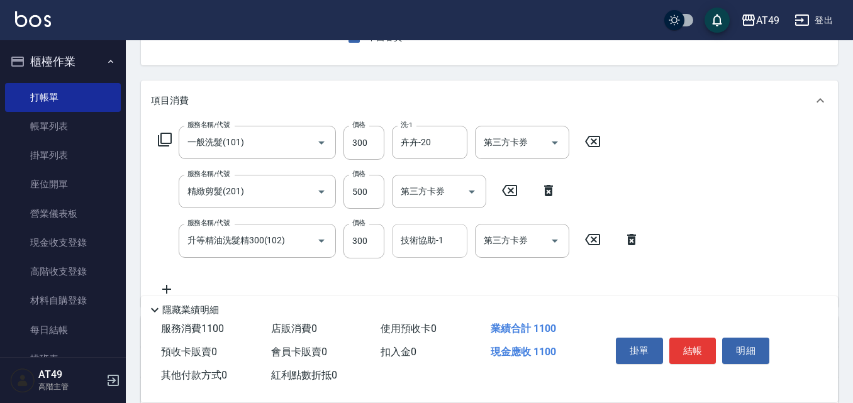
click at [415, 245] on div "技術協助-1 技術協助-1" at bounding box center [430, 240] width 76 height 33
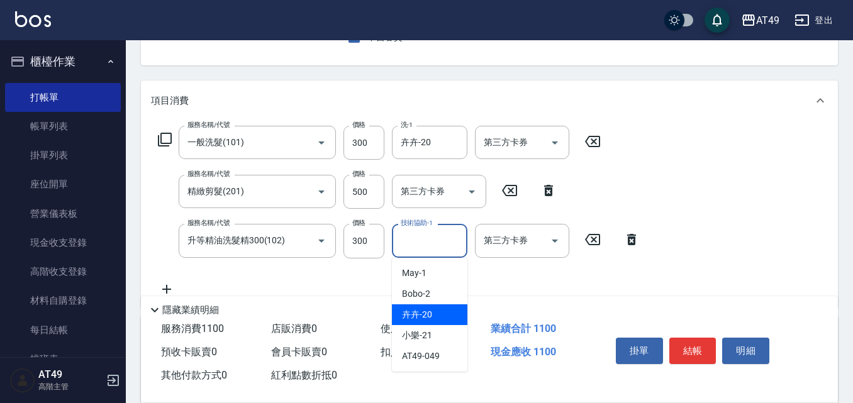
click at [441, 316] on div "卉卉 -20" at bounding box center [430, 315] width 76 height 21
type input "卉卉-20"
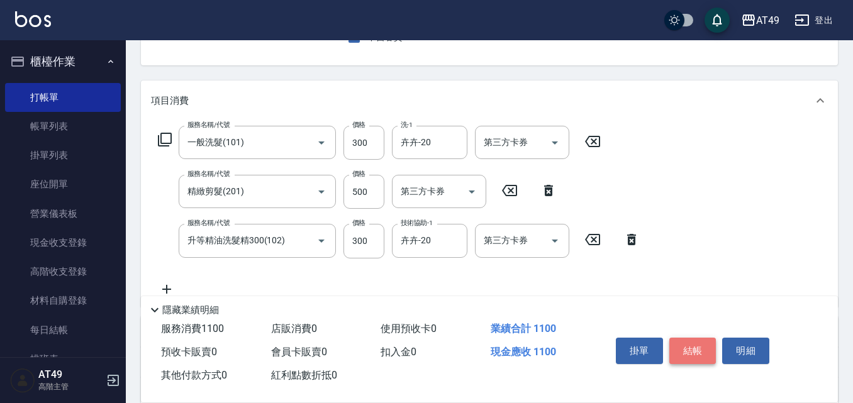
click at [683, 344] on button "結帳" at bounding box center [693, 351] width 47 height 26
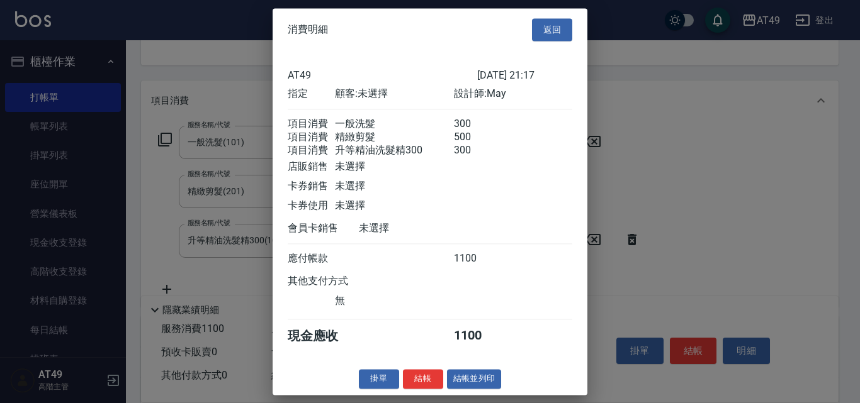
scroll to position [6, 0]
click at [408, 389] on button "結帳" at bounding box center [423, 379] width 40 height 20
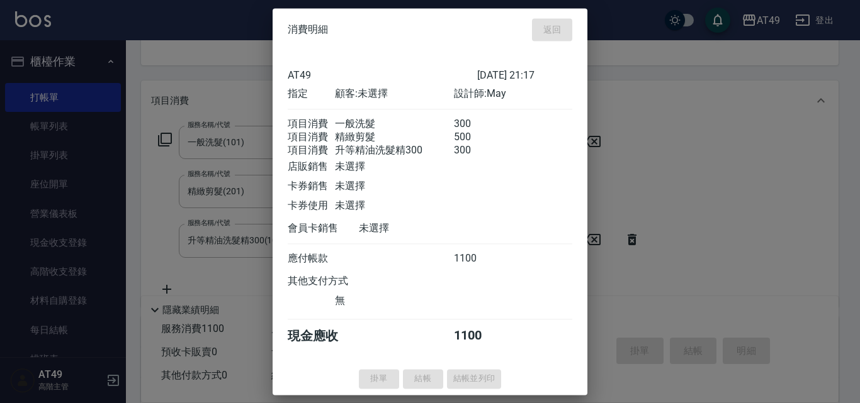
type input "[DATE] 21:18"
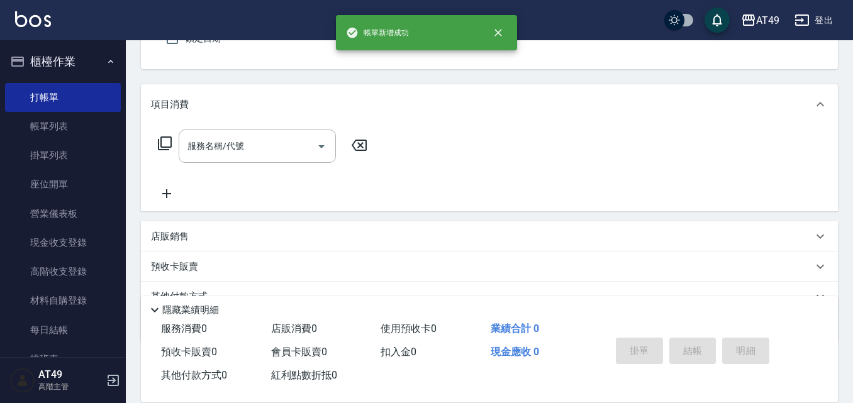
scroll to position [0, 0]
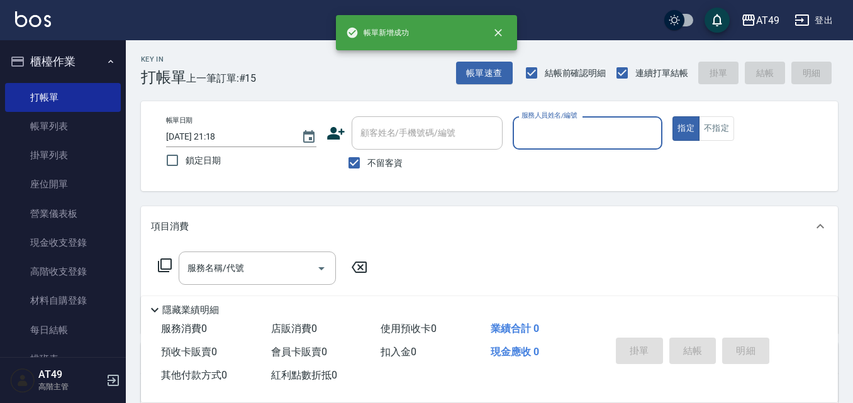
click at [548, 140] on input "服務人員姓名/編號" at bounding box center [588, 133] width 139 height 22
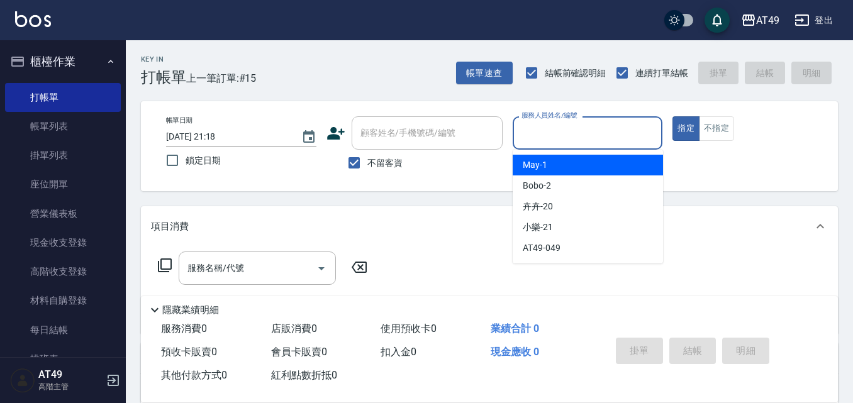
click at [559, 159] on div "May -1" at bounding box center [588, 165] width 150 height 21
type input "May-1"
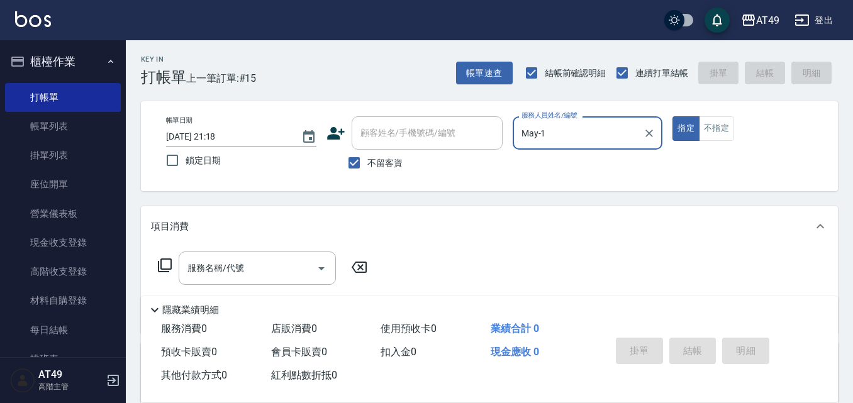
click at [167, 261] on icon at bounding box center [164, 265] width 15 height 15
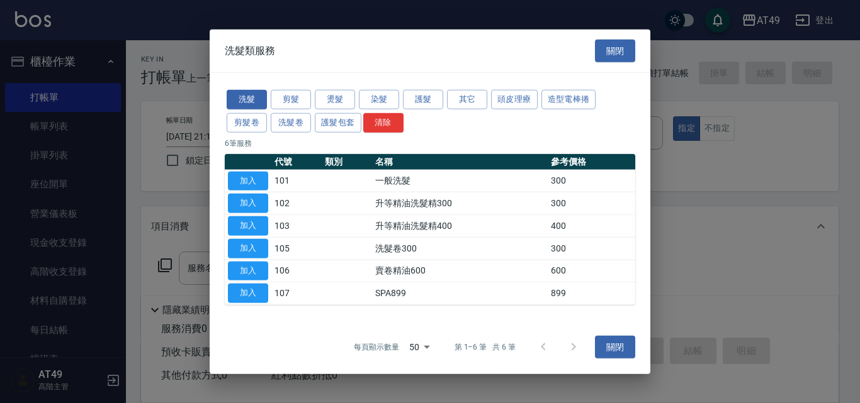
click at [724, 140] on div at bounding box center [430, 201] width 860 height 403
click at [744, 172] on div at bounding box center [430, 201] width 860 height 403
click at [632, 55] on button "關閉" at bounding box center [615, 50] width 40 height 23
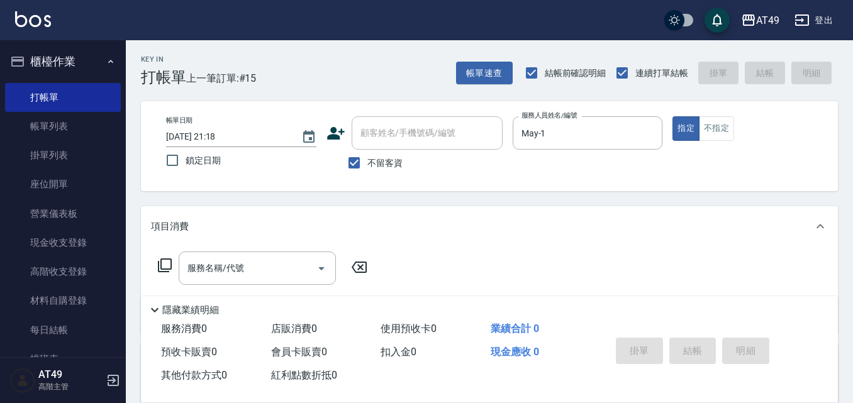
click at [169, 262] on icon at bounding box center [164, 265] width 15 height 15
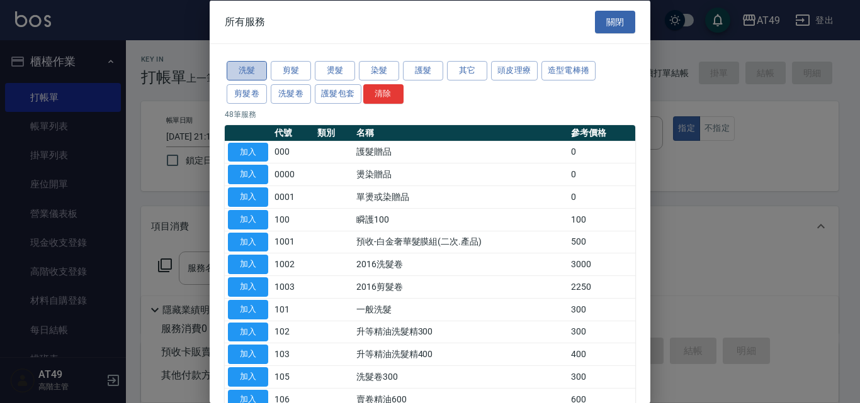
click at [262, 66] on button "洗髮" at bounding box center [247, 71] width 40 height 20
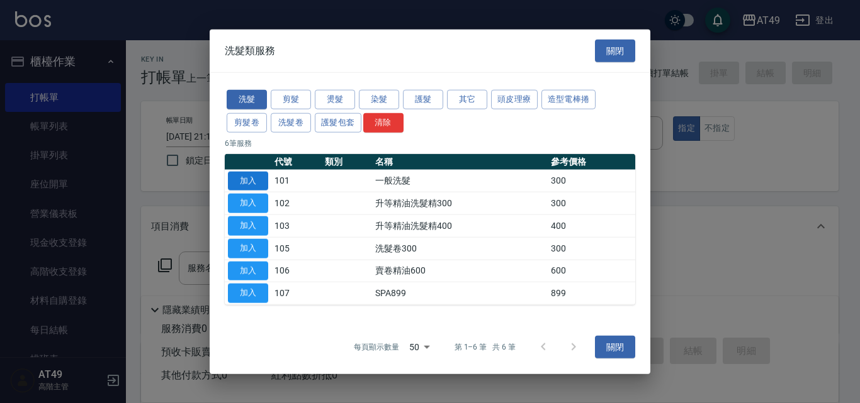
click at [257, 183] on button "加入" at bounding box center [248, 181] width 40 height 20
type input "一般洗髮(101)"
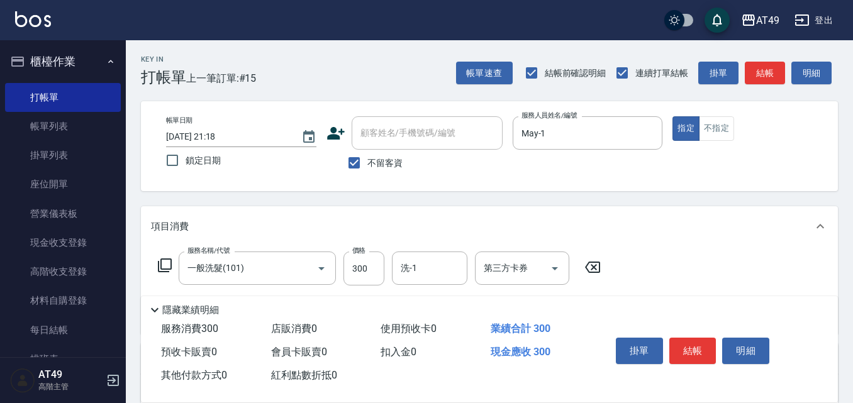
click at [165, 265] on icon at bounding box center [164, 265] width 15 height 15
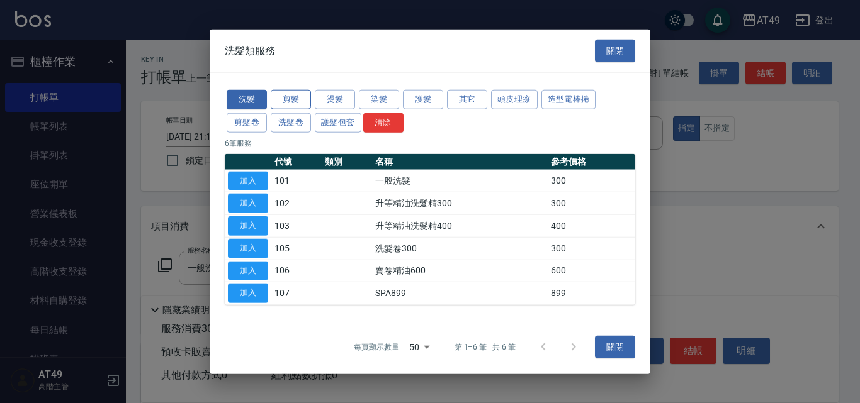
click at [302, 92] on button "剪髮" at bounding box center [291, 100] width 40 height 20
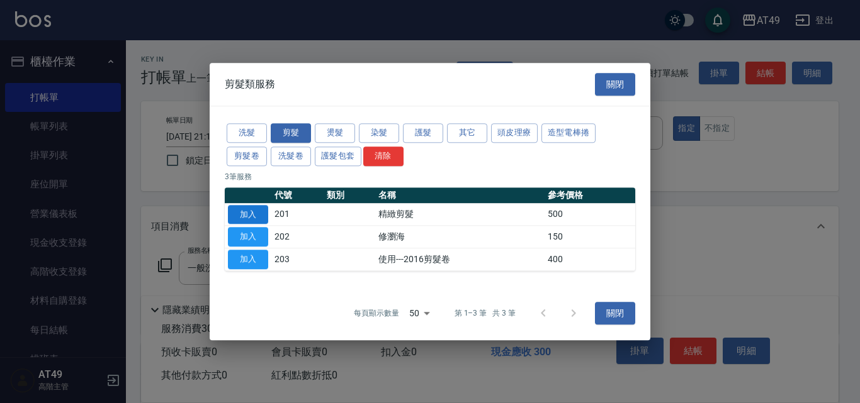
click at [261, 211] on button "加入" at bounding box center [248, 215] width 40 height 20
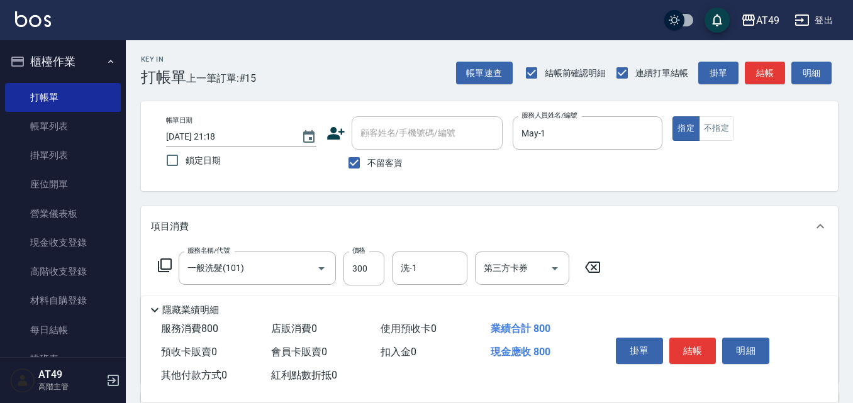
click at [166, 262] on icon at bounding box center [164, 265] width 15 height 15
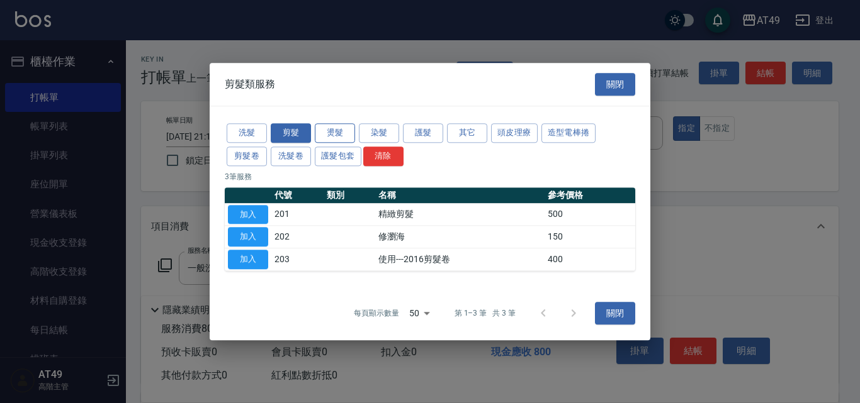
click at [339, 137] on button "燙髮" at bounding box center [335, 133] width 40 height 20
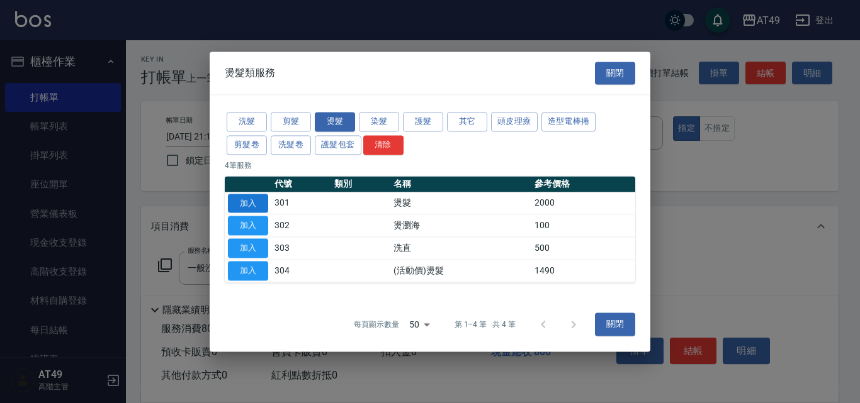
click at [259, 202] on button "加入" at bounding box center [248, 204] width 40 height 20
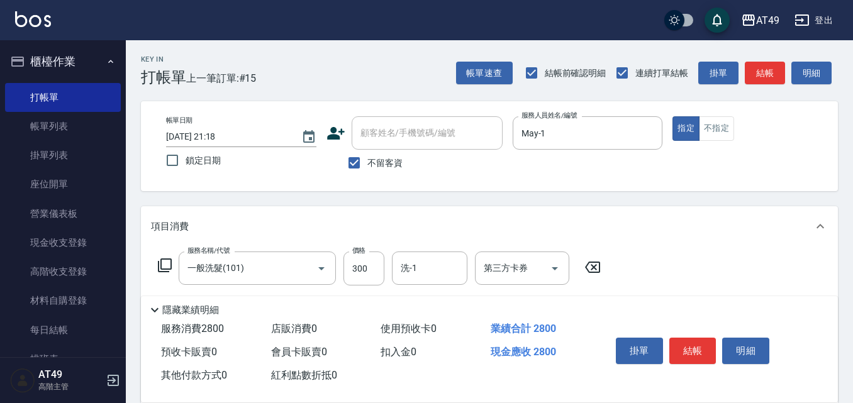
click at [166, 260] on icon at bounding box center [165, 266] width 14 height 14
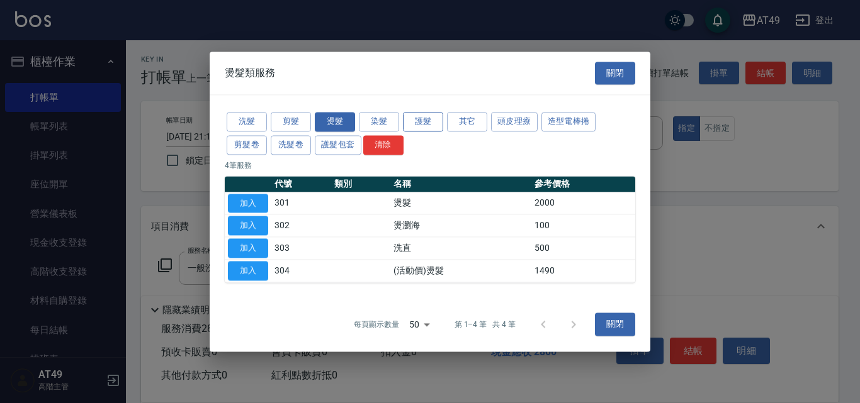
click at [415, 124] on button "護髮" at bounding box center [423, 122] width 40 height 20
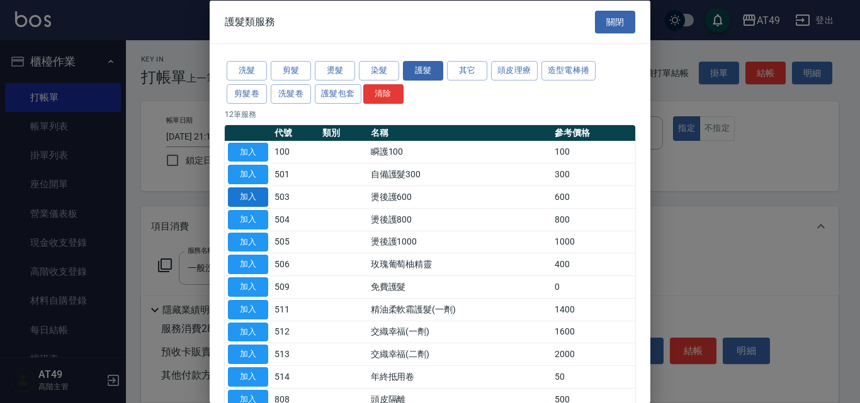
click at [255, 196] on button "加入" at bounding box center [248, 198] width 40 height 20
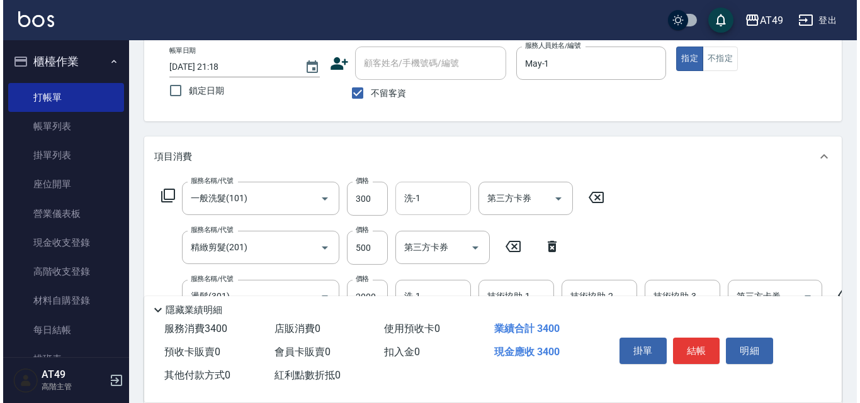
scroll to position [252, 0]
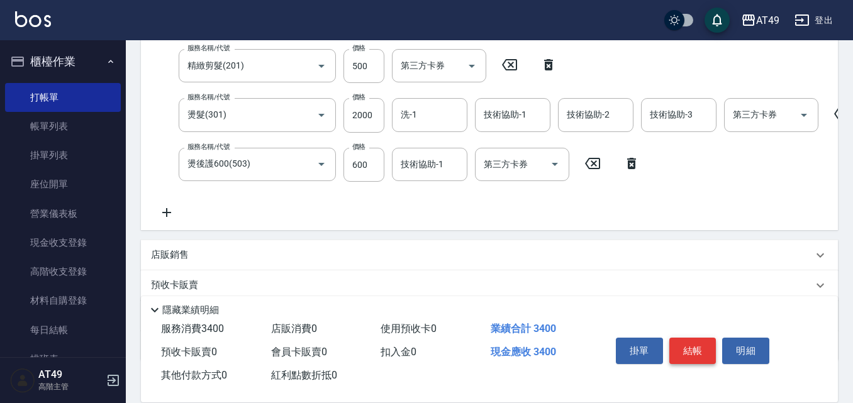
click at [702, 344] on button "結帳" at bounding box center [693, 351] width 47 height 26
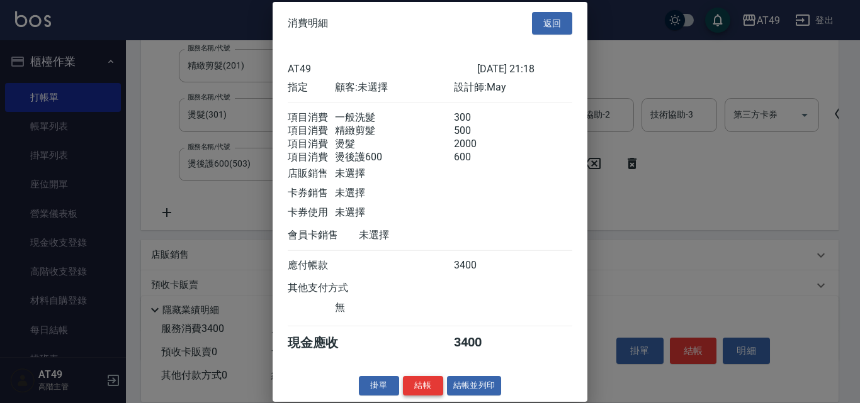
scroll to position [21, 0]
click at [425, 386] on button "結帳" at bounding box center [423, 386] width 40 height 20
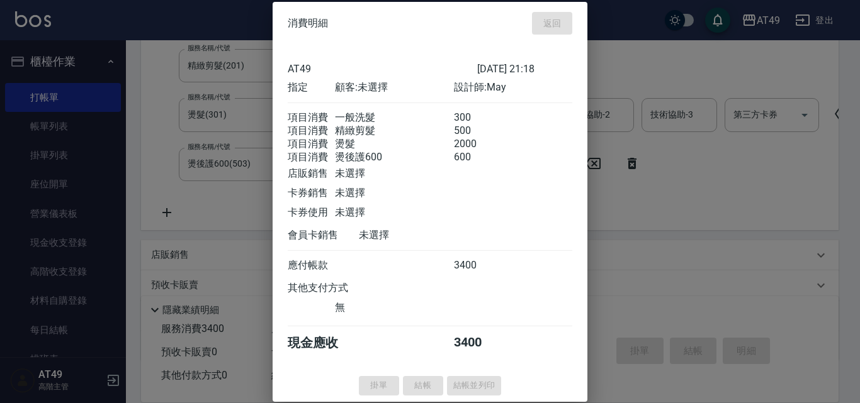
type input "[DATE] 21:19"
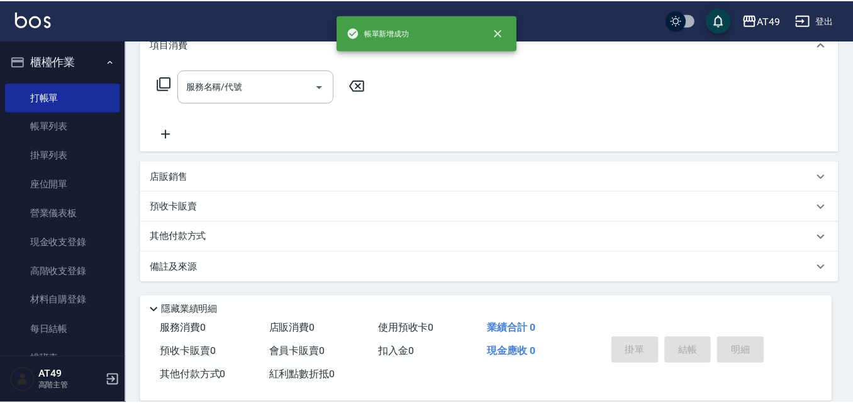
scroll to position [0, 0]
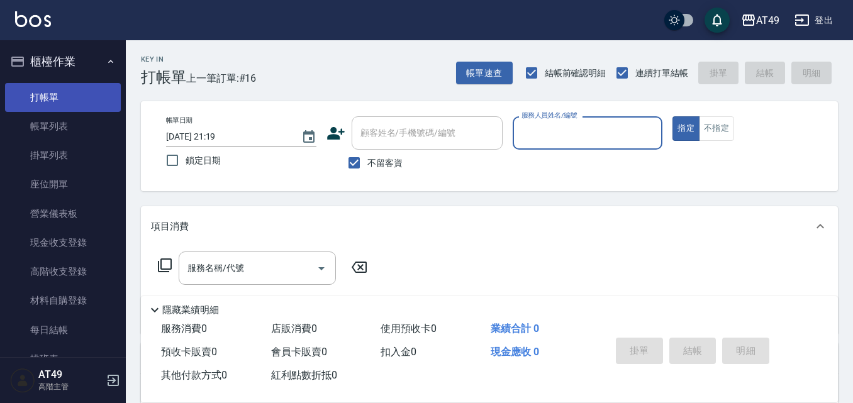
click at [72, 103] on link "打帳單" at bounding box center [63, 97] width 116 height 29
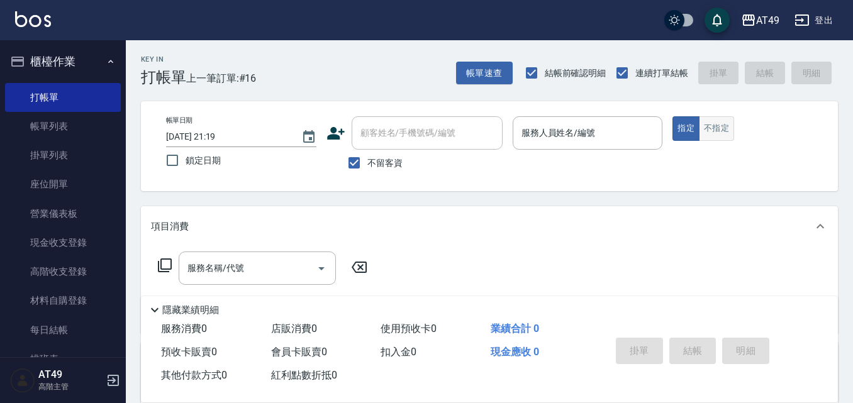
click at [729, 125] on button "不指定" at bounding box center [716, 128] width 35 height 25
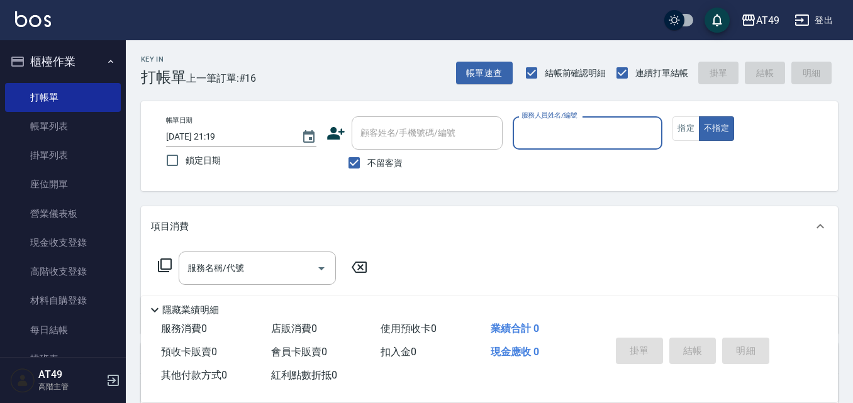
click at [576, 138] on input "服務人員姓名/編號" at bounding box center [588, 133] width 139 height 22
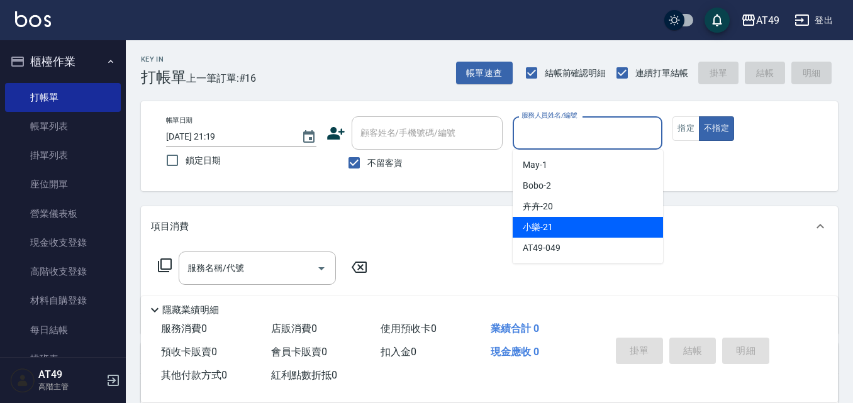
click at [566, 230] on div "小樂 -21" at bounding box center [588, 227] width 150 height 21
type input "小樂-21"
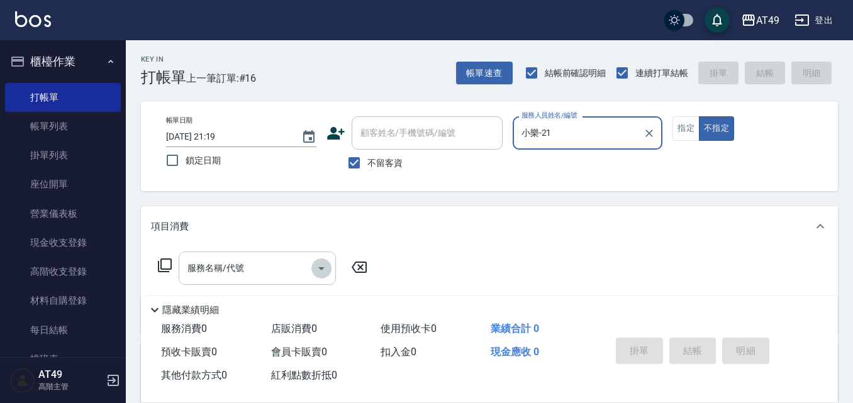
click at [323, 265] on icon "Open" at bounding box center [321, 268] width 15 height 15
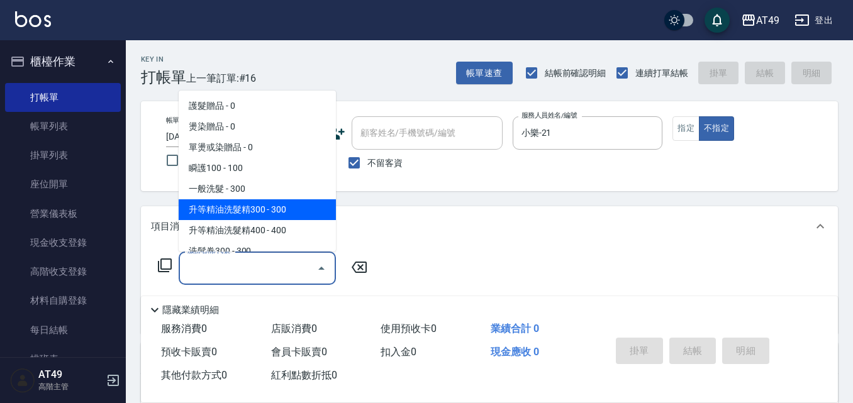
click at [284, 214] on span "升等精油洗髮精300 - 300" at bounding box center [257, 209] width 157 height 21
type input "升等精油洗髮精300(102)"
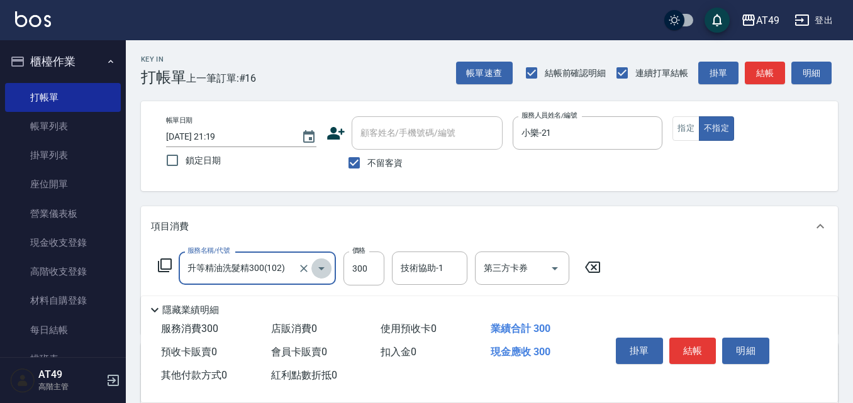
click at [322, 269] on icon "Open" at bounding box center [321, 268] width 6 height 3
click at [288, 303] on div "隱藏業績明細" at bounding box center [492, 310] width 691 height 15
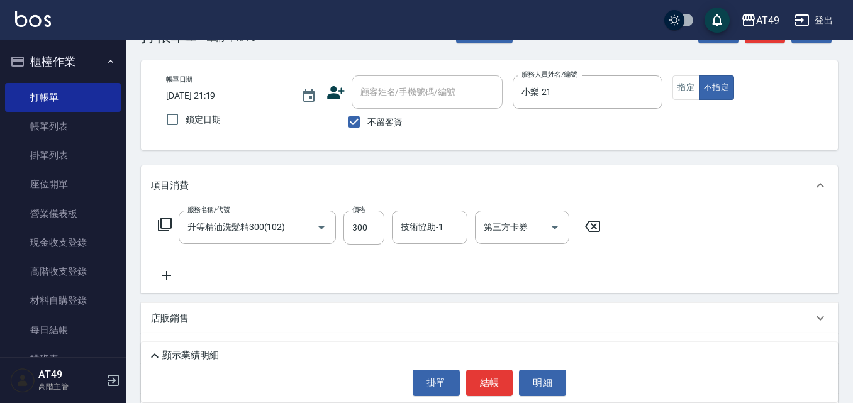
scroll to position [63, 0]
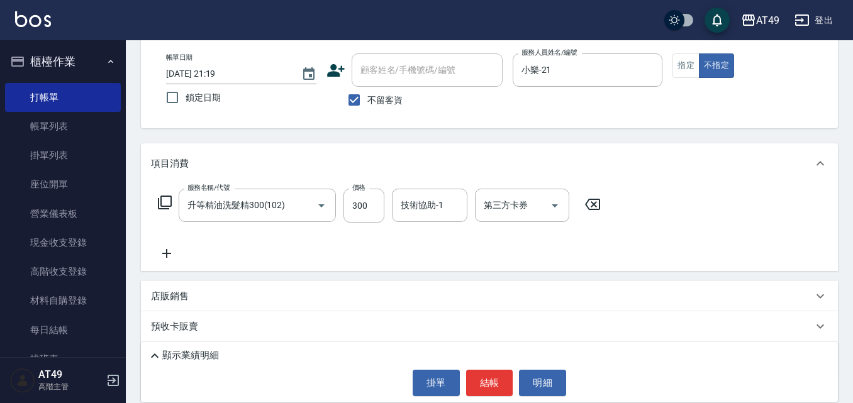
click at [162, 254] on icon at bounding box center [166, 253] width 31 height 15
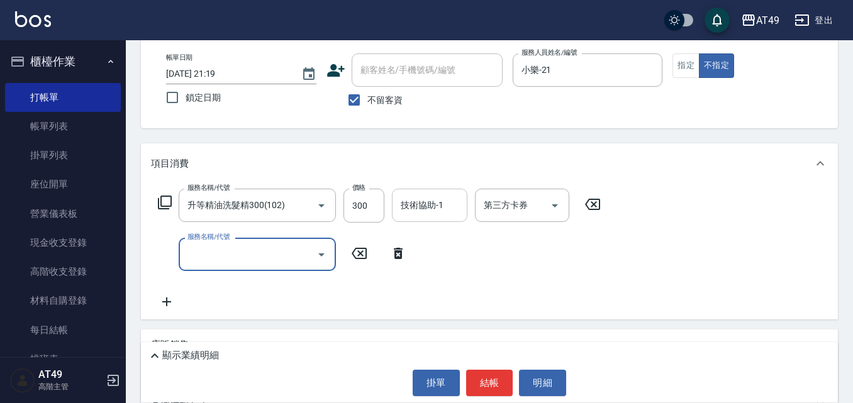
click at [455, 202] on input "技術協助-1" at bounding box center [430, 205] width 64 height 22
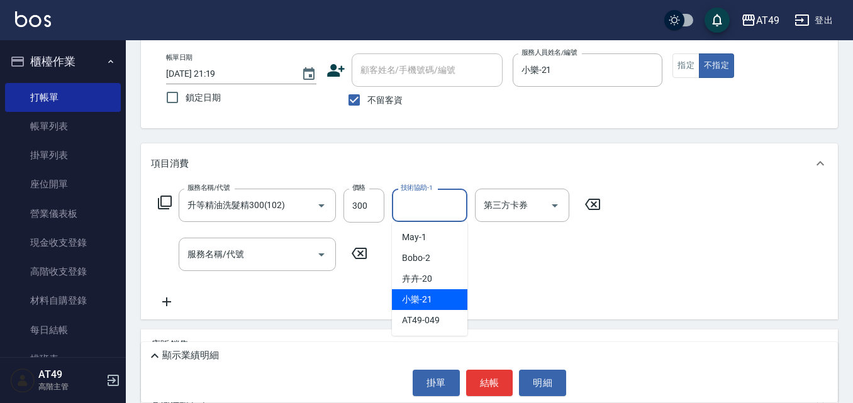
click at [436, 295] on div "小樂 -21" at bounding box center [430, 299] width 76 height 21
type input "小樂-21"
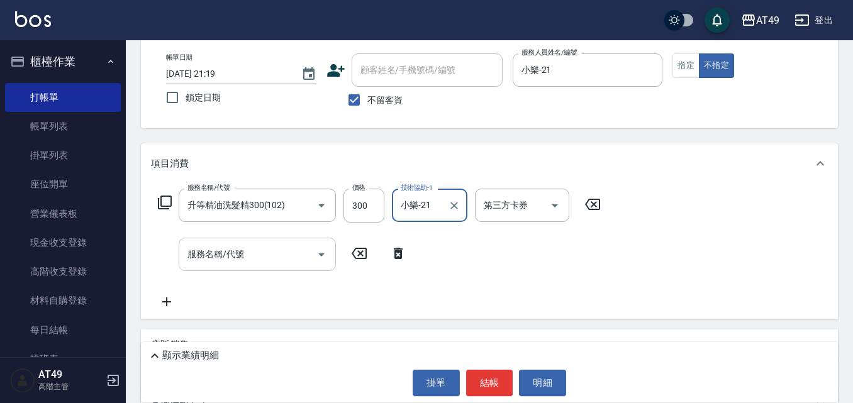
click at [322, 252] on icon "Open" at bounding box center [321, 254] width 15 height 15
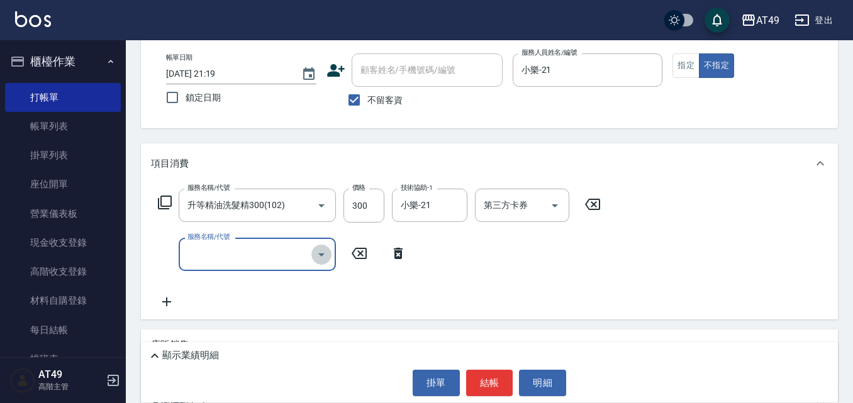
click at [324, 254] on icon "Open" at bounding box center [321, 255] width 6 height 3
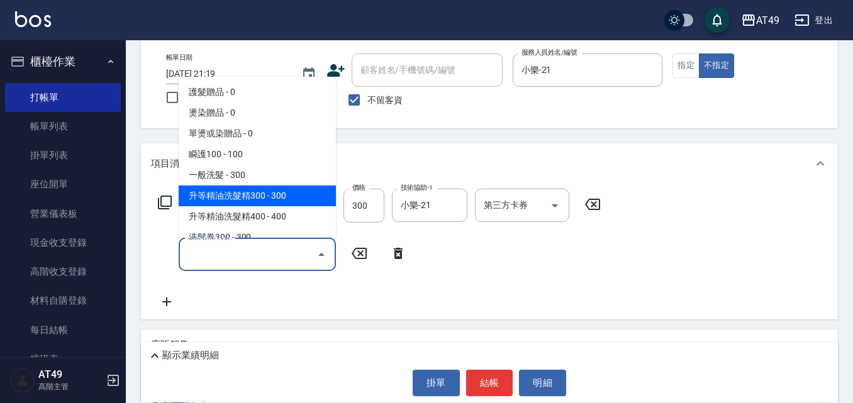
click at [292, 192] on span "升等精油洗髮精300 - 300" at bounding box center [257, 196] width 157 height 21
type input "升等精油洗髮精300(102)"
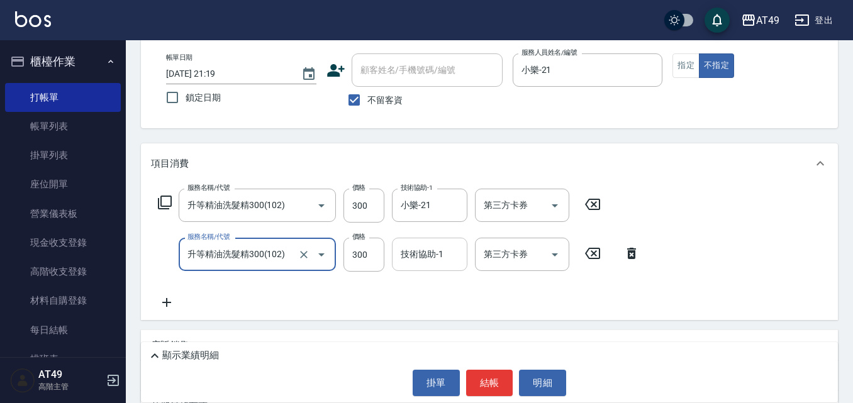
click at [461, 251] on input "技術協助-1" at bounding box center [430, 255] width 64 height 22
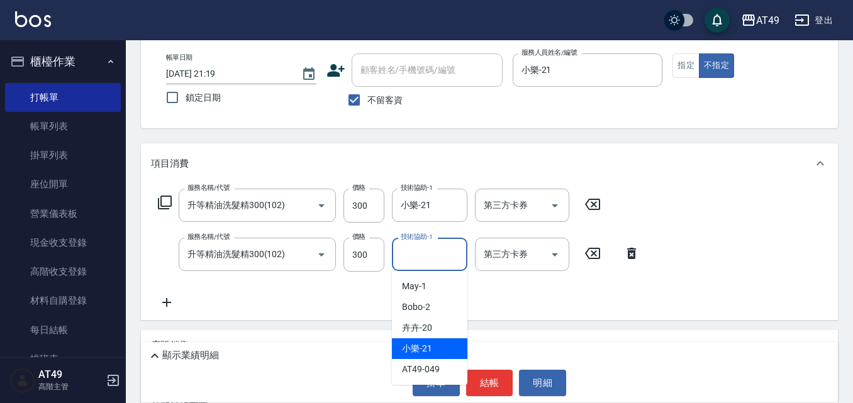
click at [441, 339] on div "小樂 -21" at bounding box center [430, 349] width 76 height 21
type input "小樂-21"
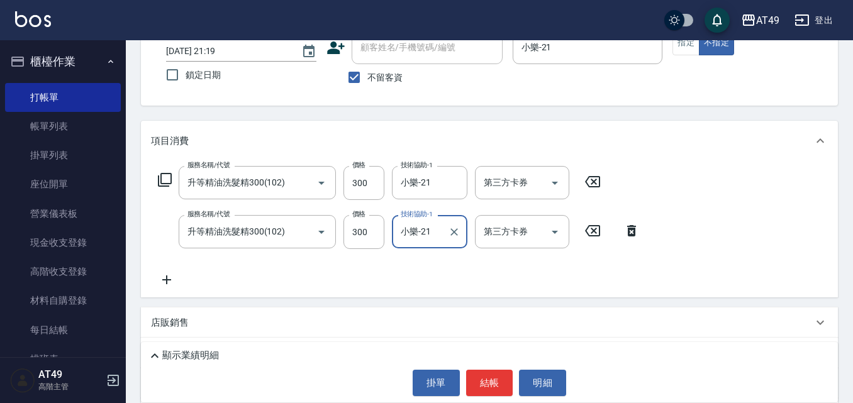
scroll to position [126, 0]
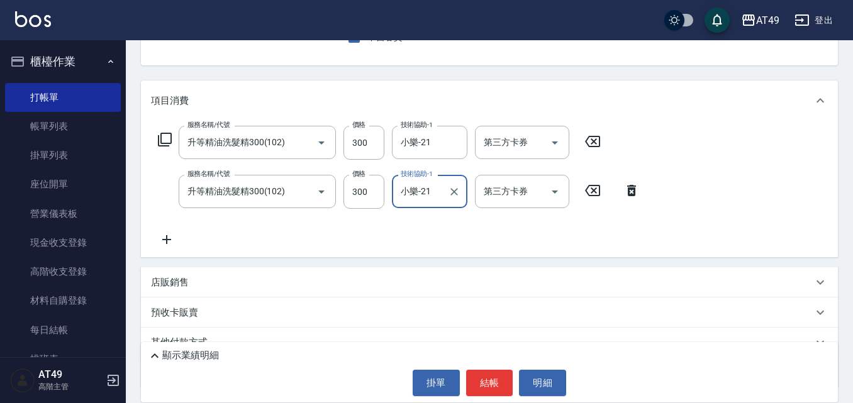
click at [170, 236] on icon at bounding box center [166, 239] width 31 height 15
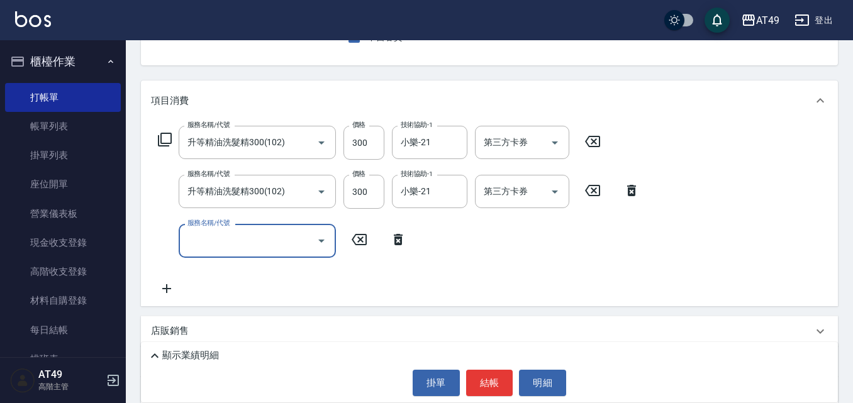
click at [324, 244] on icon "Open" at bounding box center [321, 240] width 15 height 15
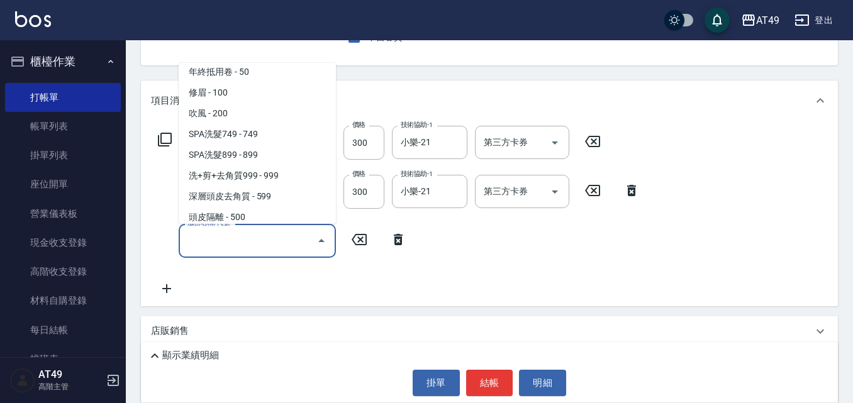
scroll to position [692, 0]
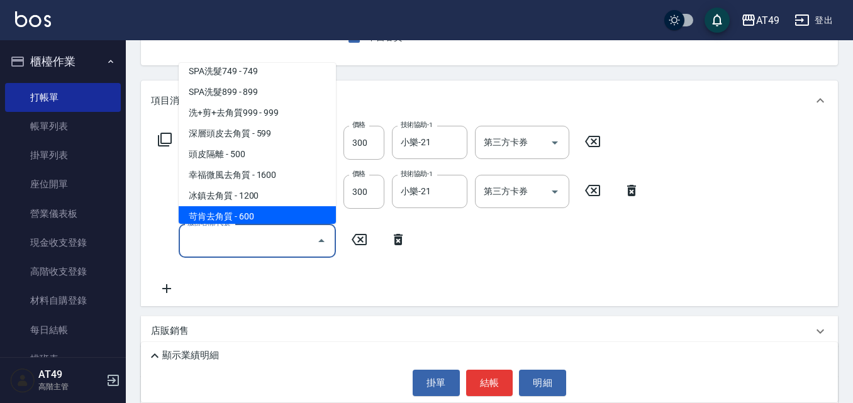
click at [252, 211] on span "苛肯去角質 - 600" at bounding box center [257, 216] width 157 height 21
type input "苛肯去角質(811)"
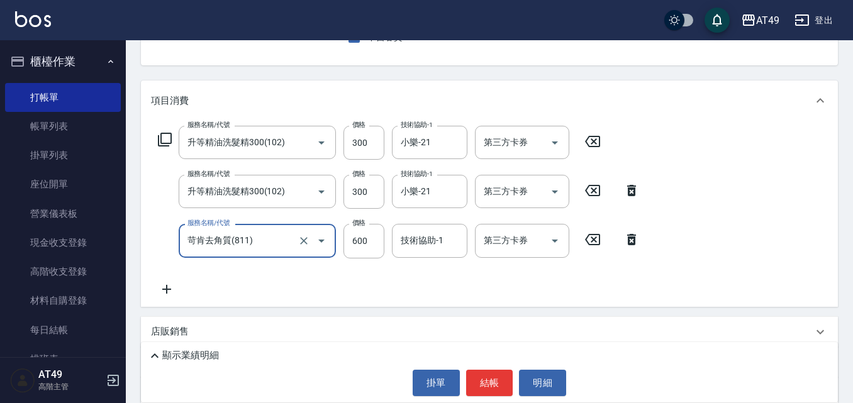
click at [444, 246] on input "技術協助-1" at bounding box center [430, 241] width 64 height 22
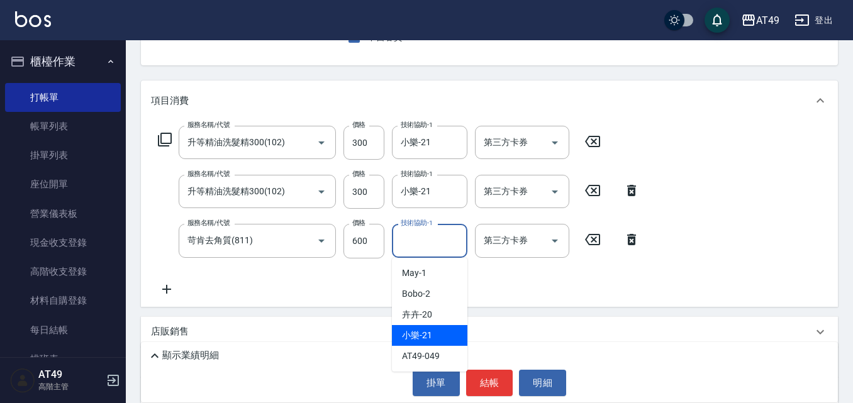
click at [413, 332] on span "小樂 -21" at bounding box center [417, 335] width 30 height 13
type input "小樂-21"
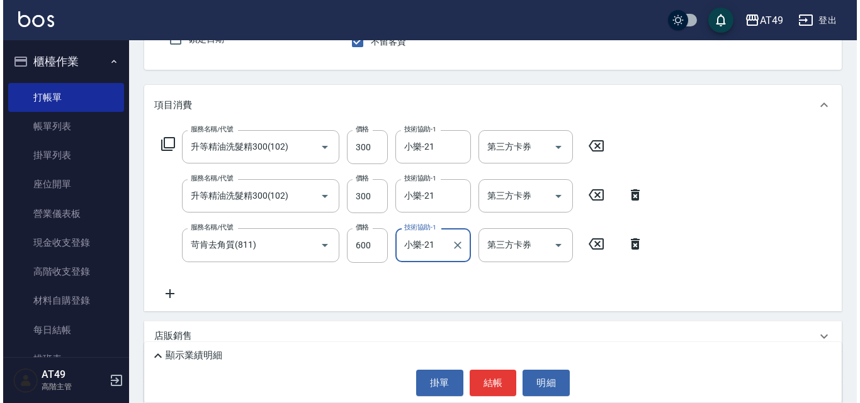
scroll to position [126, 0]
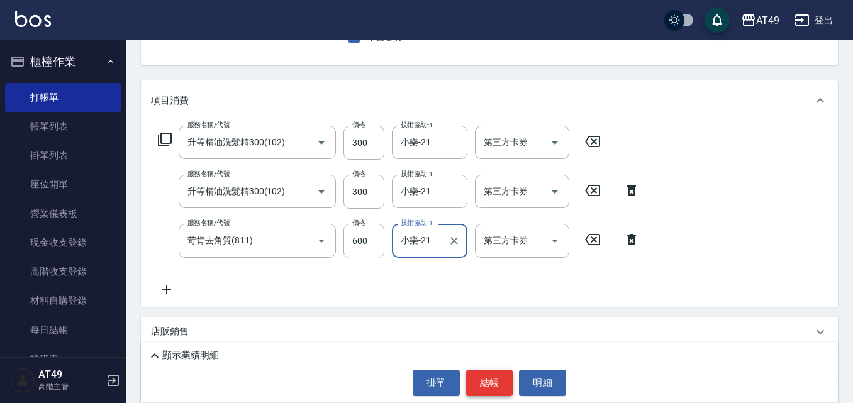
click at [486, 383] on button "結帳" at bounding box center [489, 383] width 47 height 26
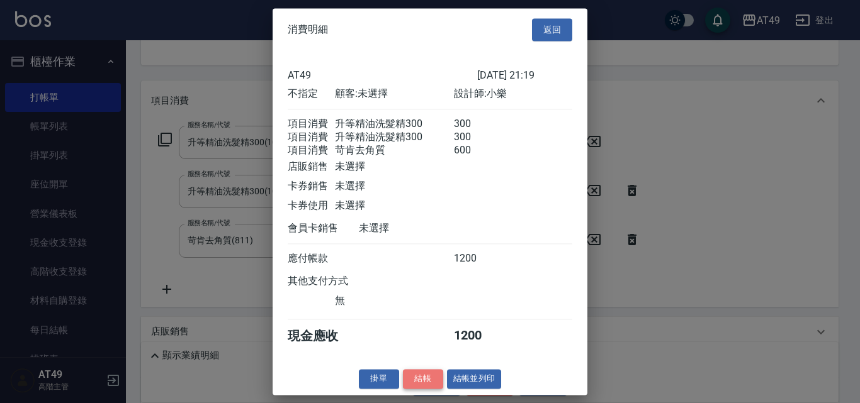
click at [417, 389] on button "結帳" at bounding box center [423, 379] width 40 height 20
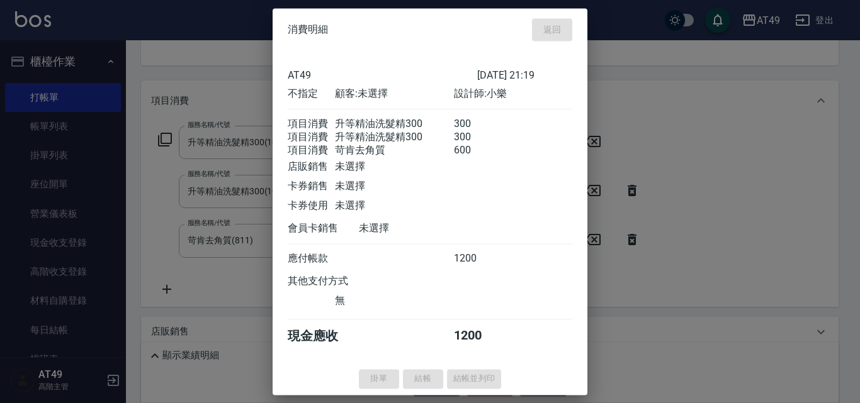
type input "[DATE] 21:47"
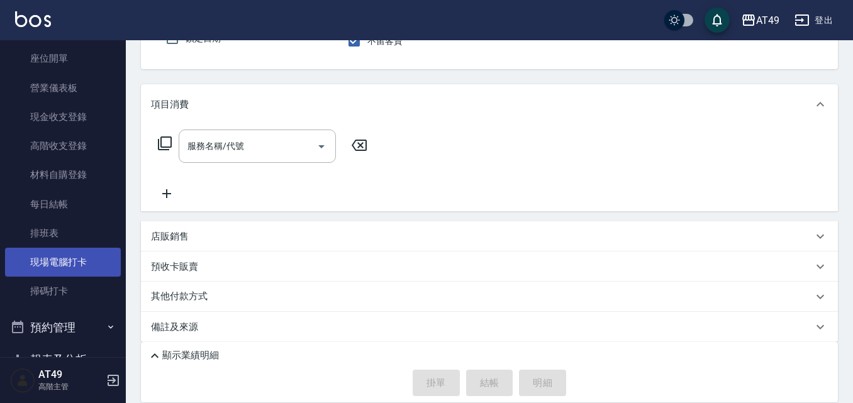
click at [84, 259] on link "現場電腦打卡" at bounding box center [63, 262] width 116 height 29
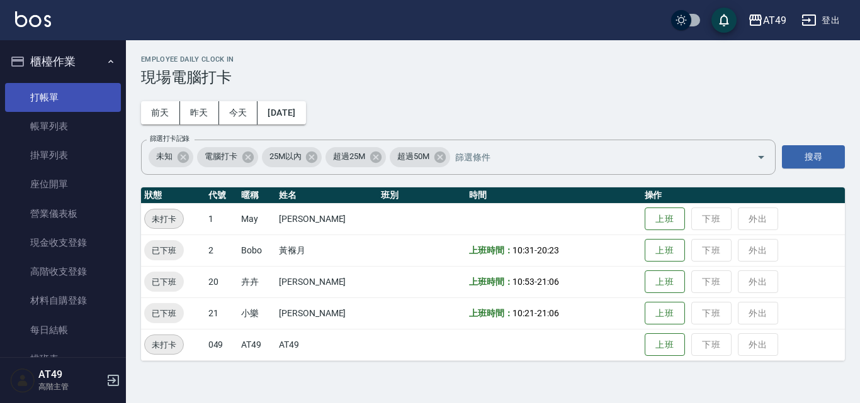
click at [48, 101] on link "打帳單" at bounding box center [63, 97] width 116 height 29
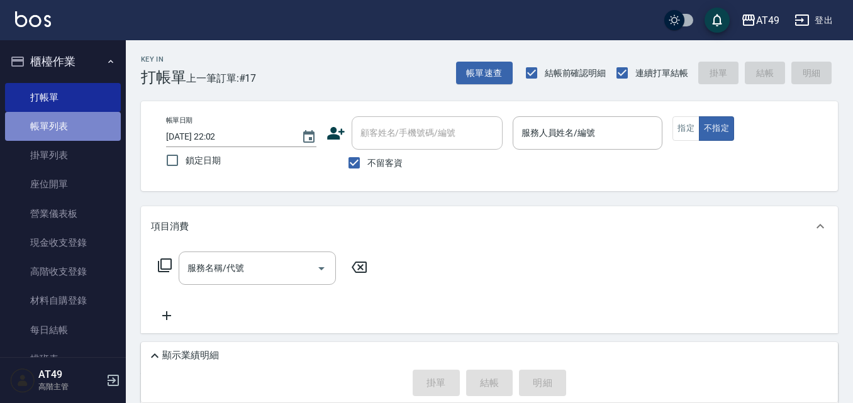
click at [76, 138] on link "帳單列表" at bounding box center [63, 126] width 116 height 29
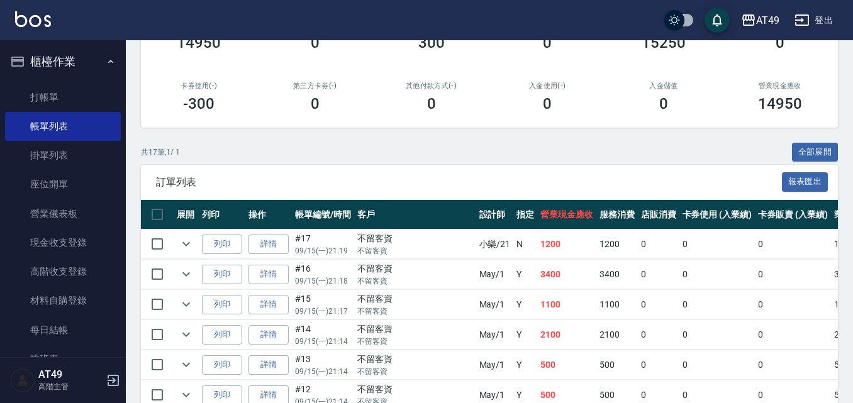
scroll to position [252, 0]
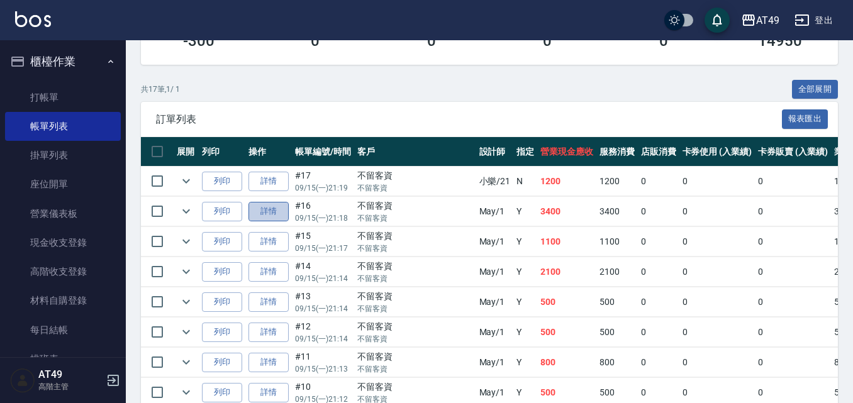
click at [259, 210] on link "詳情" at bounding box center [269, 212] width 40 height 20
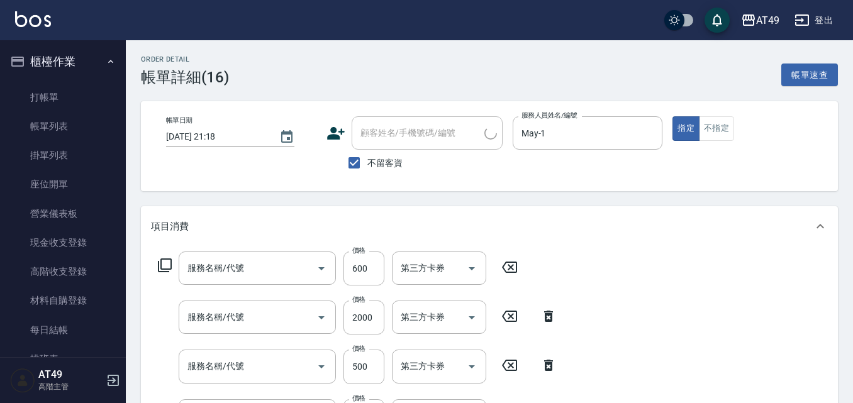
type input "[DATE] 21:18"
checkbox input "true"
type input "May-1"
type input "燙後護600(503)"
type input "燙髮(301)"
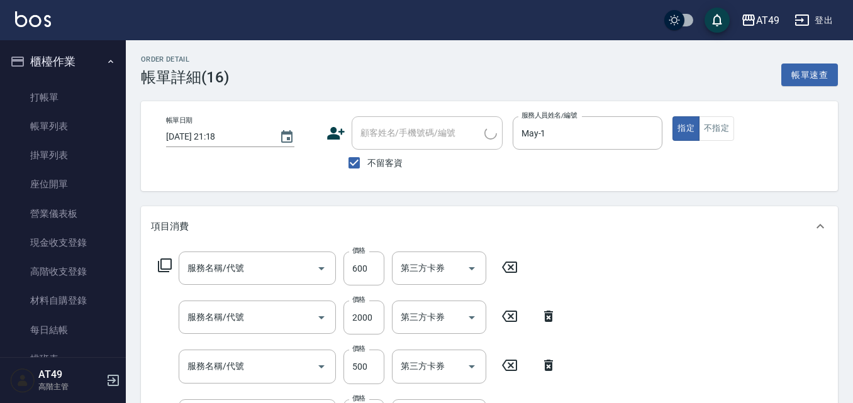
type input "精緻剪髮(201)"
type input "一般洗髮(101)"
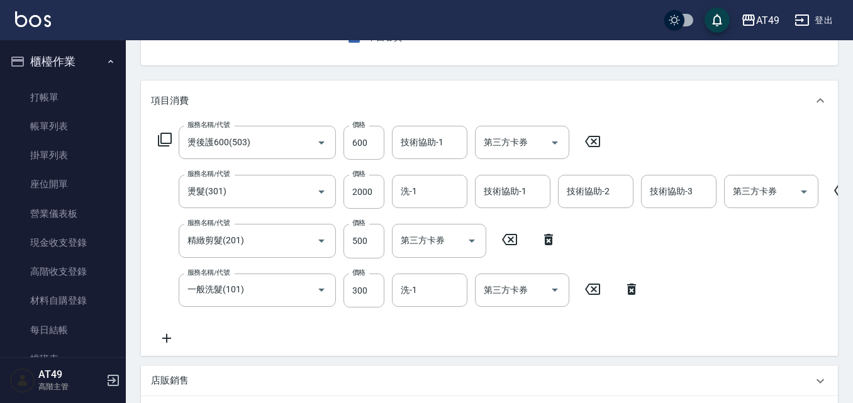
scroll to position [189, 0]
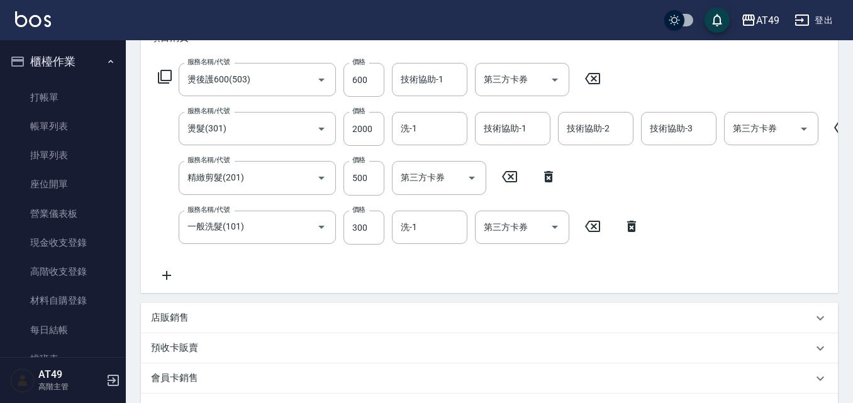
click at [548, 181] on icon at bounding box center [548, 176] width 9 height 11
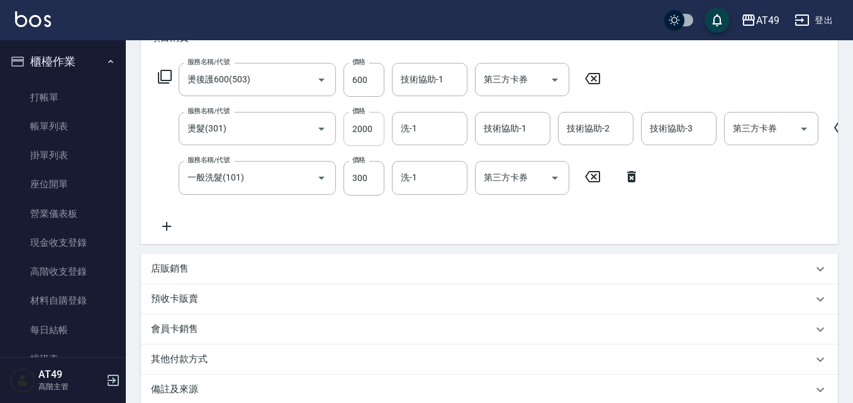
click at [359, 130] on input "2000" at bounding box center [364, 129] width 41 height 34
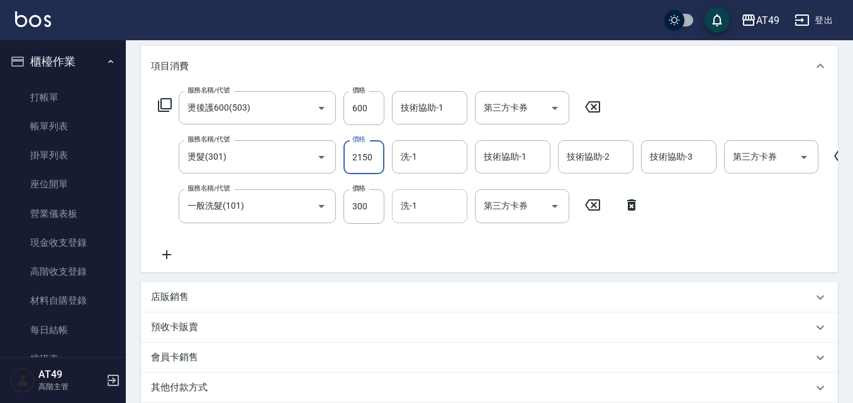
scroll to position [147, 0]
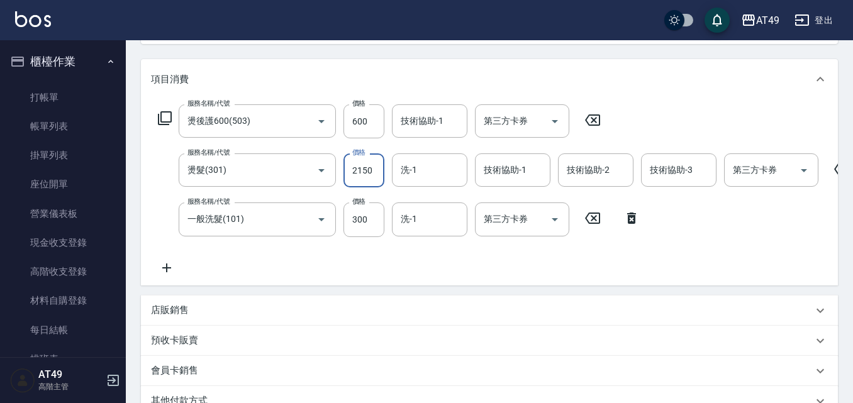
click at [361, 174] on input "2150" at bounding box center [364, 171] width 41 height 34
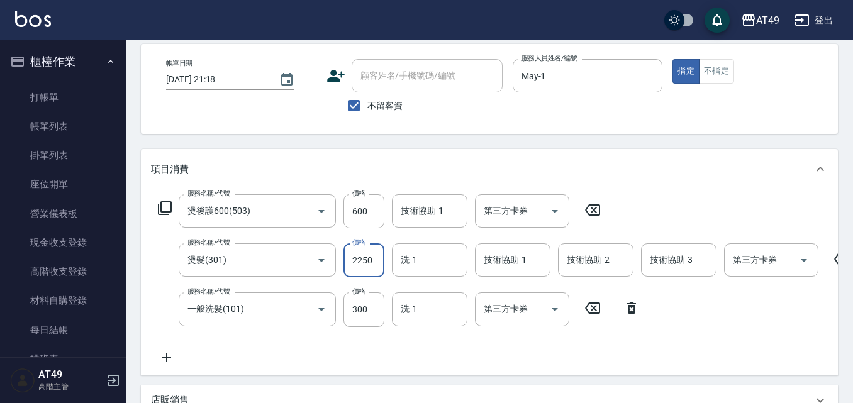
scroll to position [21, 0]
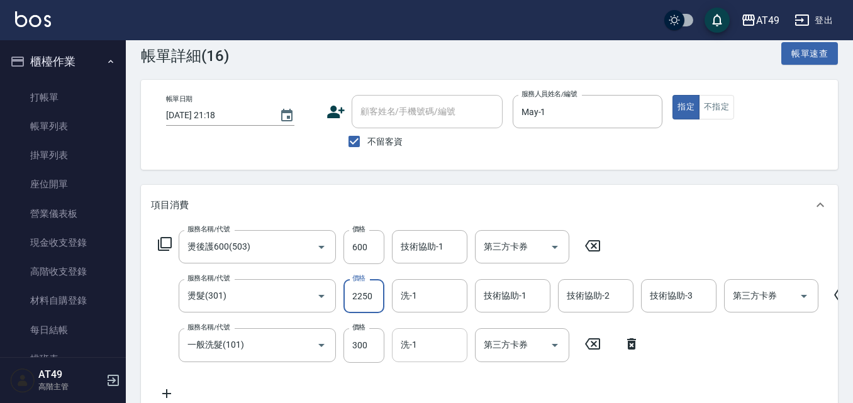
click at [417, 358] on div "洗-1" at bounding box center [430, 344] width 76 height 33
type input "2250"
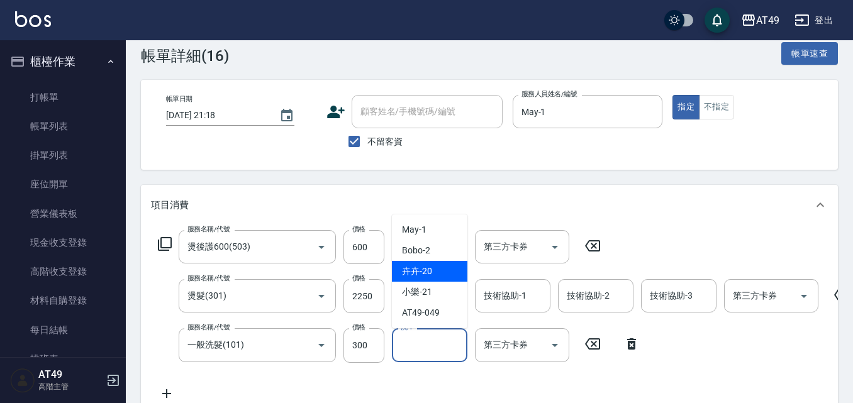
click at [461, 270] on div "卉卉 -20" at bounding box center [430, 271] width 76 height 21
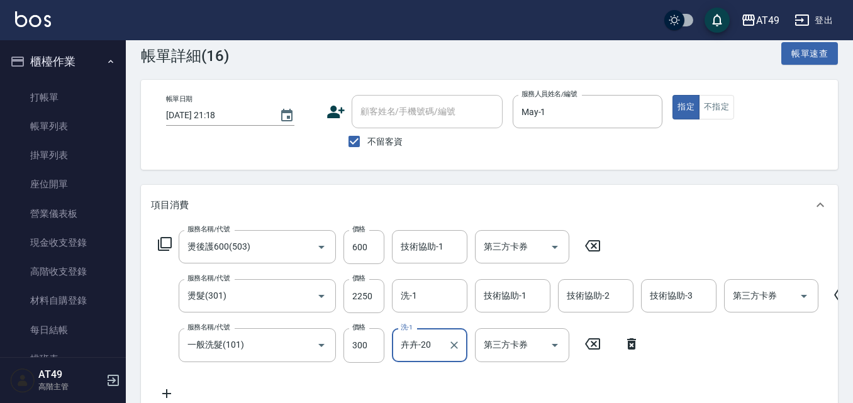
type input "卉卉-20"
click at [429, 243] on input "技術協助-1" at bounding box center [430, 247] width 64 height 22
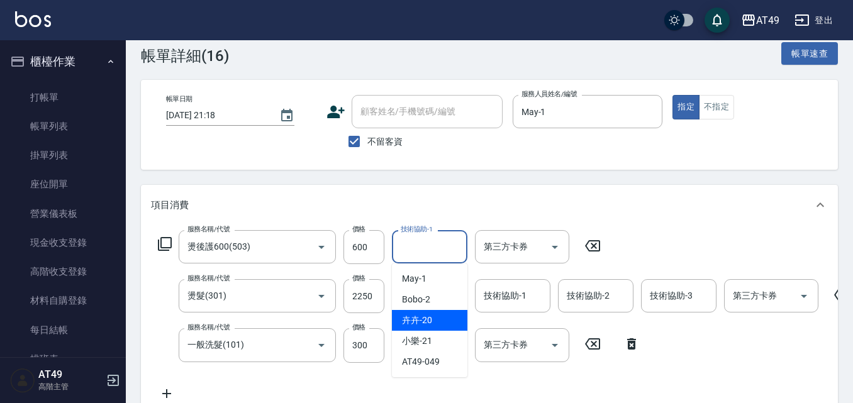
click at [449, 323] on div "卉卉 -20" at bounding box center [430, 320] width 76 height 21
type input "卉卉-20"
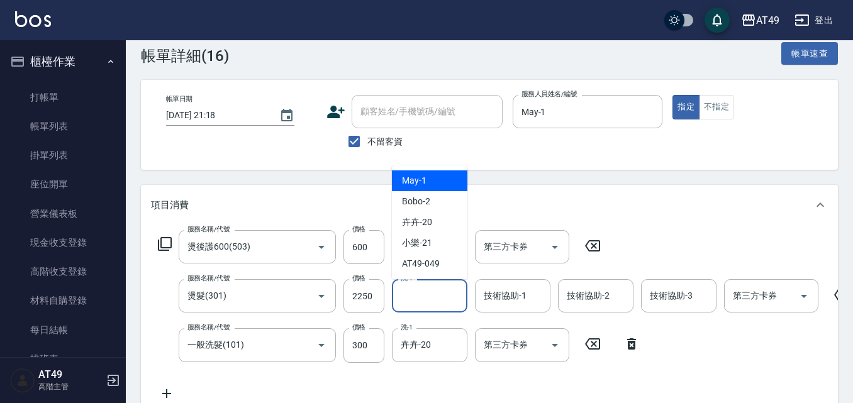
click at [418, 295] on input "洗-1" at bounding box center [430, 296] width 64 height 22
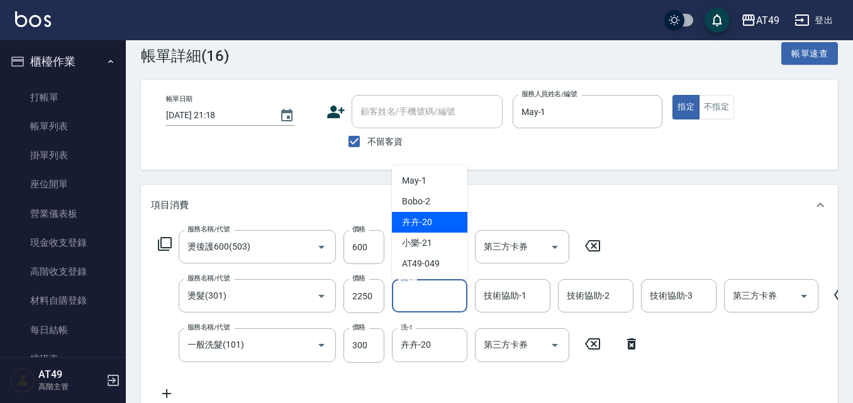
click at [444, 221] on div "卉卉 -20" at bounding box center [430, 222] width 76 height 21
type input "卉卉-20"
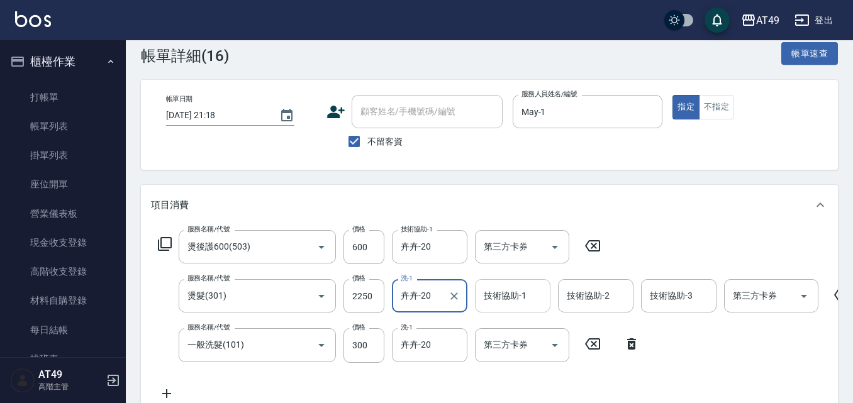
click at [511, 296] on div "技術協助-1 技術協助-1" at bounding box center [513, 295] width 76 height 33
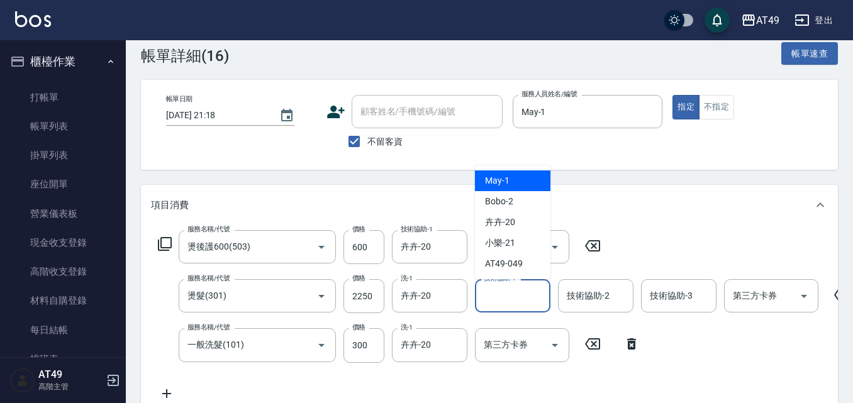
click at [512, 184] on div "May -1" at bounding box center [513, 181] width 76 height 21
type input "May-1"
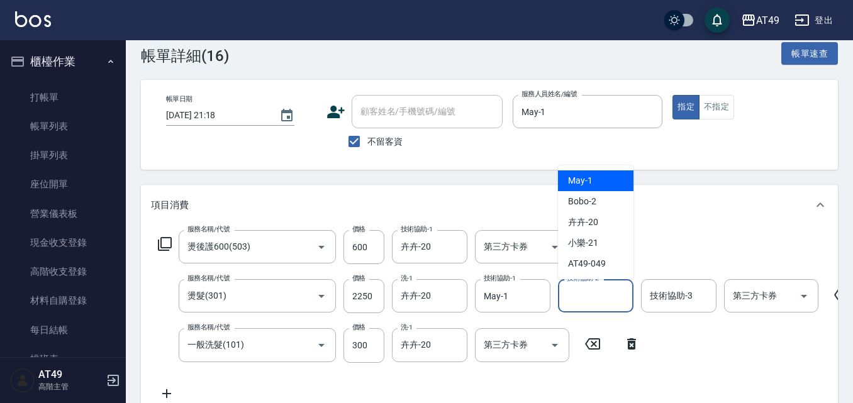
click at [596, 287] on div "技術協助-2 技術協助-2" at bounding box center [596, 295] width 76 height 33
click at [602, 184] on div "May -1" at bounding box center [596, 181] width 76 height 21
type input "May-1"
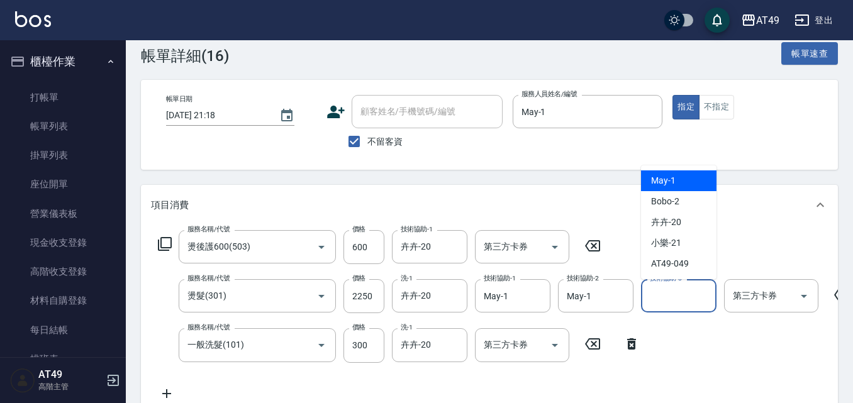
click at [662, 299] on input "技術協助-3" at bounding box center [679, 296] width 64 height 22
click at [692, 177] on div "May -1" at bounding box center [679, 181] width 76 height 21
type input "May-1"
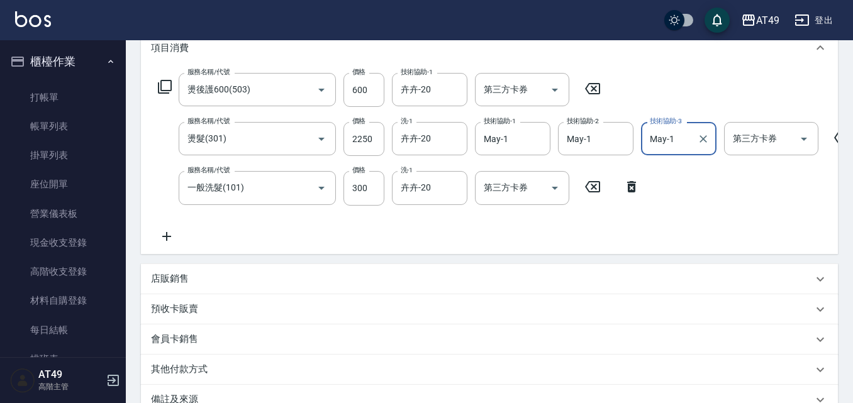
scroll to position [336, 0]
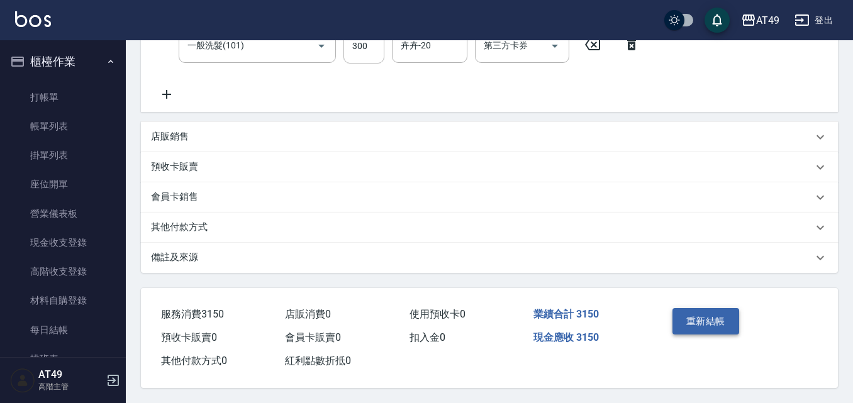
click at [690, 310] on button "重新結帳" at bounding box center [706, 321] width 67 height 26
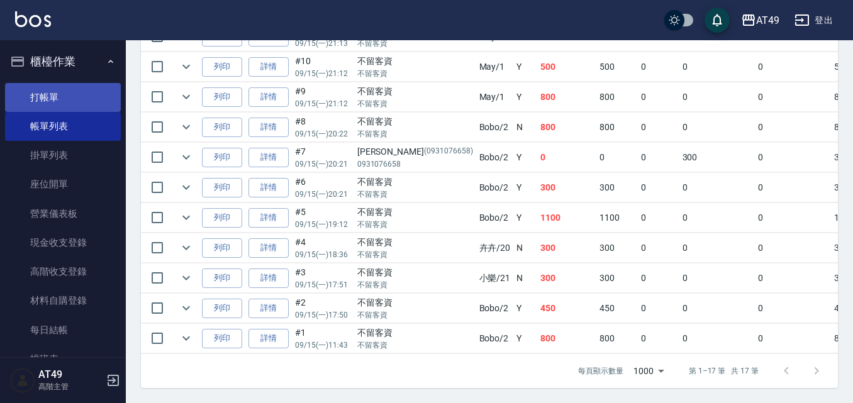
click at [76, 99] on link "打帳單" at bounding box center [63, 97] width 116 height 29
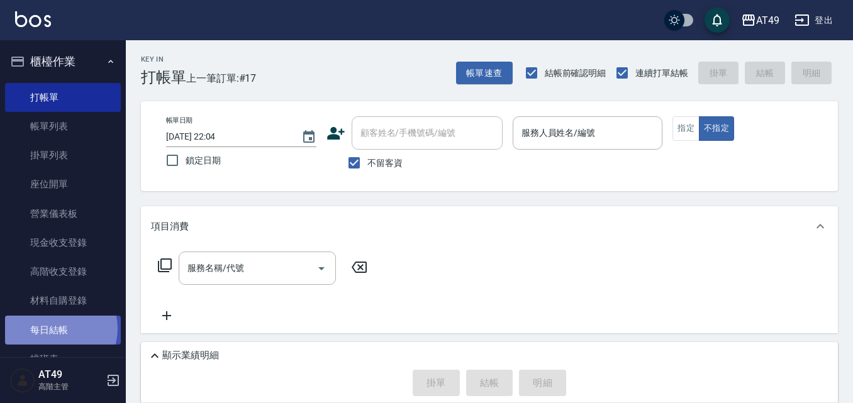
click at [55, 328] on link "每日結帳" at bounding box center [63, 330] width 116 height 29
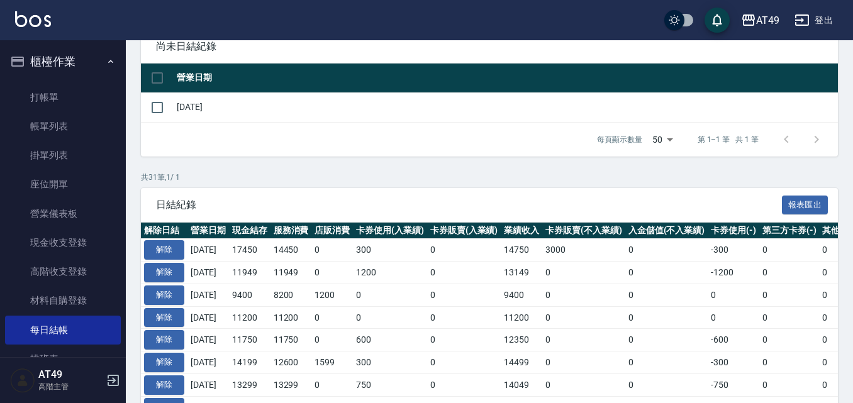
scroll to position [25, 0]
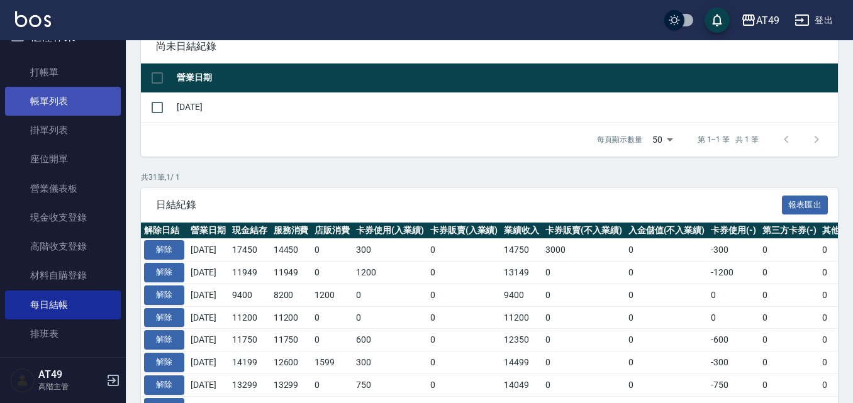
click at [86, 106] on link "帳單列表" at bounding box center [63, 101] width 116 height 29
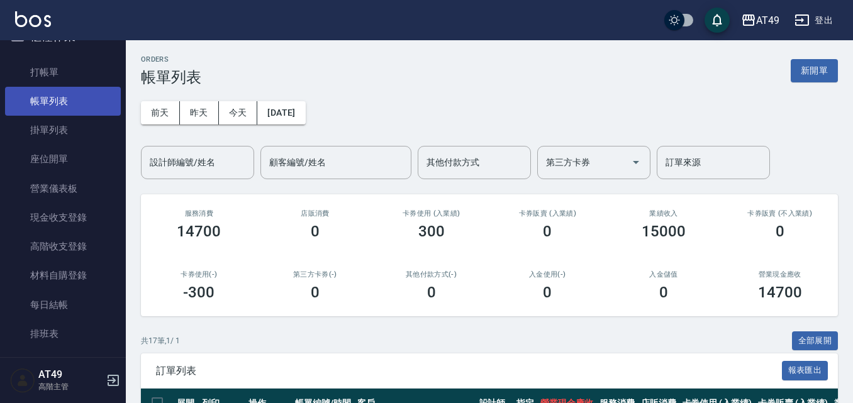
click at [84, 100] on link "帳單列表" at bounding box center [63, 101] width 116 height 29
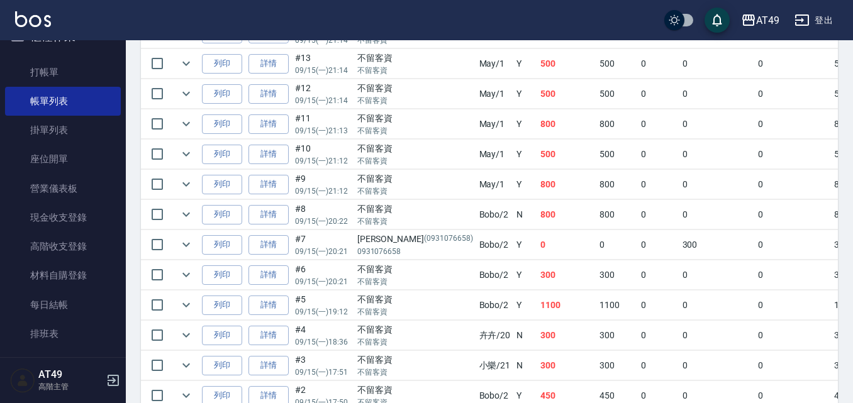
scroll to position [315, 0]
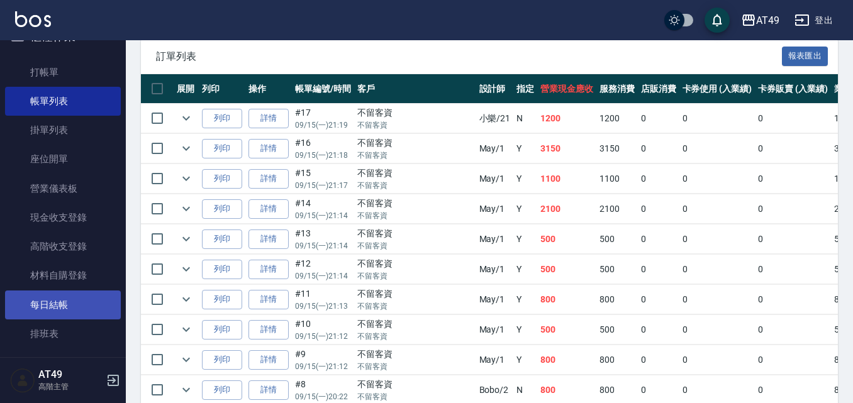
click at [57, 305] on link "每日結帳" at bounding box center [63, 305] width 116 height 29
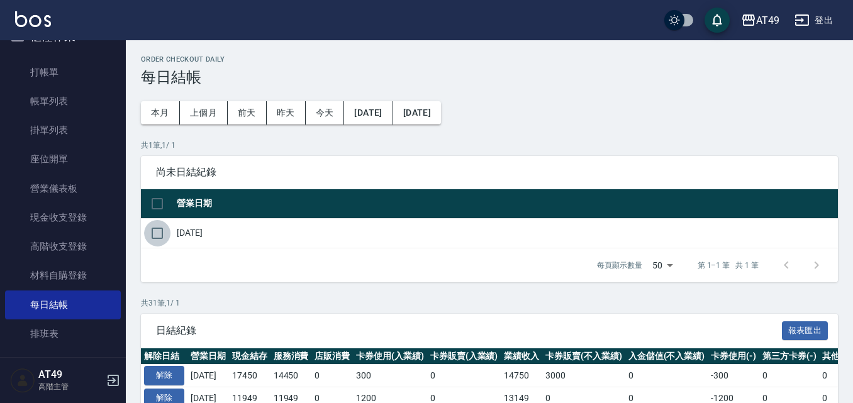
click at [150, 239] on input "checkbox" at bounding box center [157, 233] width 26 height 26
checkbox input "true"
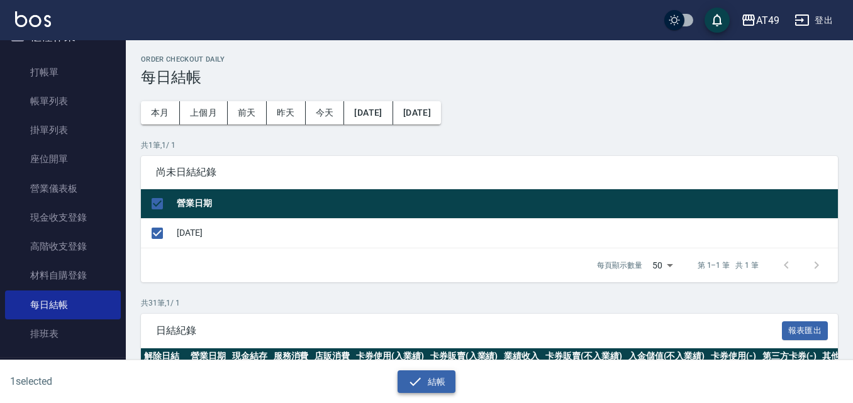
click at [410, 386] on icon "button" at bounding box center [415, 381] width 15 height 15
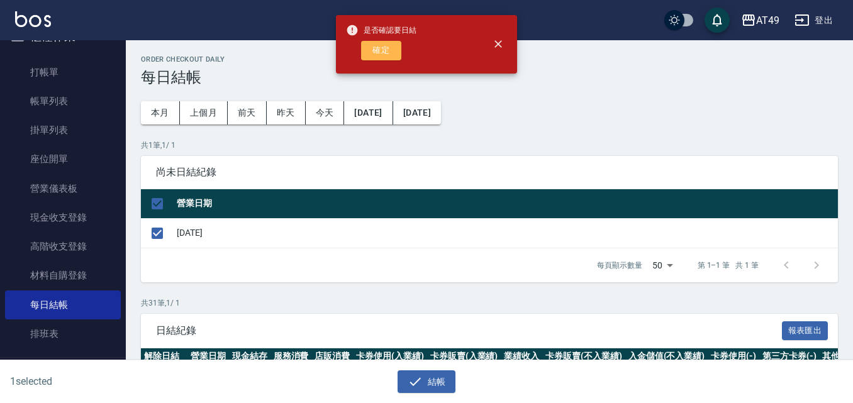
click at [379, 55] on button "確定" at bounding box center [381, 51] width 40 height 20
checkbox input "false"
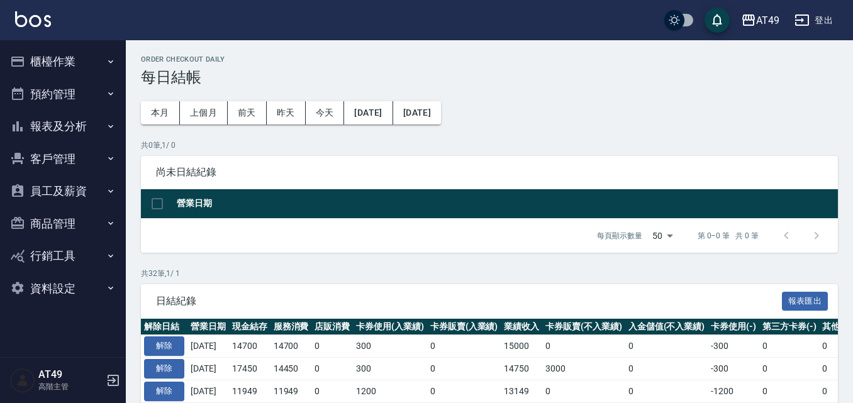
click at [61, 65] on button "櫃檯作業" at bounding box center [63, 61] width 116 height 33
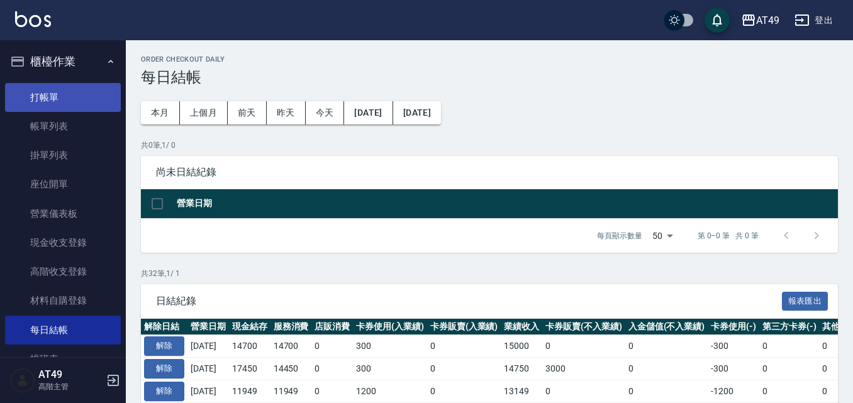
click at [77, 95] on link "打帳單" at bounding box center [63, 97] width 116 height 29
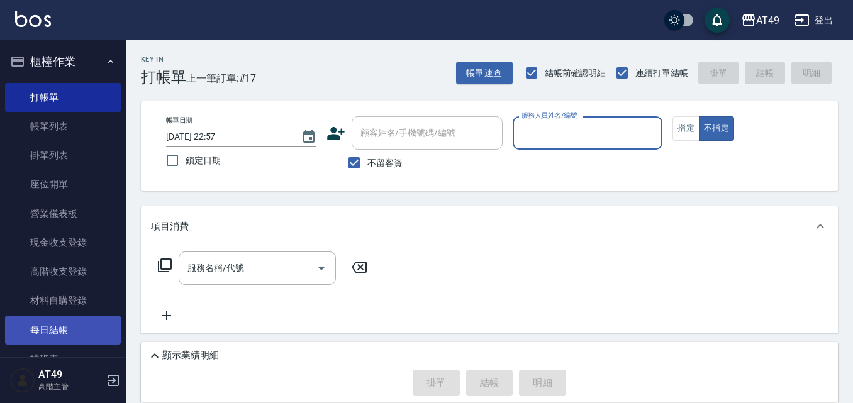
click at [87, 330] on link "每日結帳" at bounding box center [63, 330] width 116 height 29
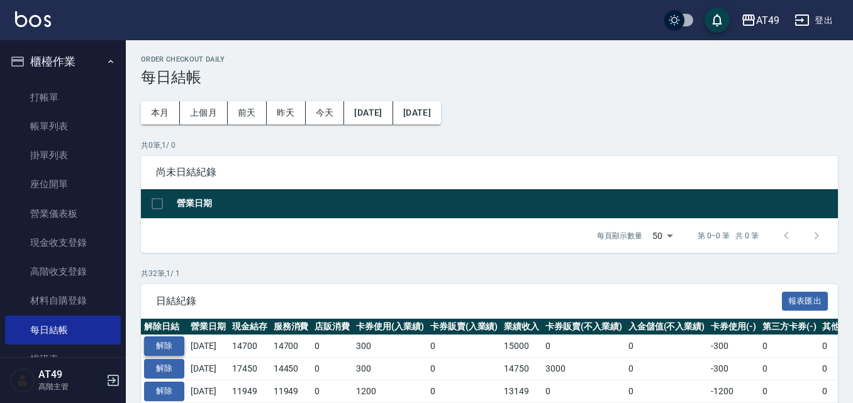
click at [165, 346] on button "解除" at bounding box center [164, 347] width 40 height 20
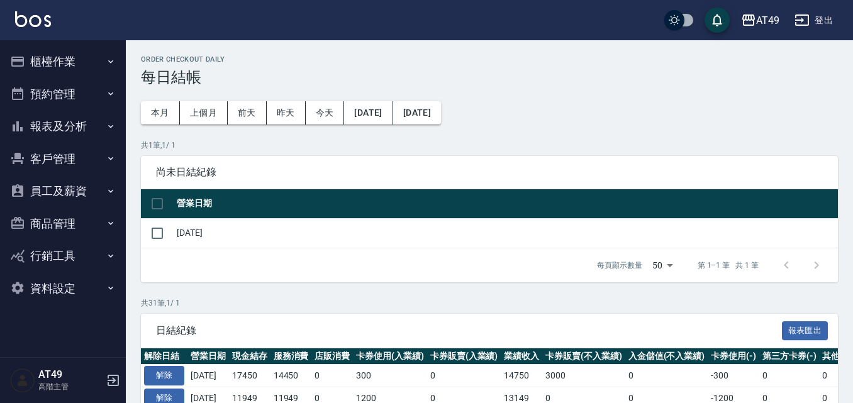
click at [79, 66] on button "櫃檯作業" at bounding box center [63, 61] width 116 height 33
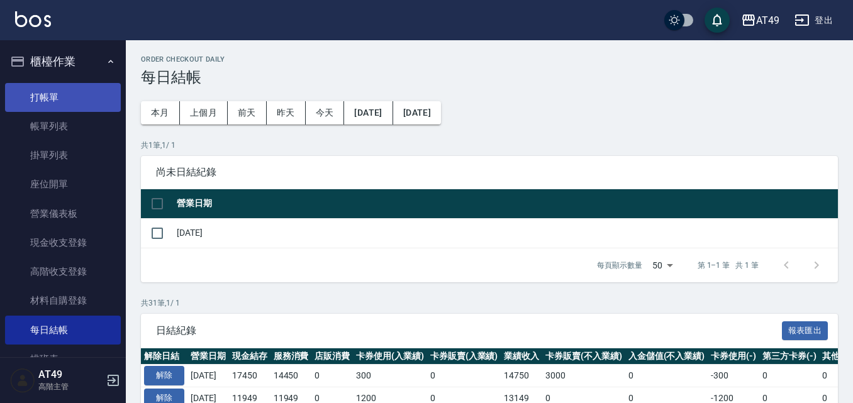
click at [67, 103] on link "打帳單" at bounding box center [63, 97] width 116 height 29
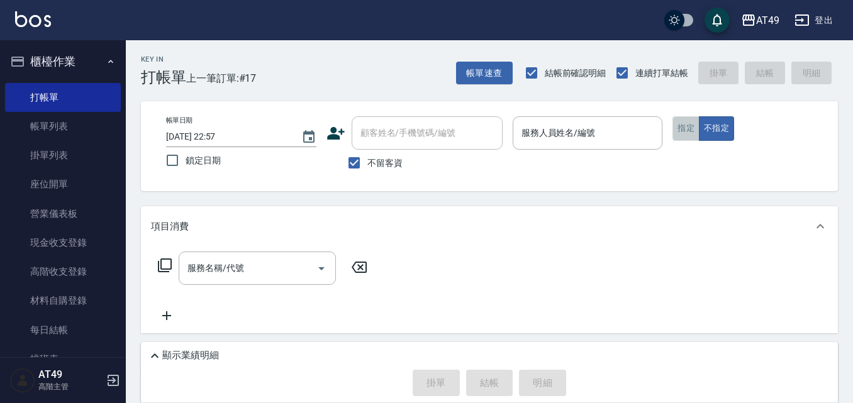
click at [689, 135] on button "指定" at bounding box center [686, 128] width 27 height 25
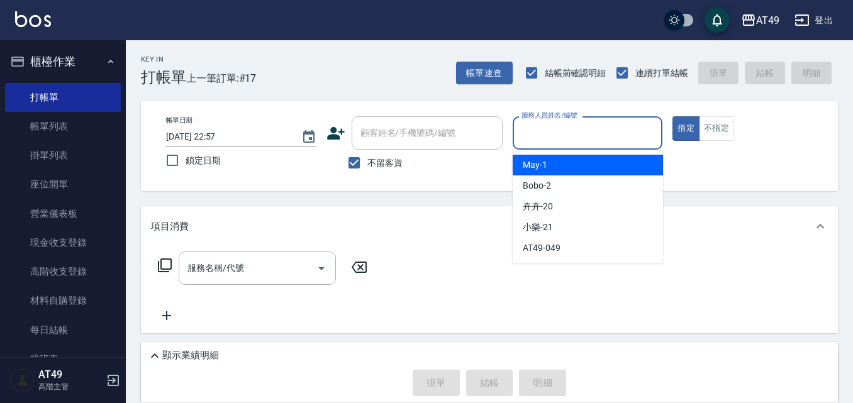
click at [558, 137] on input "服務人員姓名/編號" at bounding box center [588, 133] width 139 height 22
click at [557, 166] on div "May -1" at bounding box center [588, 165] width 150 height 21
type input "May-1"
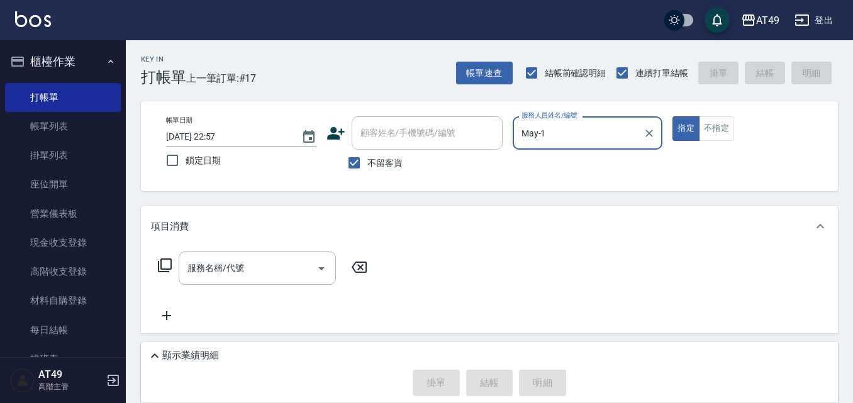
click at [167, 260] on icon at bounding box center [165, 266] width 14 height 14
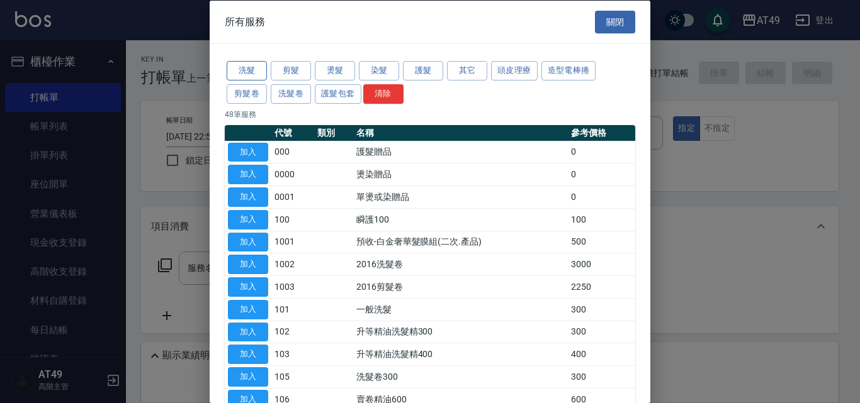
click at [234, 68] on button "洗髮" at bounding box center [247, 71] width 40 height 20
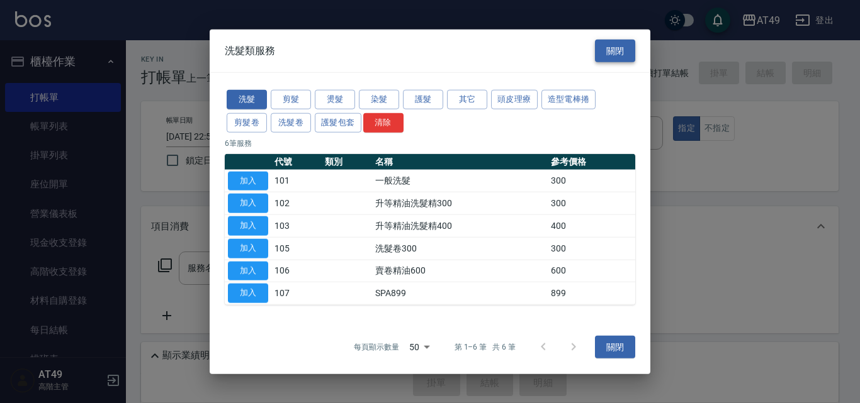
click at [626, 55] on button "關閉" at bounding box center [615, 50] width 40 height 23
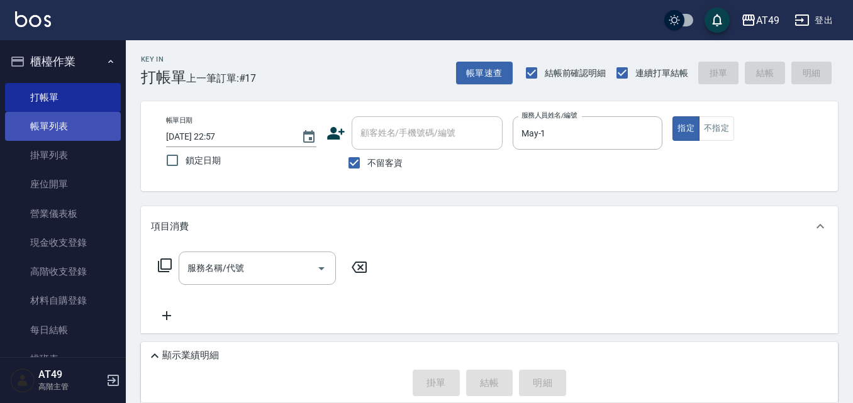
click at [70, 129] on link "帳單列表" at bounding box center [63, 126] width 116 height 29
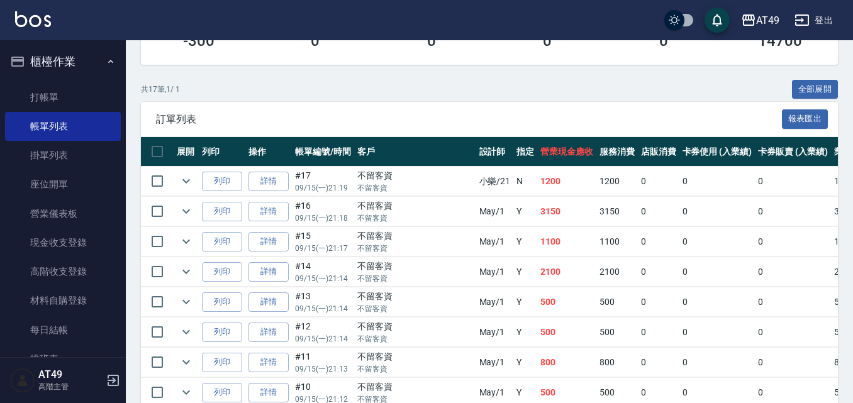
scroll to position [315, 0]
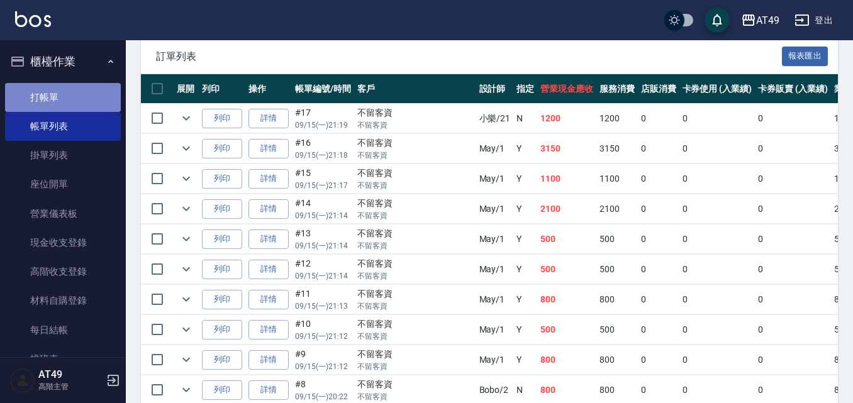
click at [67, 93] on link "打帳單" at bounding box center [63, 97] width 116 height 29
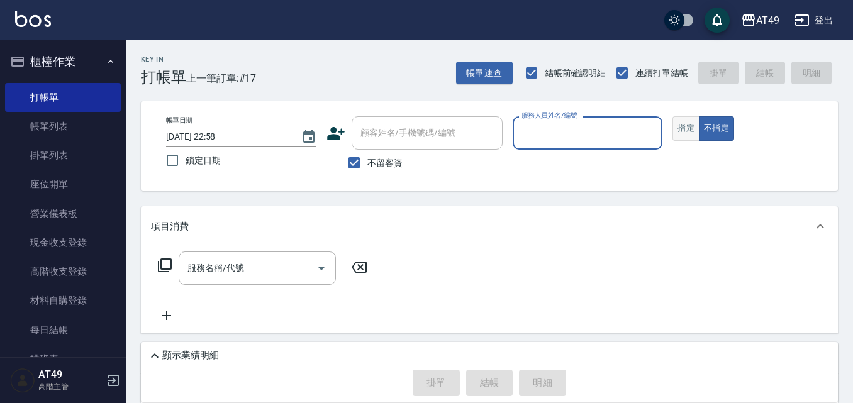
click at [679, 132] on button "指定" at bounding box center [686, 128] width 27 height 25
click at [542, 126] on input "服務人員姓名/編號" at bounding box center [588, 133] width 139 height 22
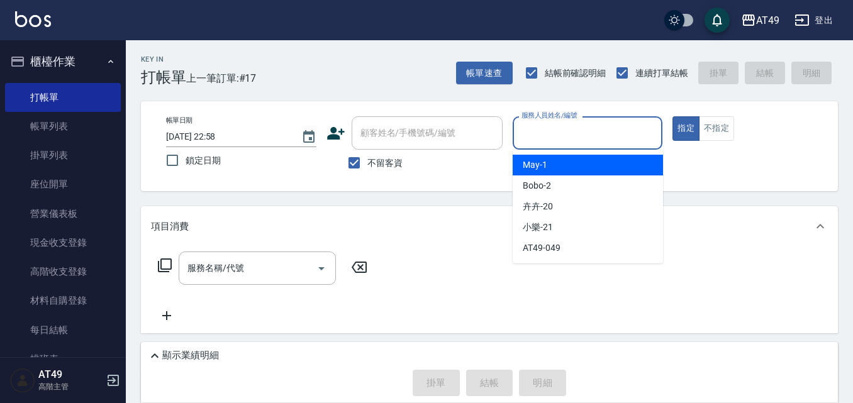
click at [556, 161] on div "May -1" at bounding box center [588, 165] width 150 height 21
type input "May-1"
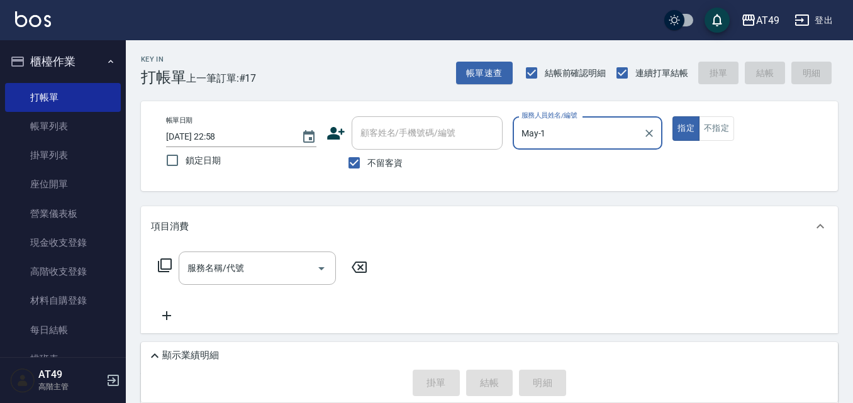
click at [161, 269] on icon at bounding box center [165, 266] width 14 height 14
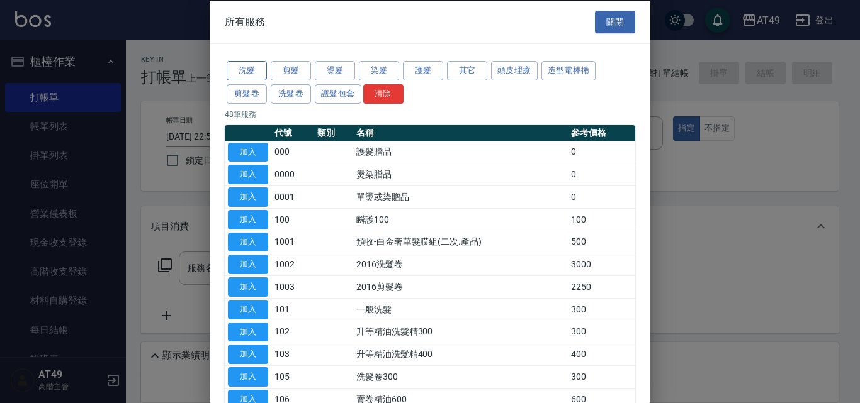
click at [255, 68] on button "洗髮" at bounding box center [247, 71] width 40 height 20
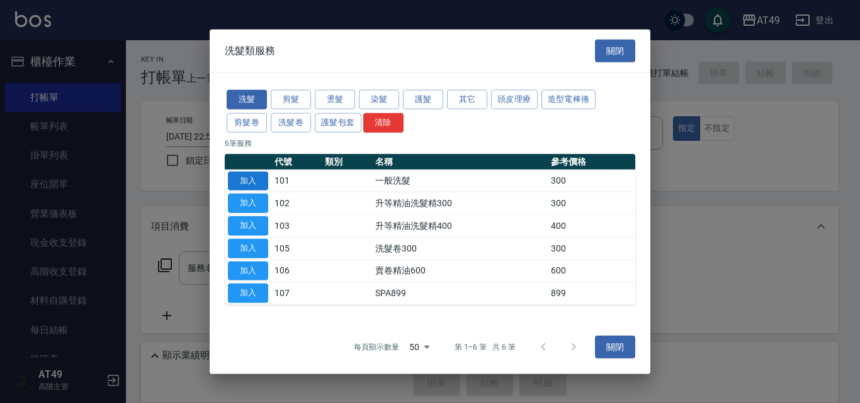
click at [255, 176] on button "加入" at bounding box center [248, 181] width 40 height 20
type input "一般洗髮(101)"
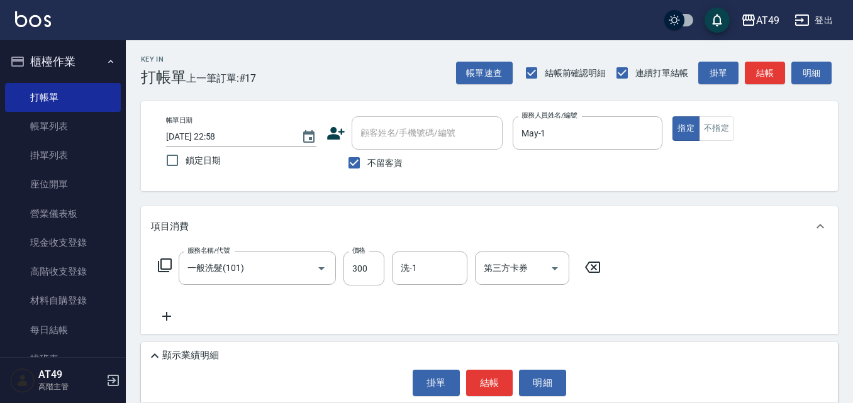
click at [167, 266] on icon at bounding box center [164, 265] width 15 height 15
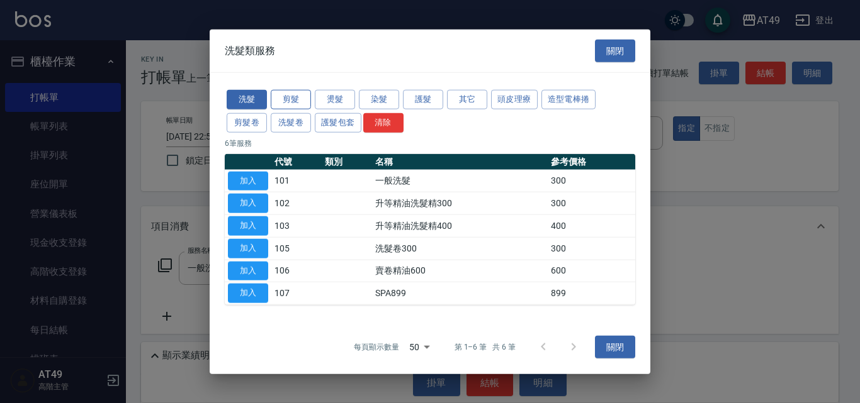
click at [298, 99] on button "剪髮" at bounding box center [291, 100] width 40 height 20
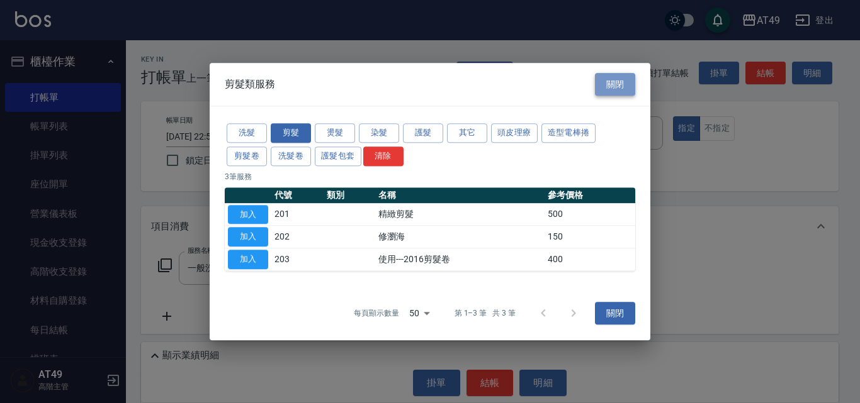
click at [623, 91] on button "關閉" at bounding box center [615, 84] width 40 height 23
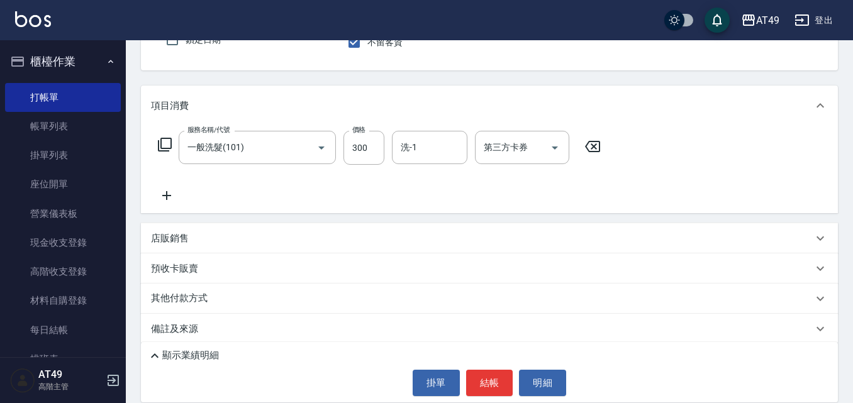
scroll to position [131, 0]
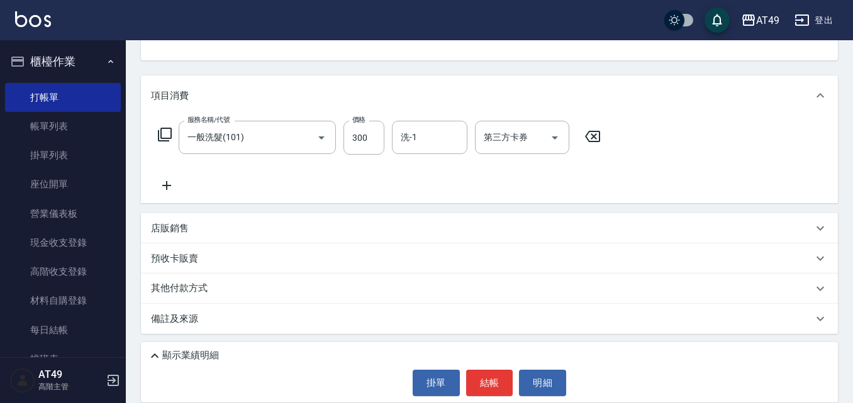
click at [159, 136] on icon at bounding box center [165, 135] width 14 height 14
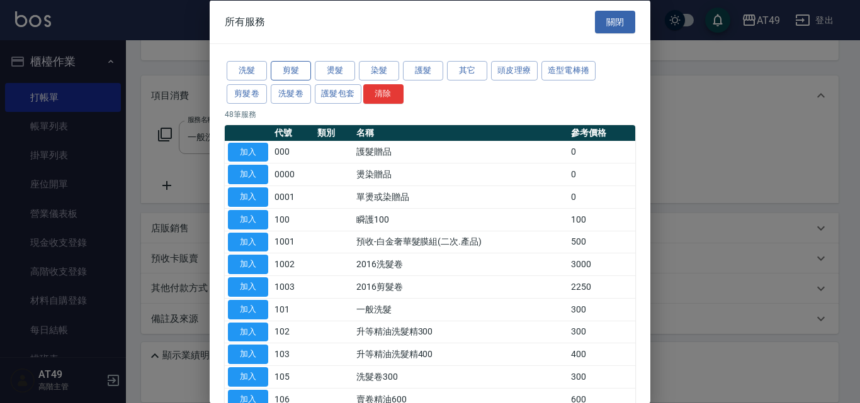
click at [293, 70] on button "剪髮" at bounding box center [291, 71] width 40 height 20
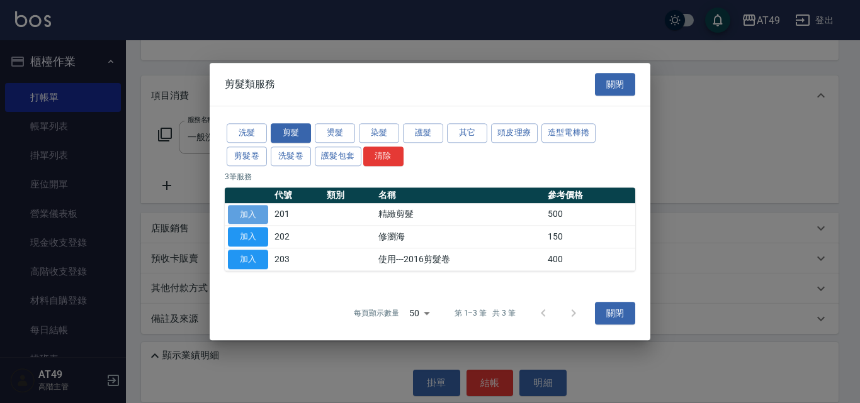
click at [243, 213] on button "加入" at bounding box center [248, 215] width 40 height 20
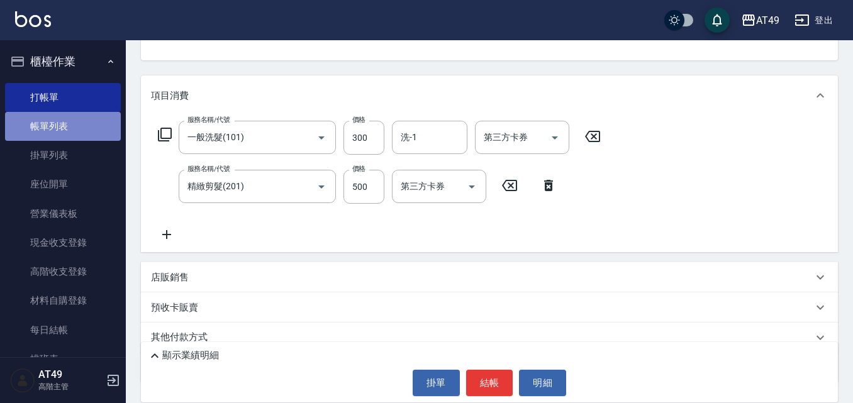
click at [97, 125] on link "帳單列表" at bounding box center [63, 126] width 116 height 29
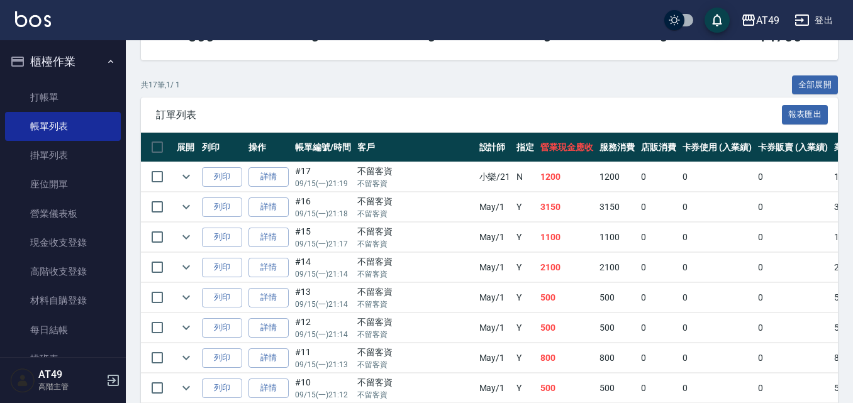
scroll to position [252, 0]
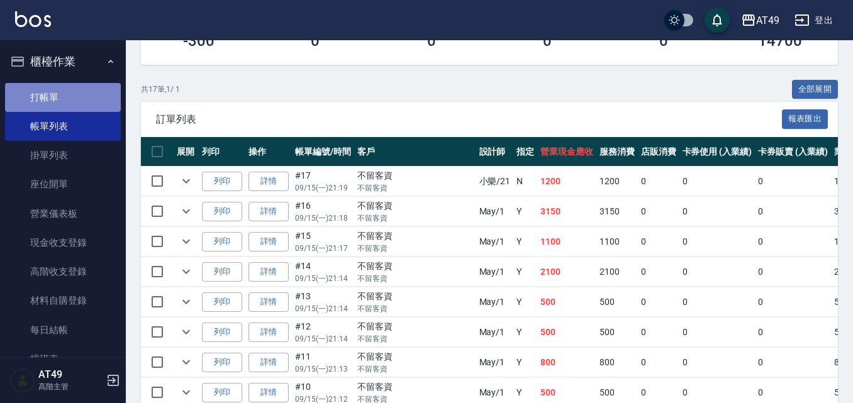
click at [84, 96] on link "打帳單" at bounding box center [63, 97] width 116 height 29
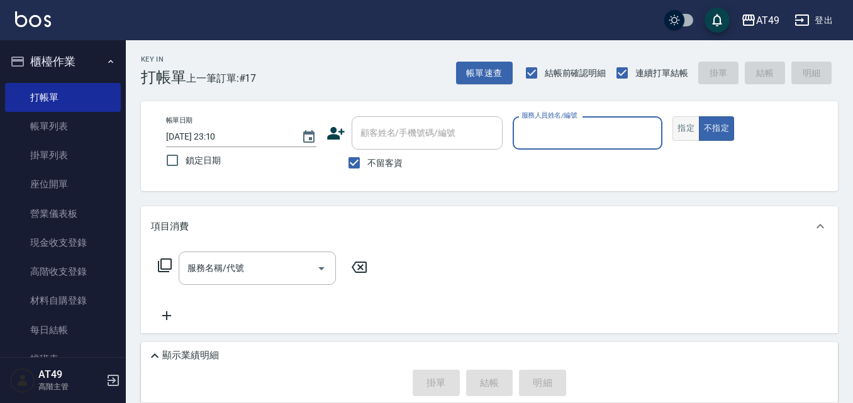
click at [685, 130] on button "指定" at bounding box center [686, 128] width 27 height 25
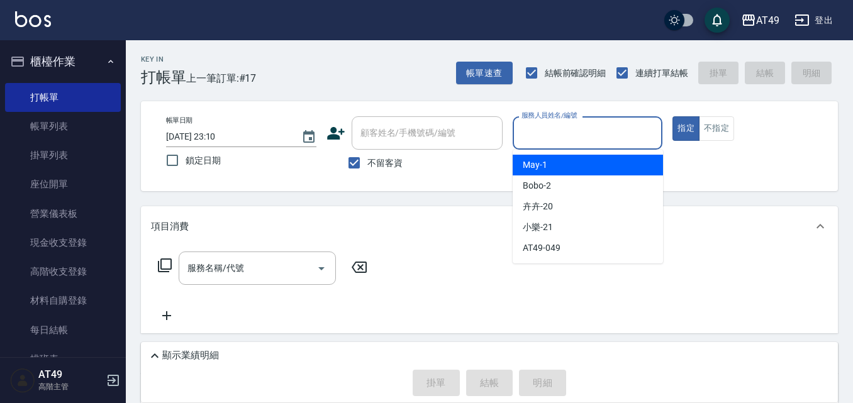
click at [554, 132] on input "服務人員姓名/編號" at bounding box center [588, 133] width 139 height 22
click at [549, 167] on div "May -1" at bounding box center [588, 165] width 150 height 21
type input "May-1"
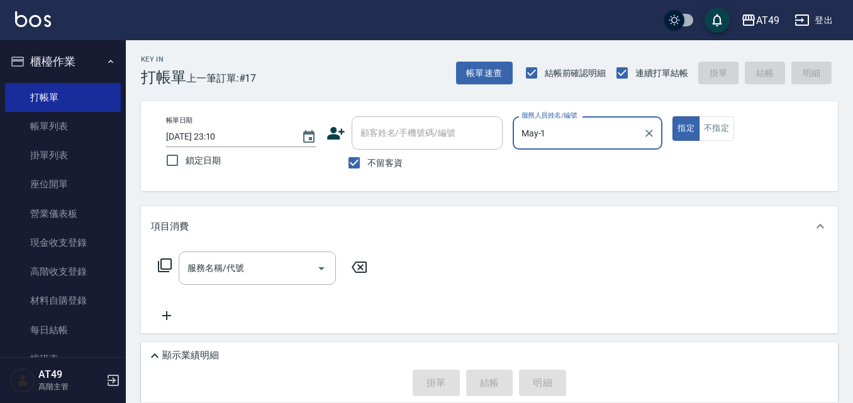
click at [163, 269] on icon at bounding box center [164, 265] width 15 height 15
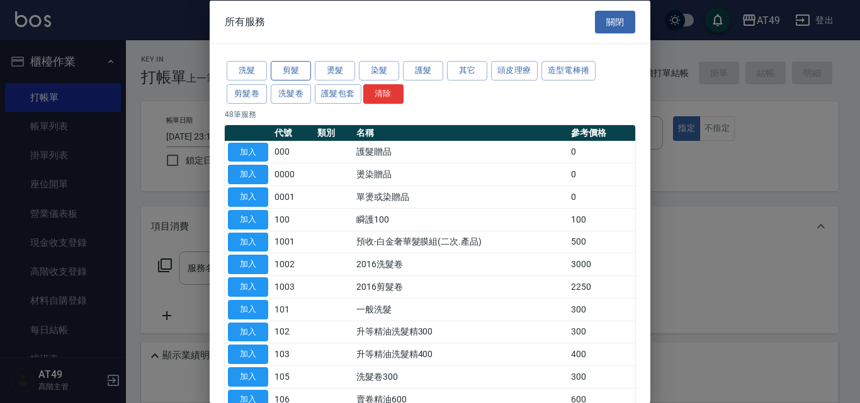
click at [296, 66] on button "剪髮" at bounding box center [291, 71] width 40 height 20
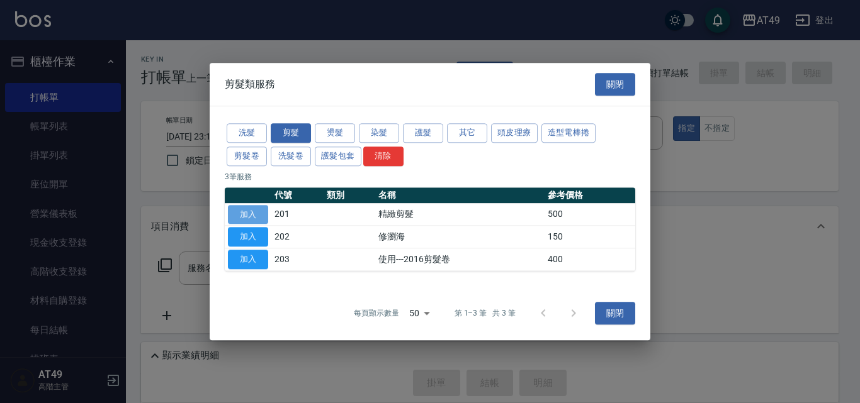
click at [262, 212] on button "加入" at bounding box center [248, 215] width 40 height 20
type input "精緻剪髮(201)"
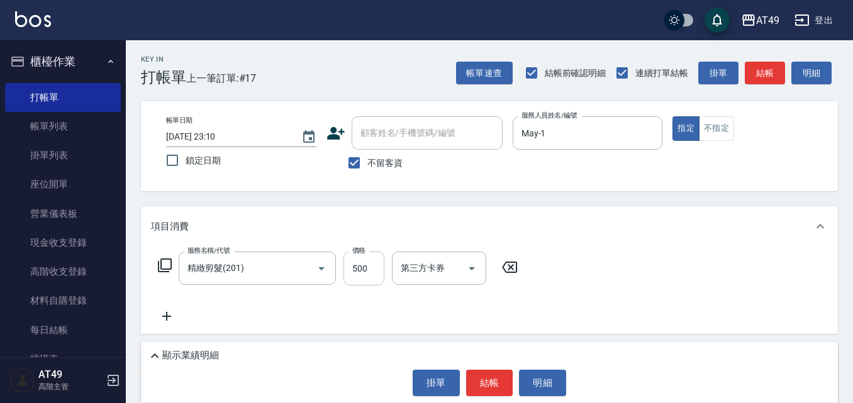
click at [351, 271] on input "500" at bounding box center [364, 269] width 41 height 34
type input "450"
click at [490, 386] on button "結帳" at bounding box center [489, 383] width 47 height 26
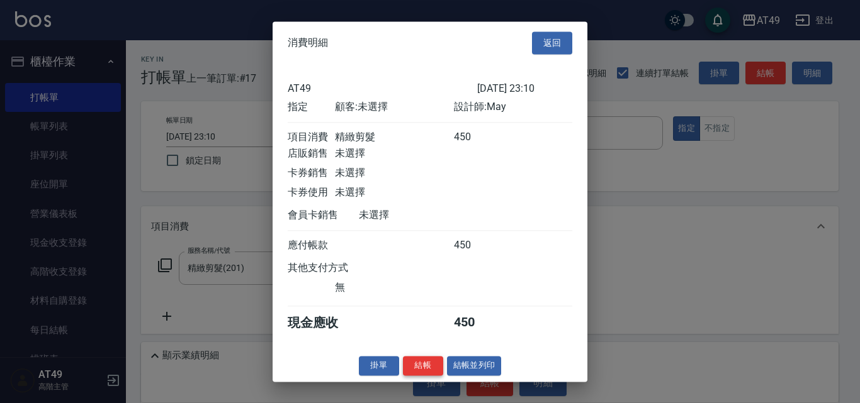
click at [423, 375] on button "結帳" at bounding box center [423, 366] width 40 height 20
